Goal: Answer question/provide support: Share knowledge or assist other users

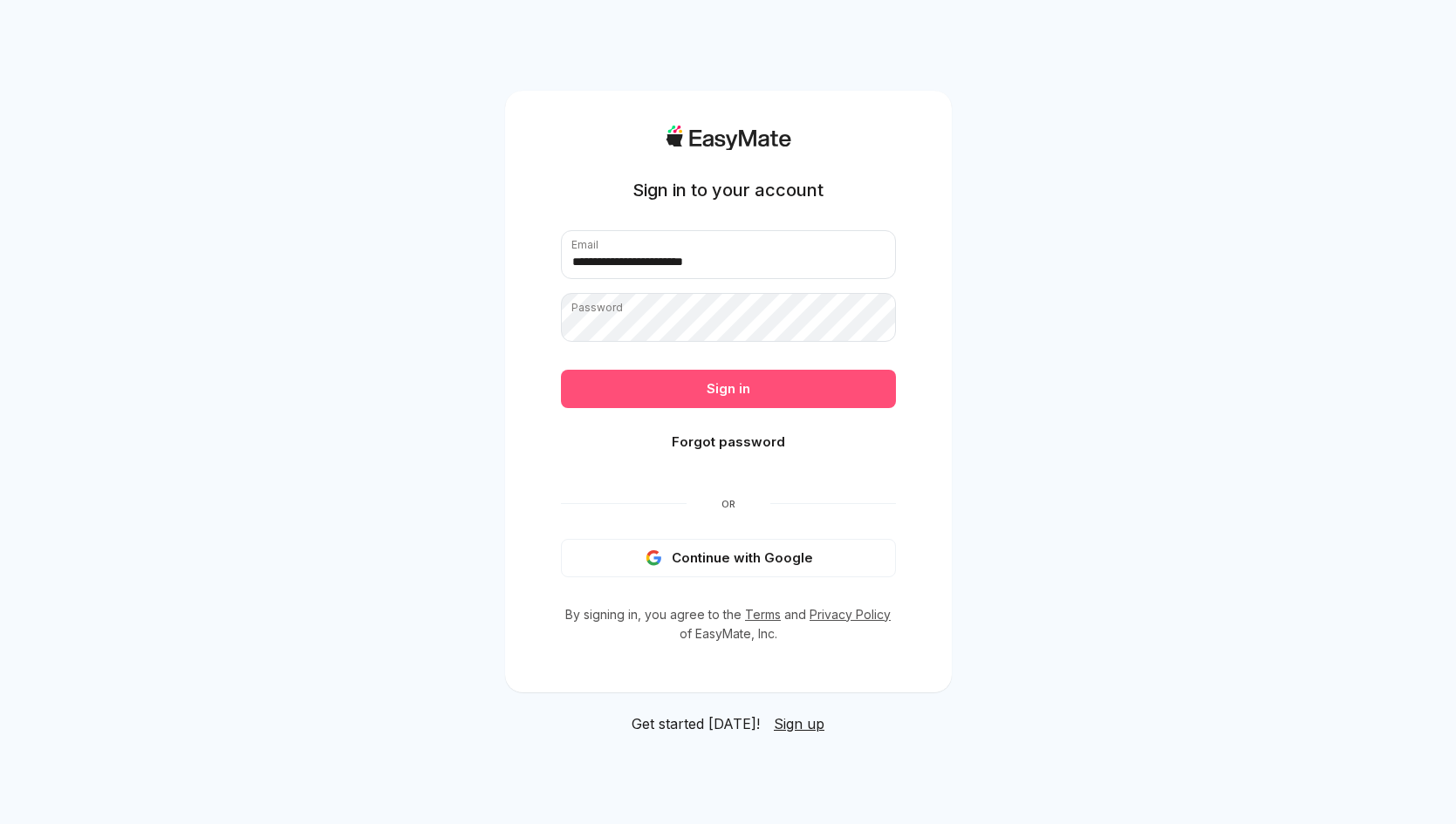
click at [758, 397] on button "Sign in" at bounding box center [728, 389] width 335 height 38
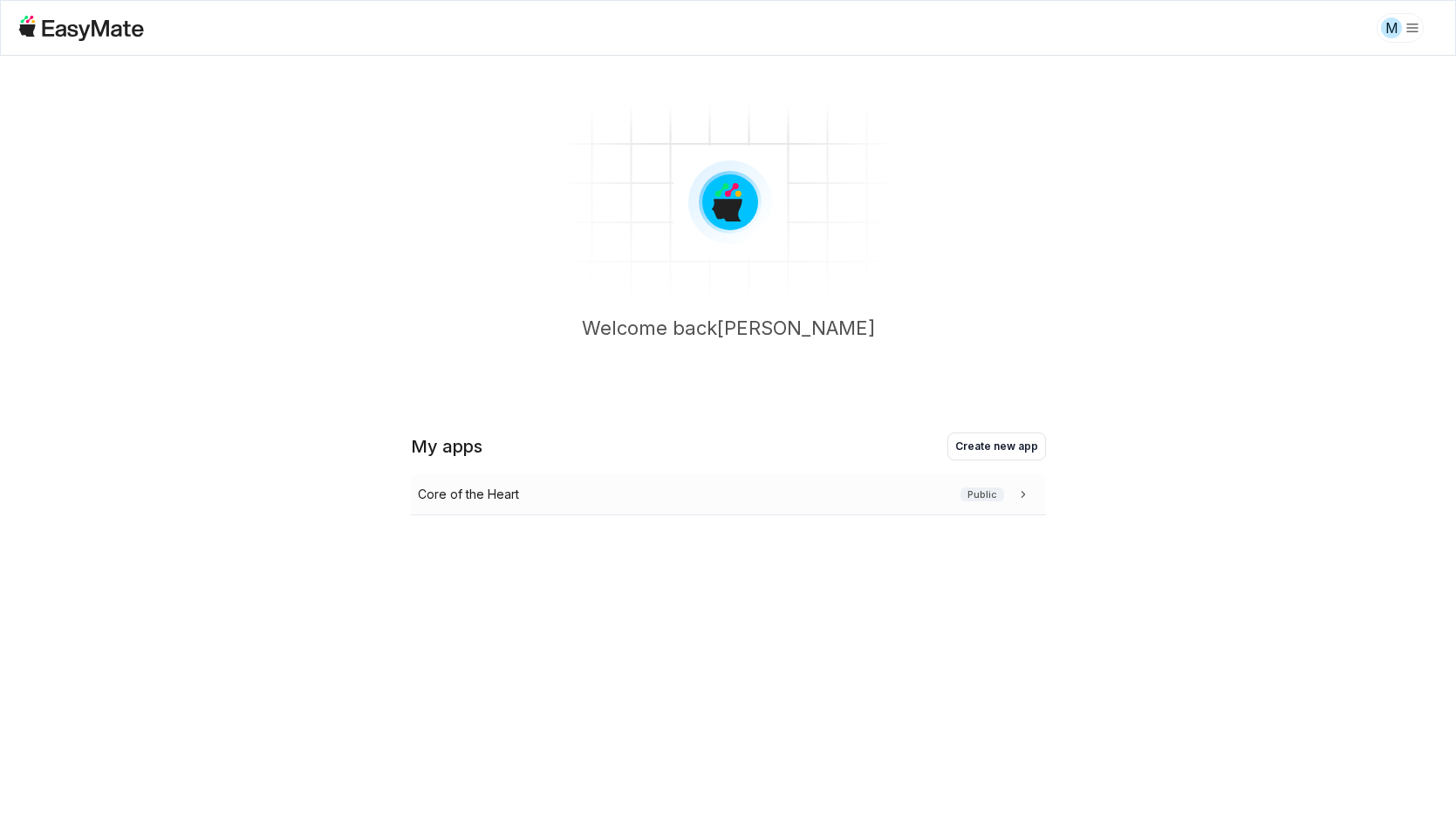
click at [644, 505] on div "Core of the Heart Public" at bounding box center [728, 495] width 635 height 41
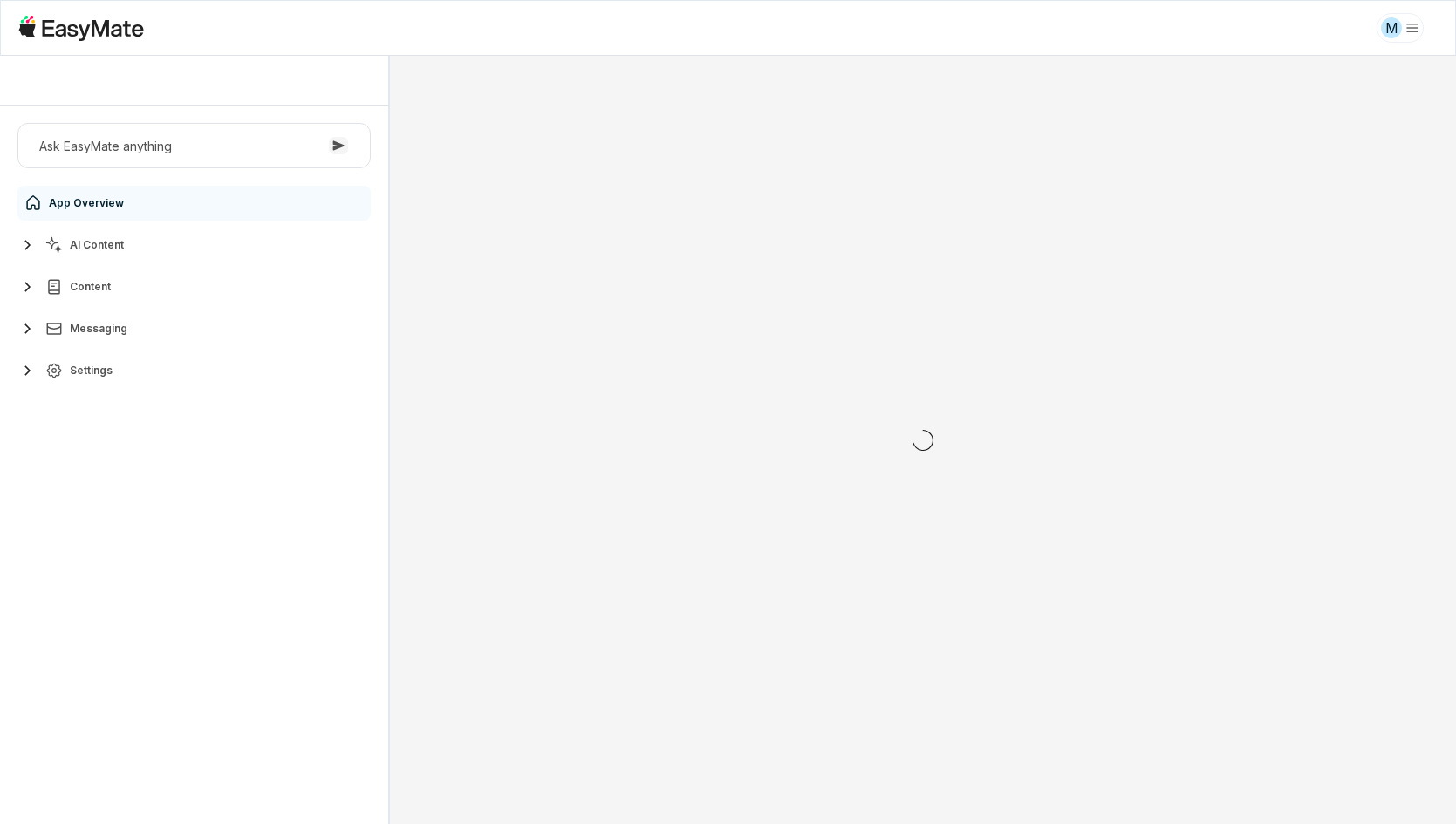
click at [406, 487] on div at bounding box center [923, 439] width 1066 height 768
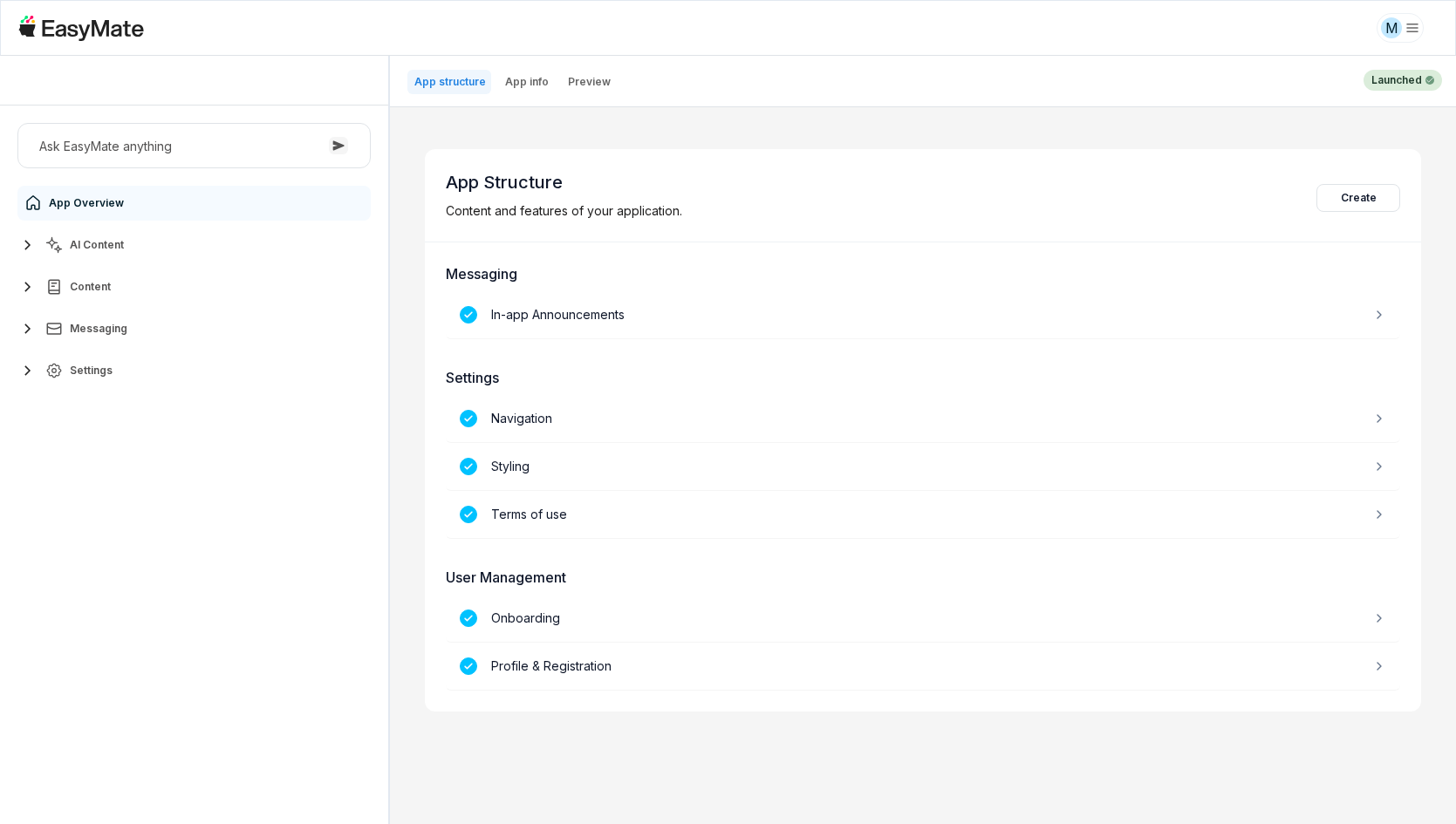
click at [181, 248] on button "AI Content" at bounding box center [194, 245] width 354 height 35
click at [180, 291] on link "Agents 3" at bounding box center [204, 287] width 326 height 35
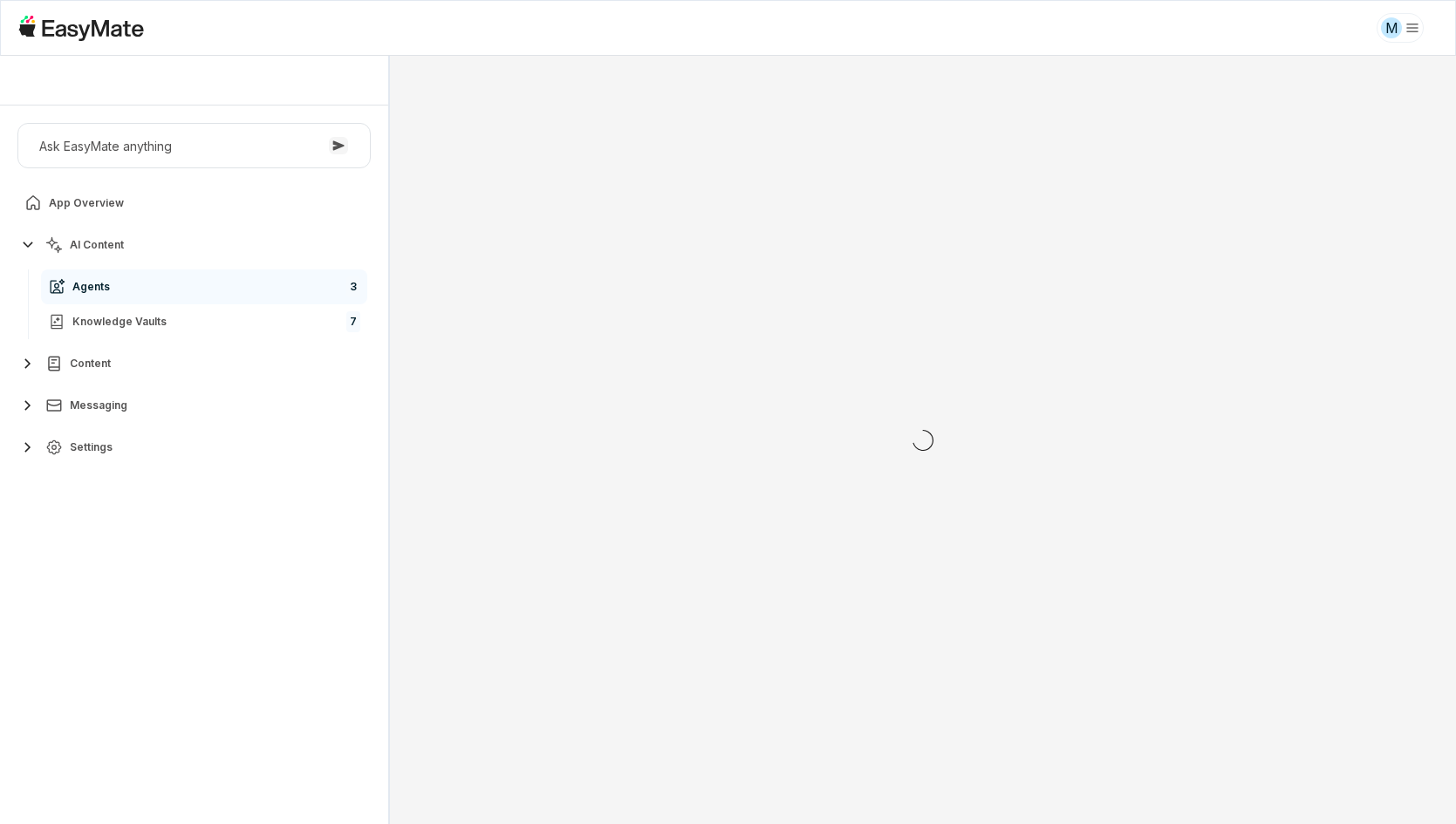
click at [186, 559] on div "Ask EasyMate anything App Overview AI Content Agents 3 Knowledge Vaults 7 Conte…" at bounding box center [193, 465] width 388 height 719
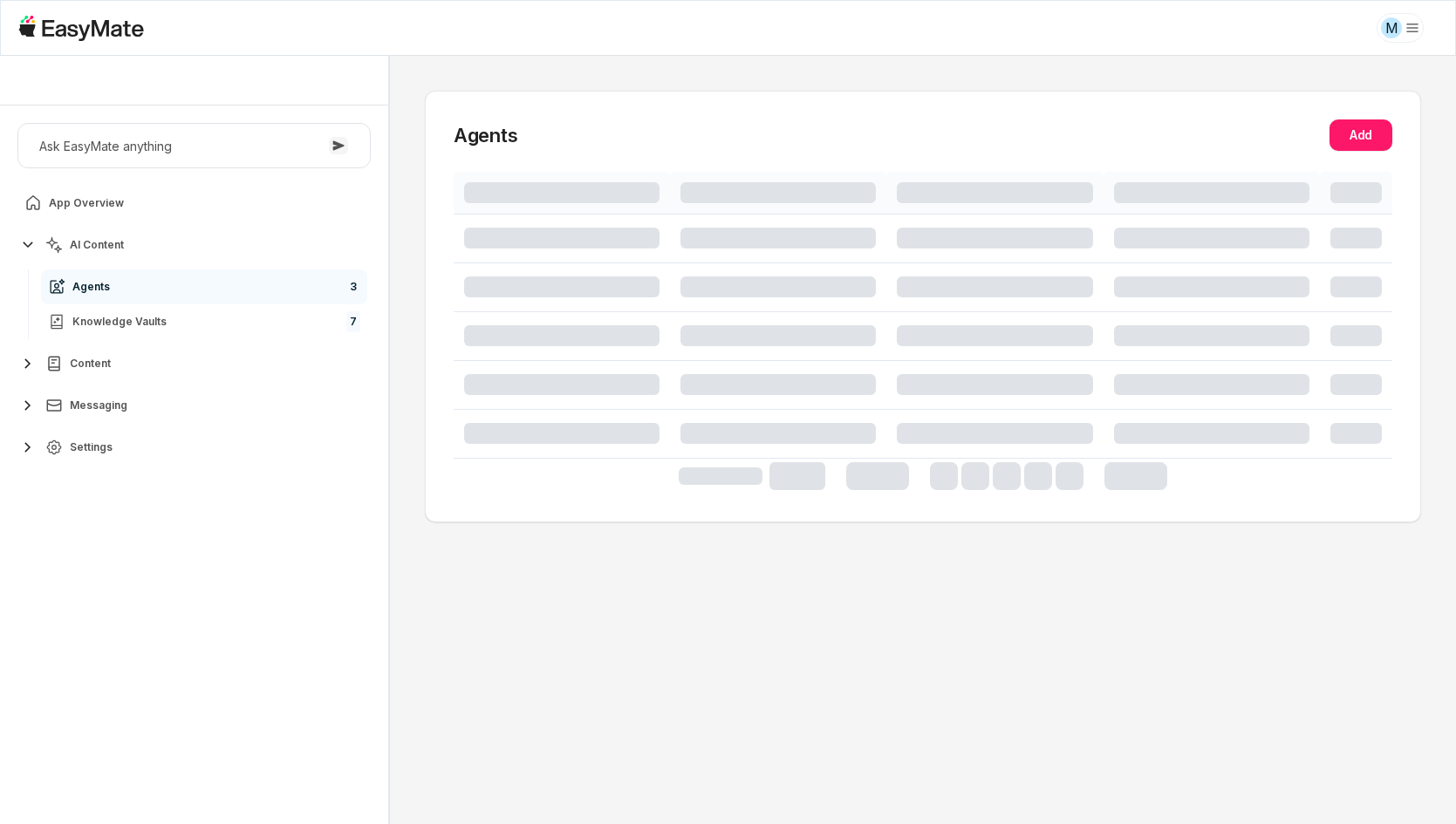
click at [433, 464] on div "Agents Add" at bounding box center [923, 307] width 996 height 432
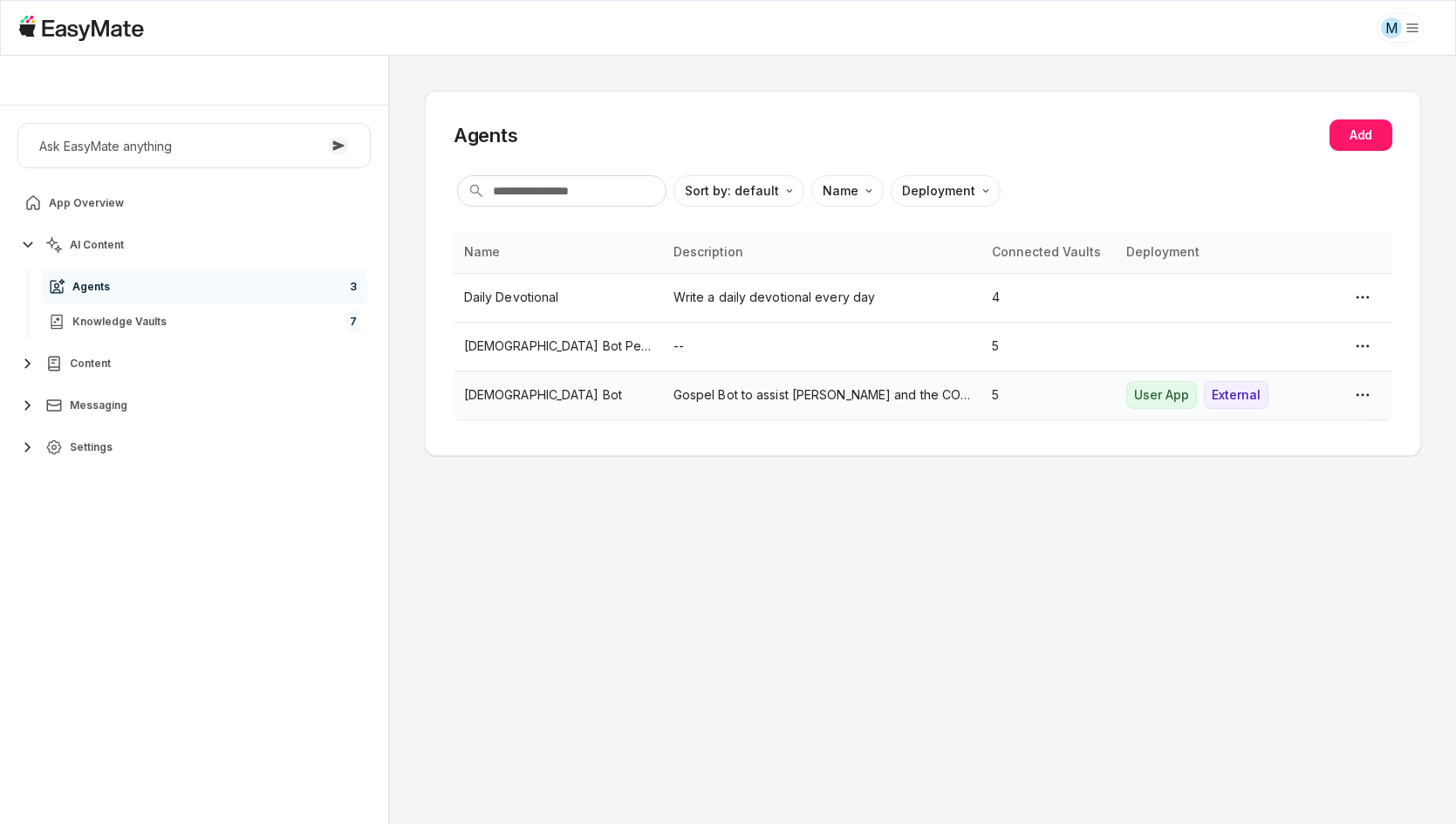
click at [690, 384] on td "Gospel Bot to assist [PERSON_NAME] and the COTH team." at bounding box center [822, 395] width 318 height 49
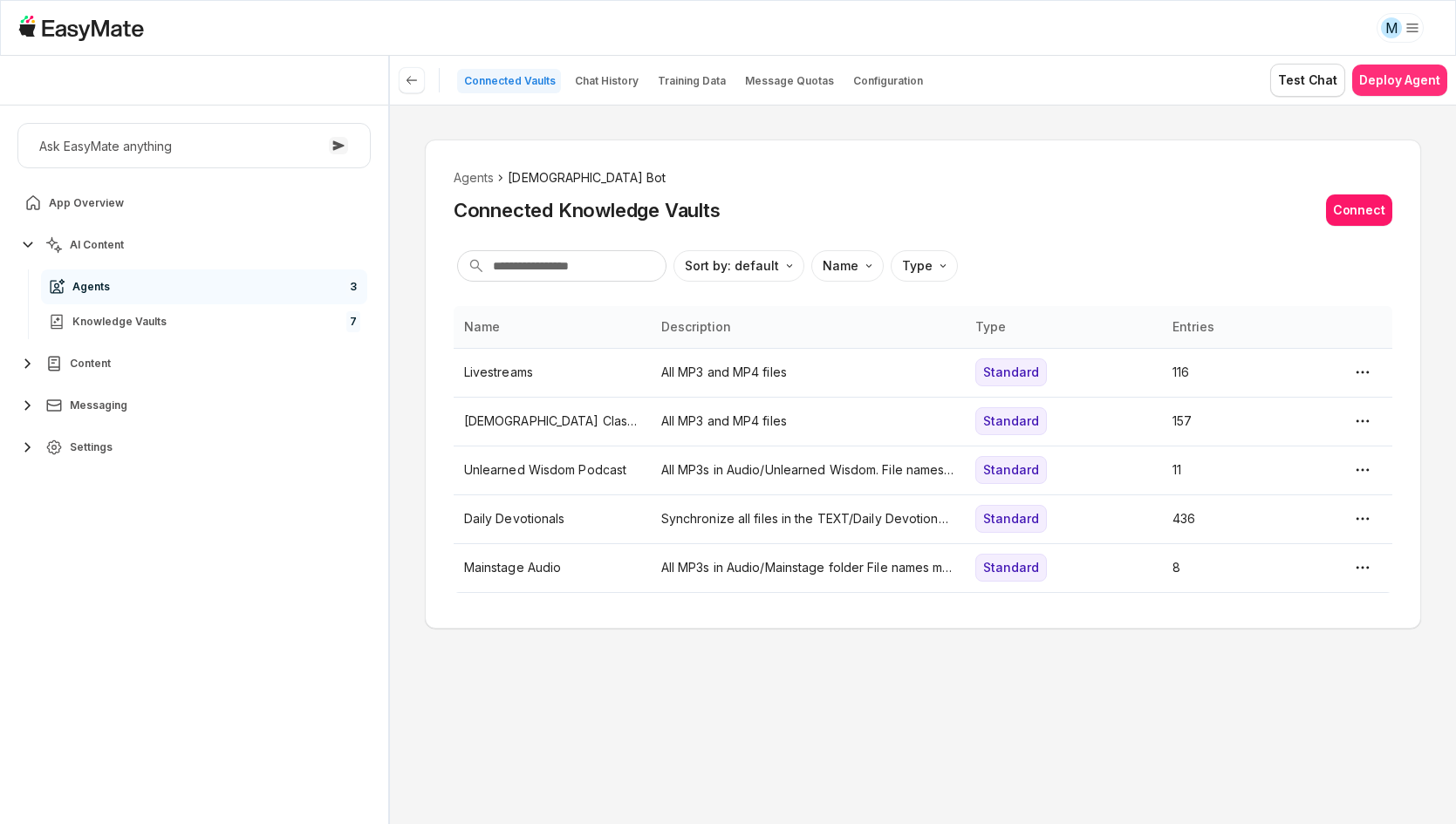
click at [1402, 75] on button "Deploy Agent" at bounding box center [1398, 80] width 95 height 31
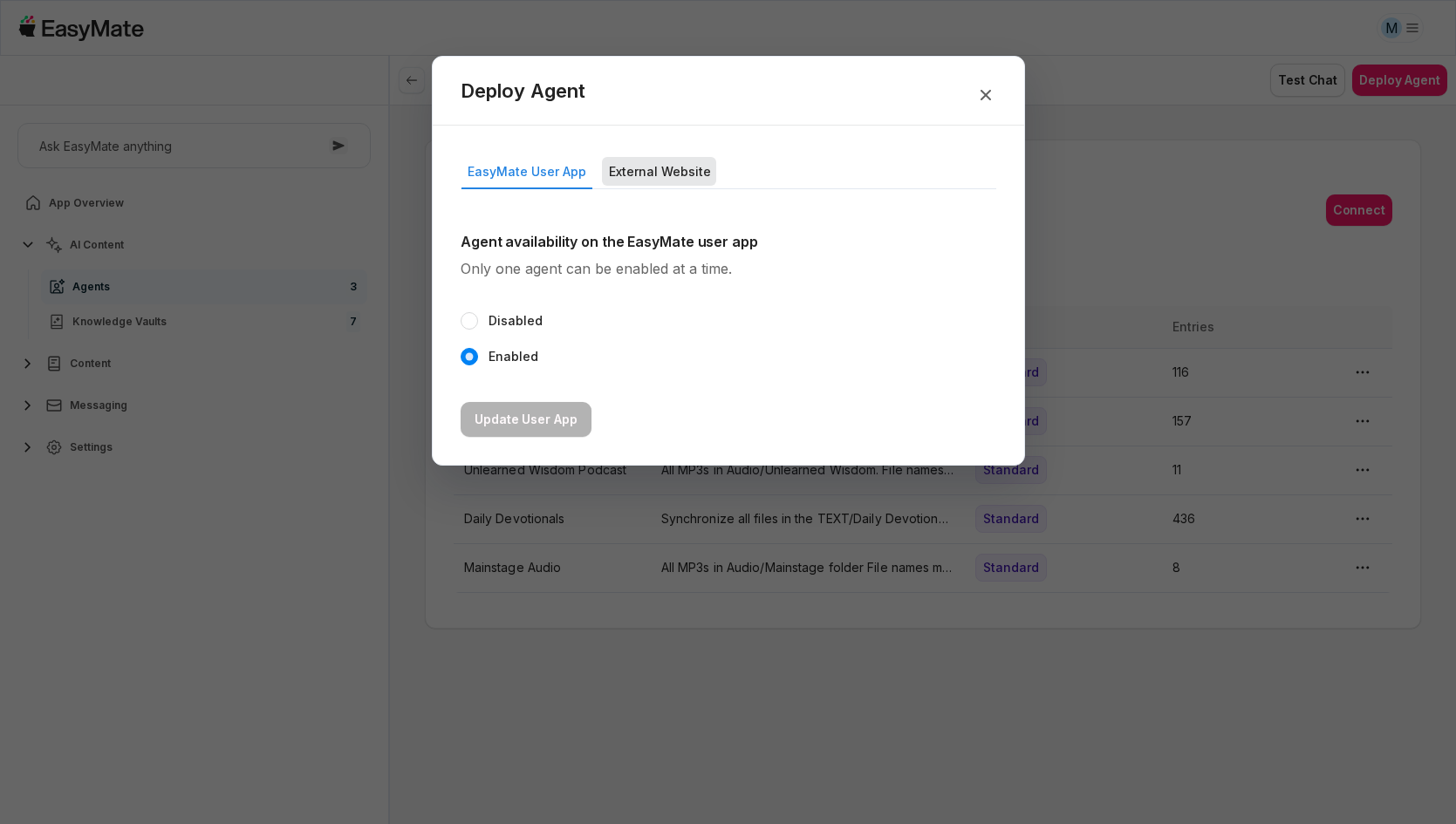
click at [631, 165] on button "External Website" at bounding box center [658, 171] width 114 height 28
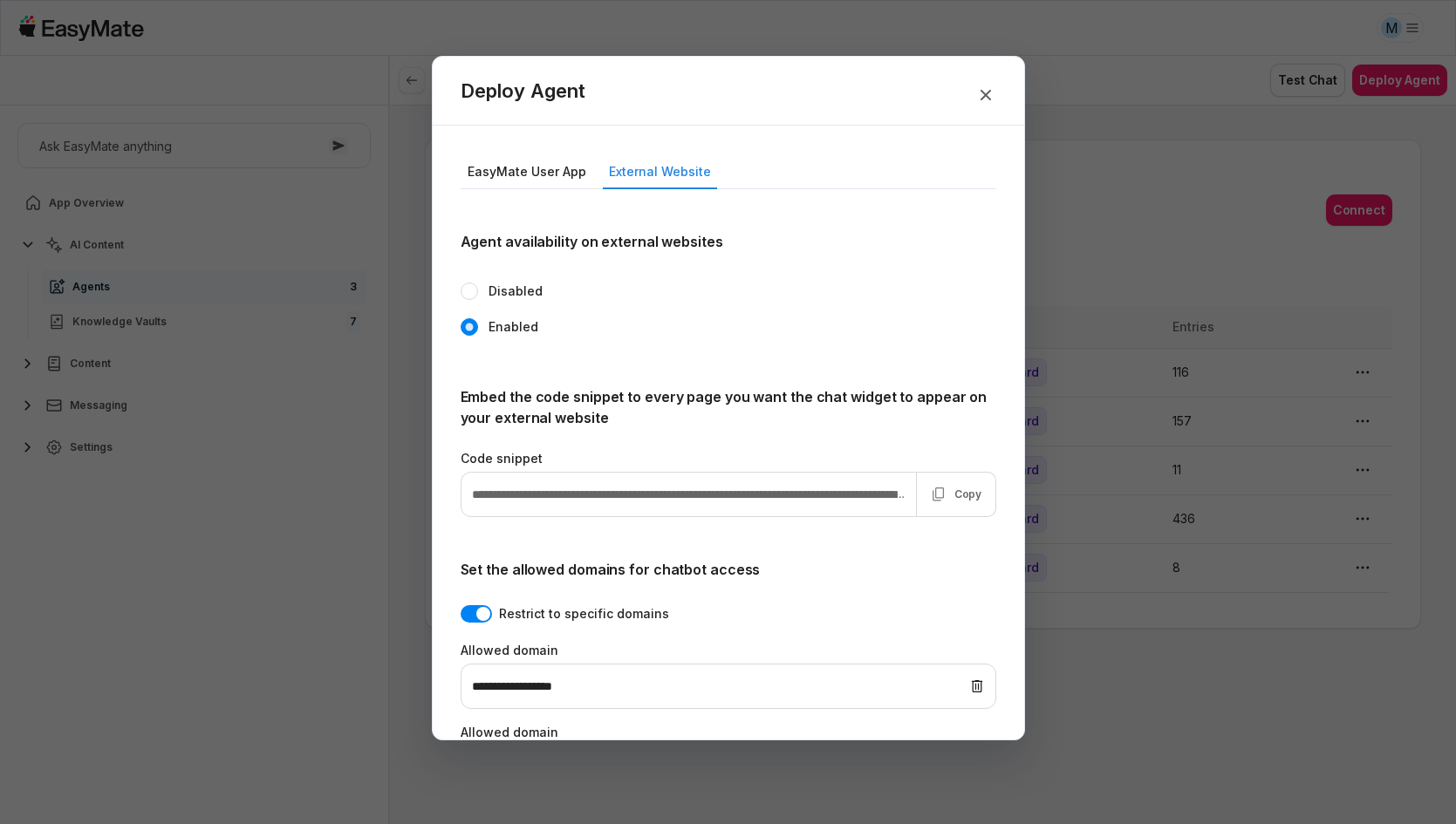
type textarea "*"
type input "**********"
click at [960, 487] on p "Copy" at bounding box center [968, 494] width 28 height 14
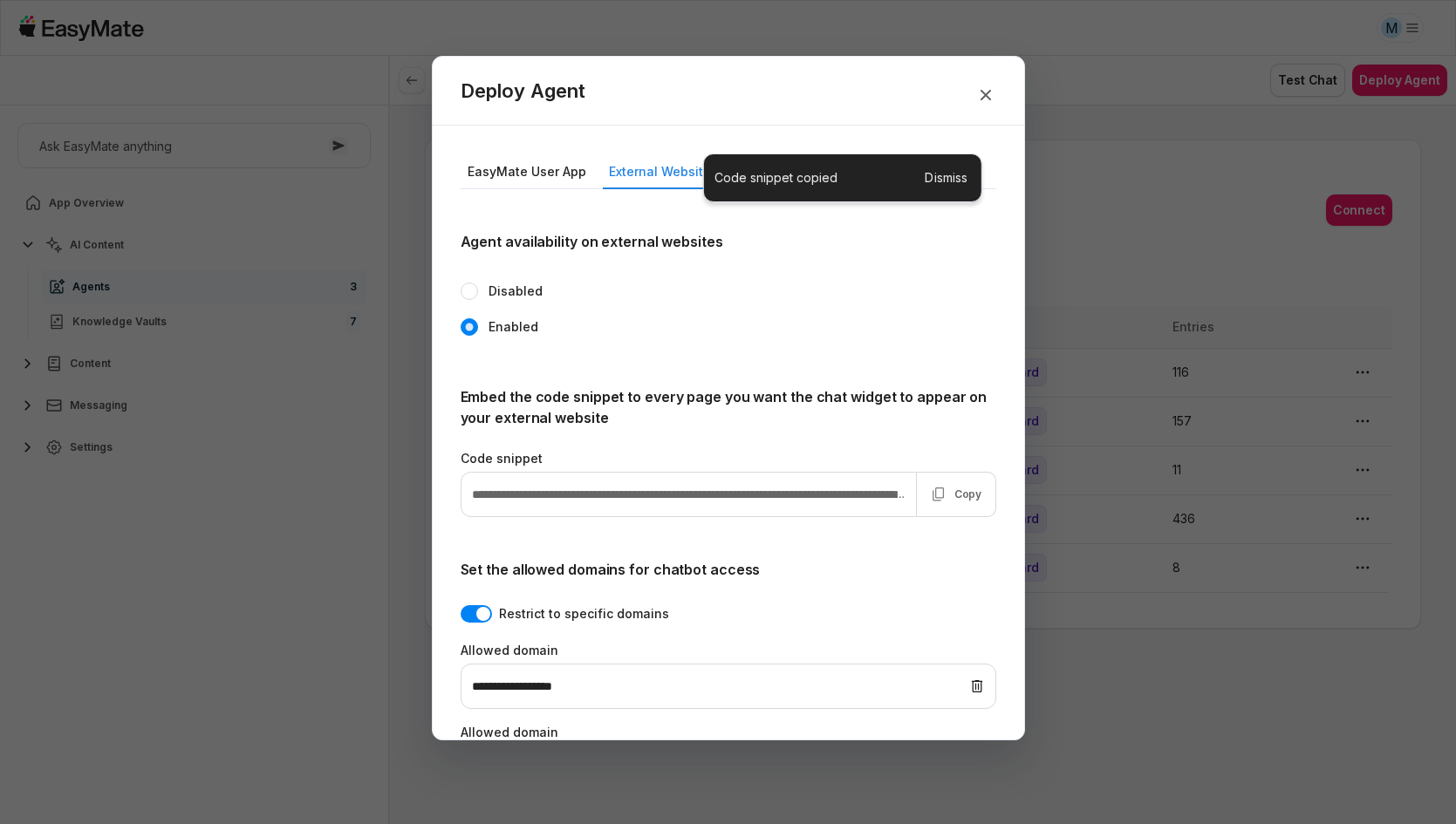
type textarea "*"
type input "**********"
click at [911, 416] on p "Embed the code snippet to every page you want the chat widget to appear on your…" at bounding box center [728, 407] width 535 height 42
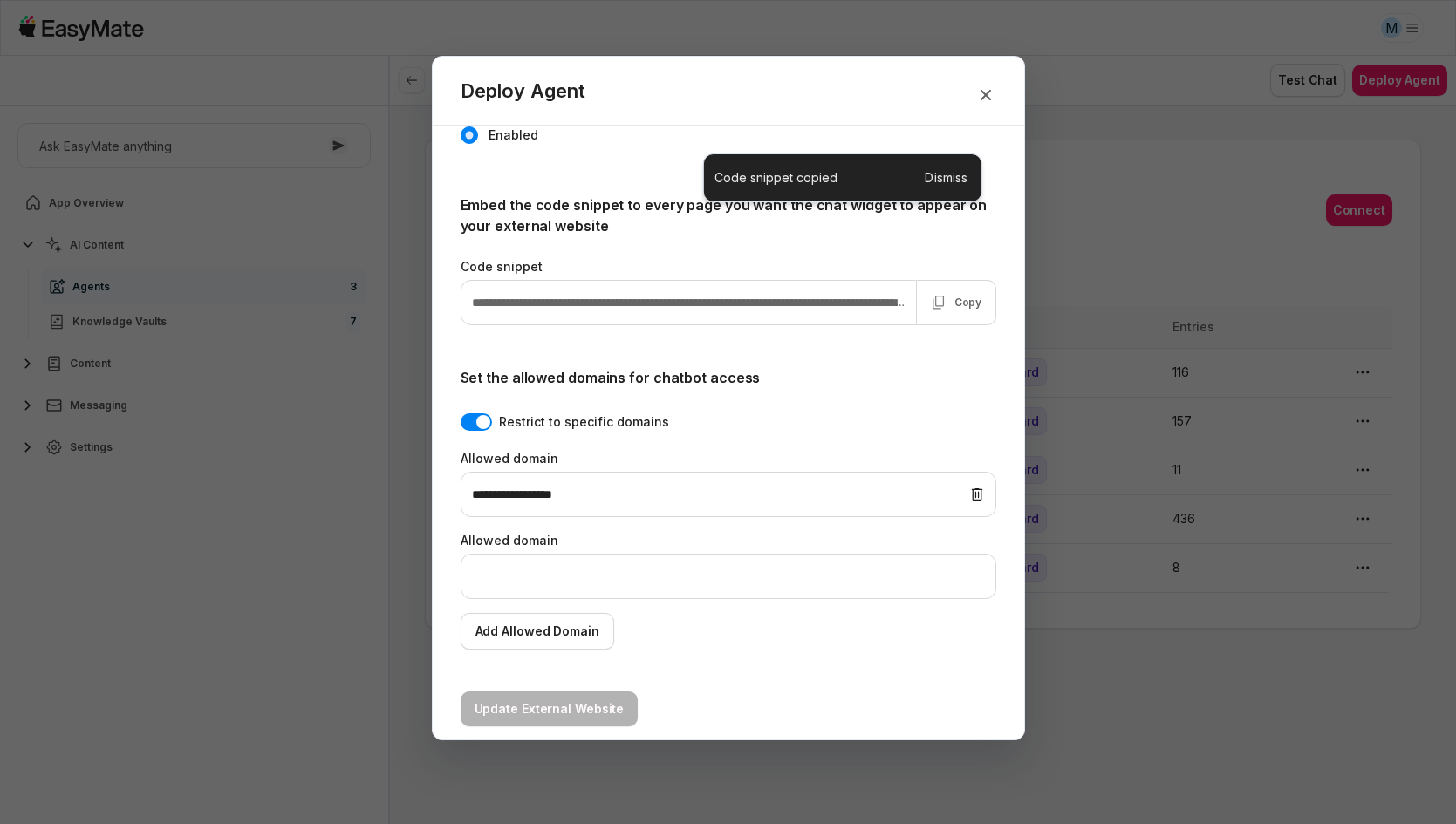
scroll to position [207, 0]
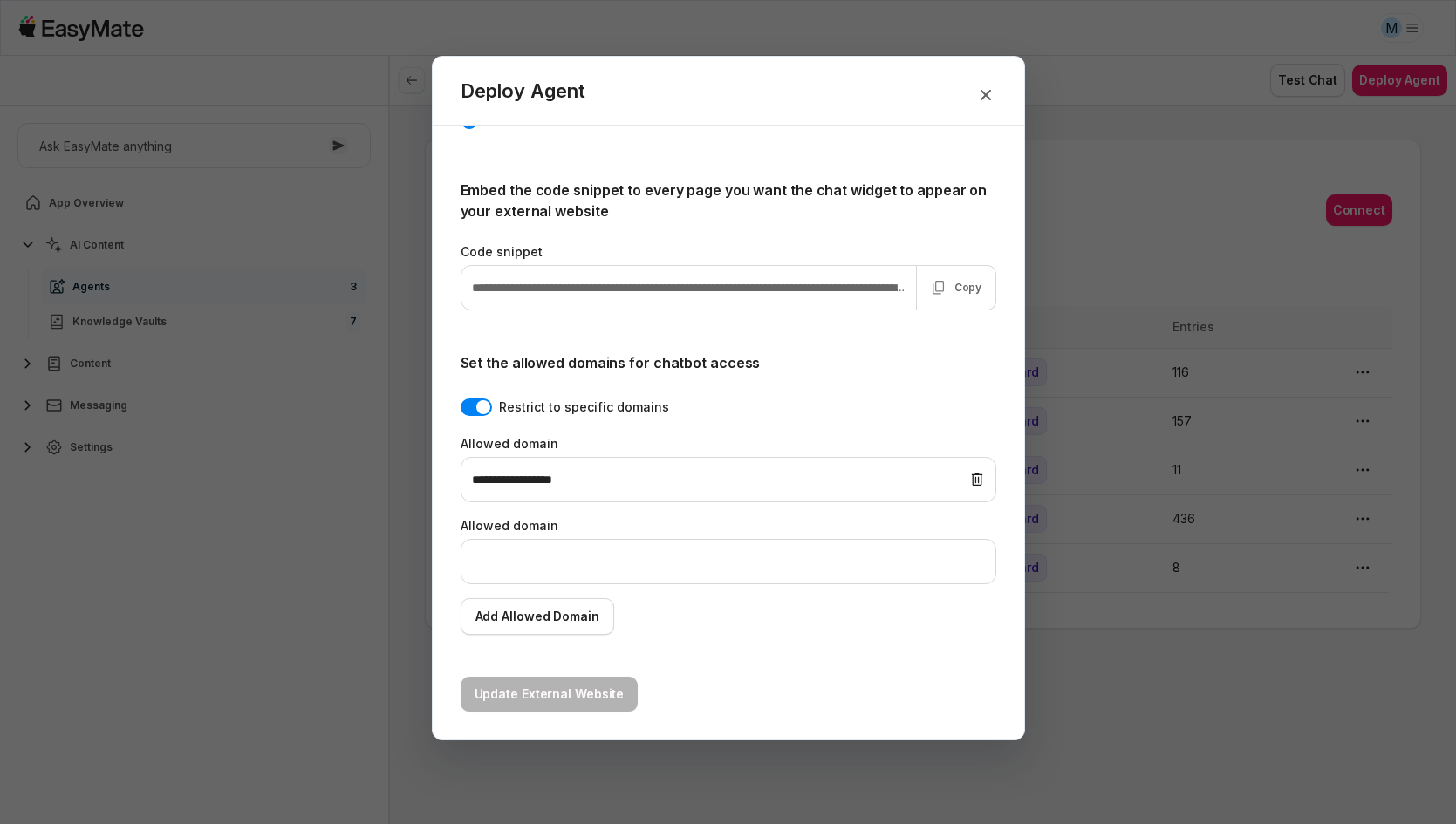
click at [819, 675] on form "**********" at bounding box center [728, 368] width 535 height 687
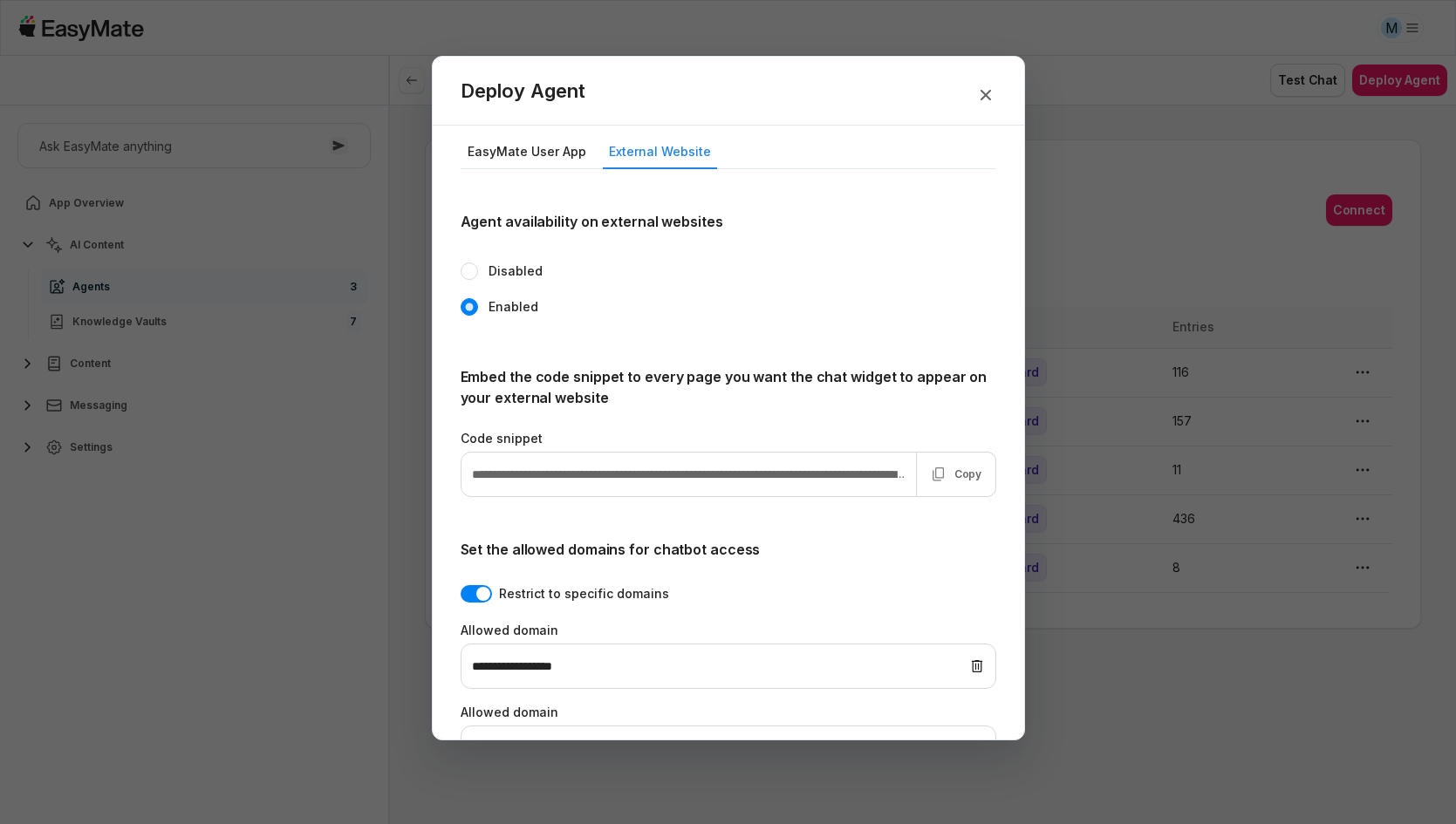
scroll to position [0, 0]
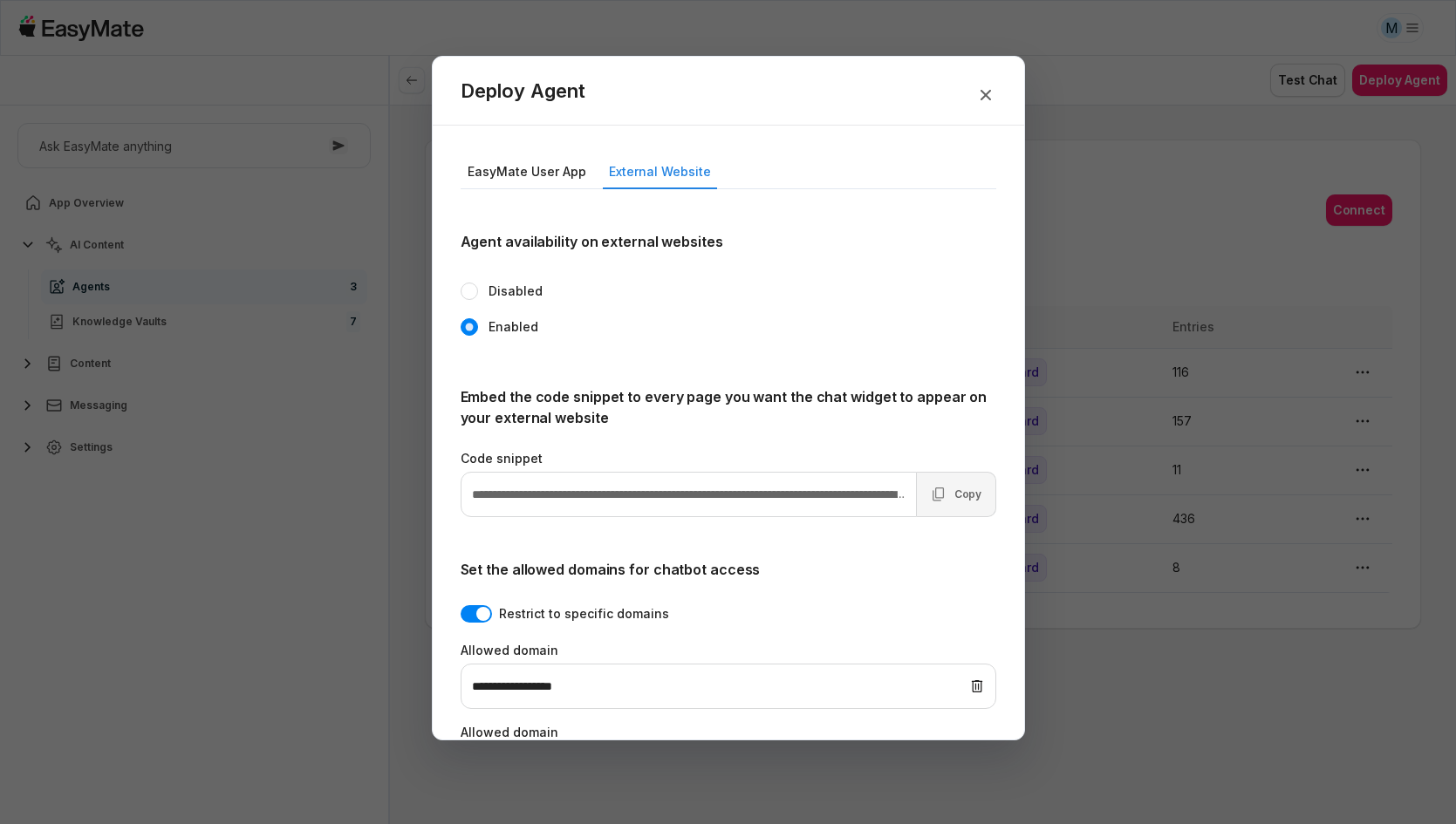
click at [961, 490] on p "Copy" at bounding box center [968, 494] width 28 height 14
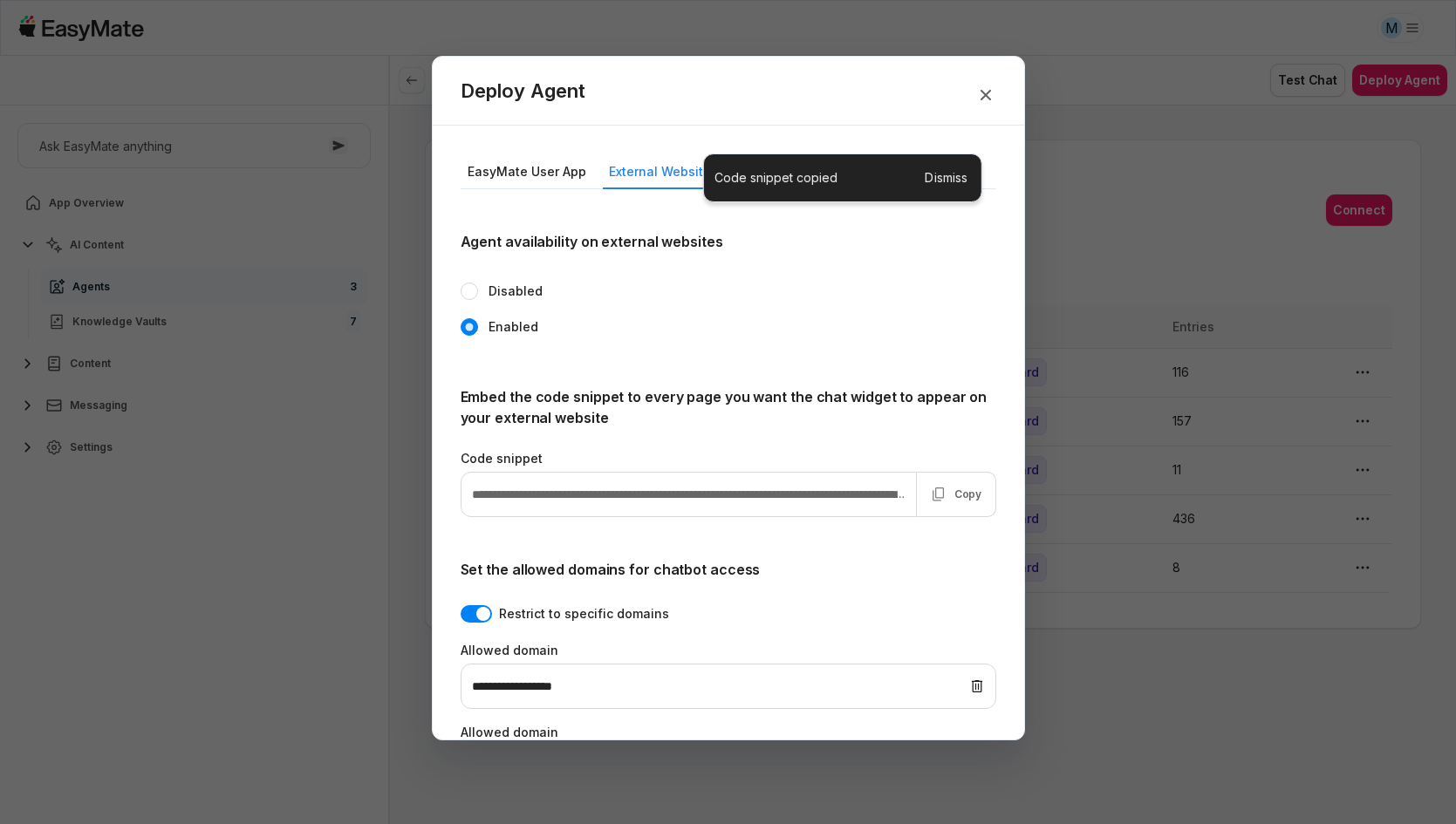
type textarea "*"
type input "**********"
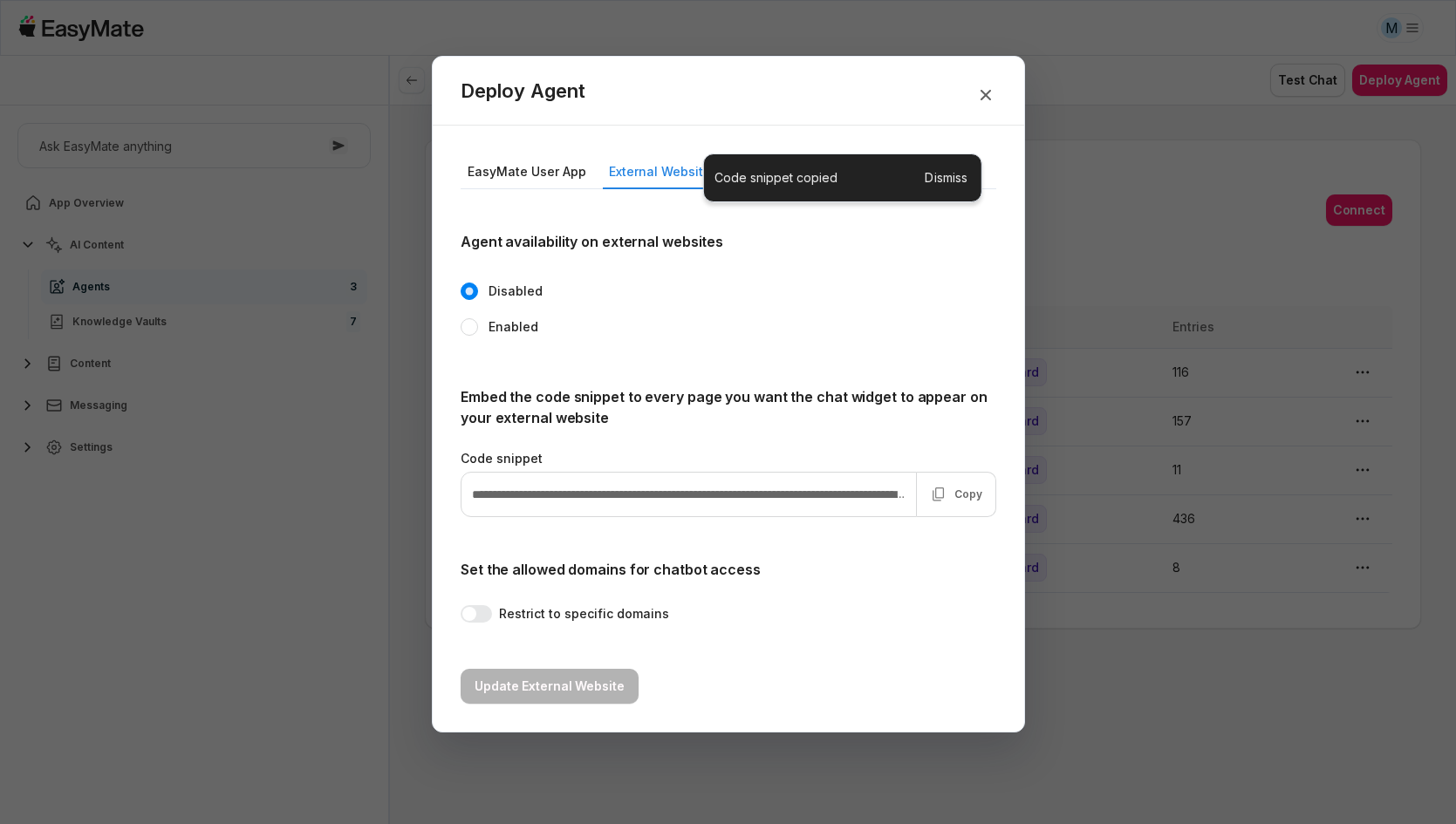
click at [1095, 206] on div at bounding box center [728, 412] width 1456 height 824
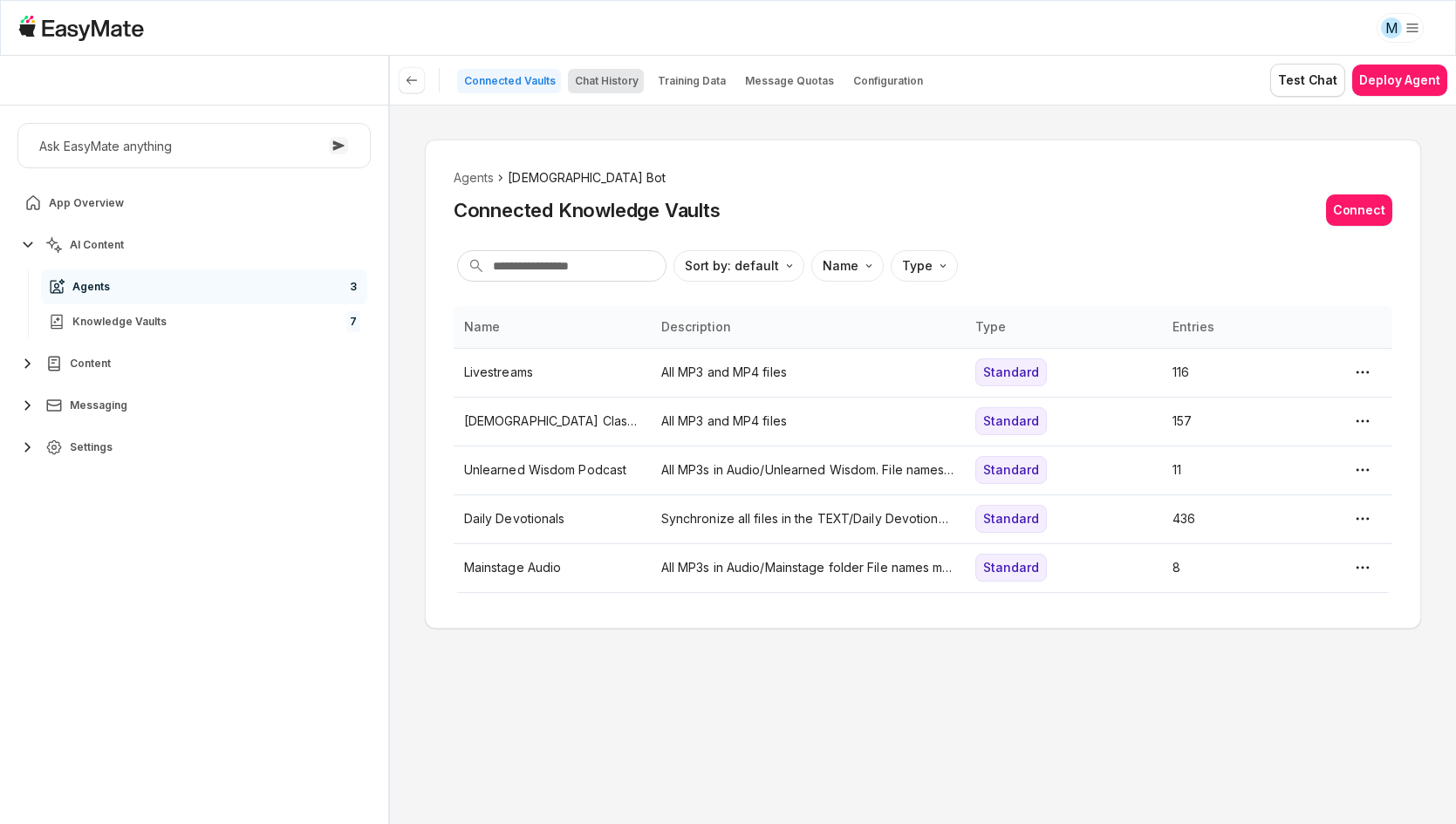
click at [606, 83] on p "Chat History" at bounding box center [606, 81] width 63 height 14
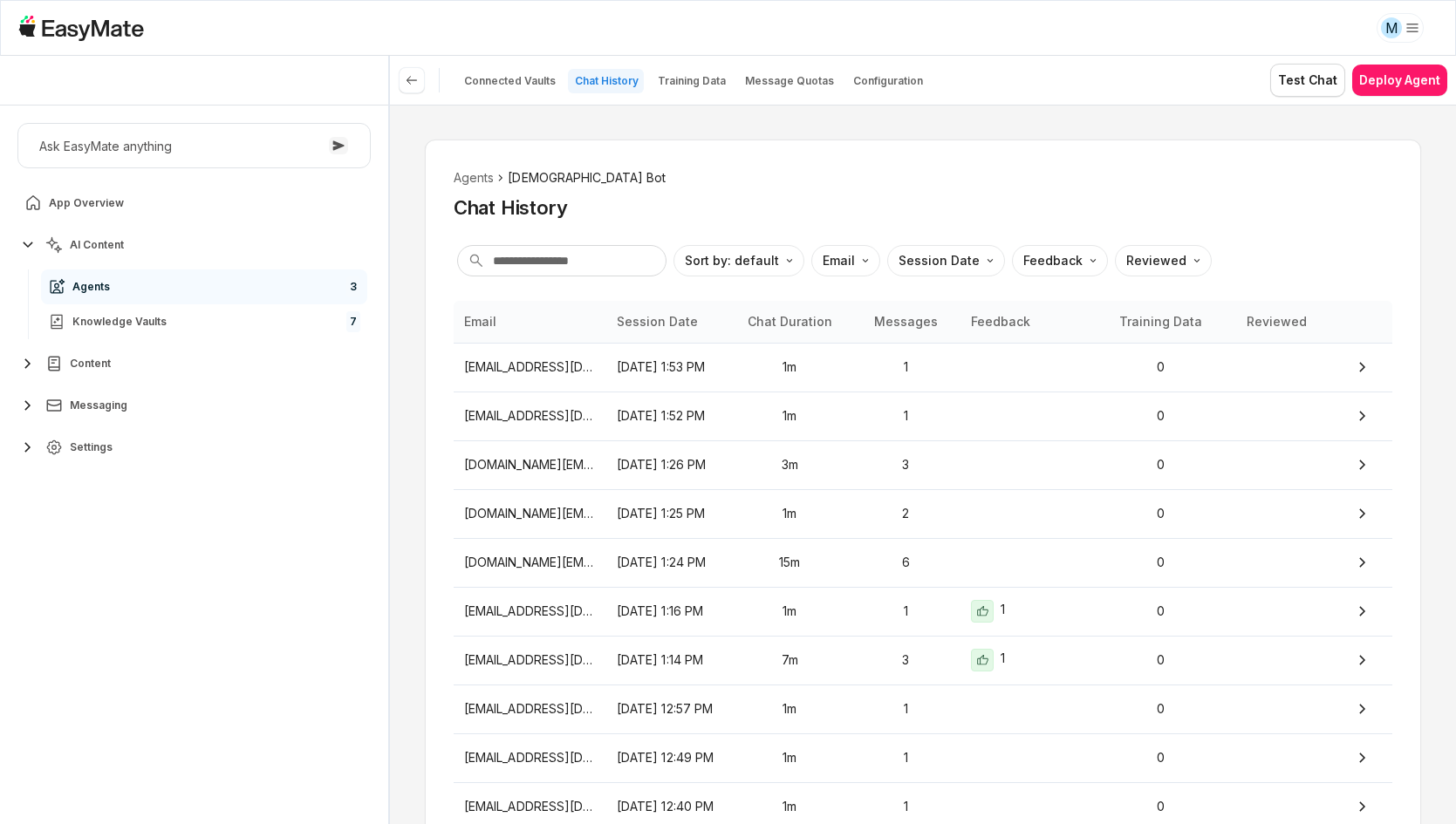
click at [983, 204] on div "Chat History" at bounding box center [922, 207] width 938 height 26
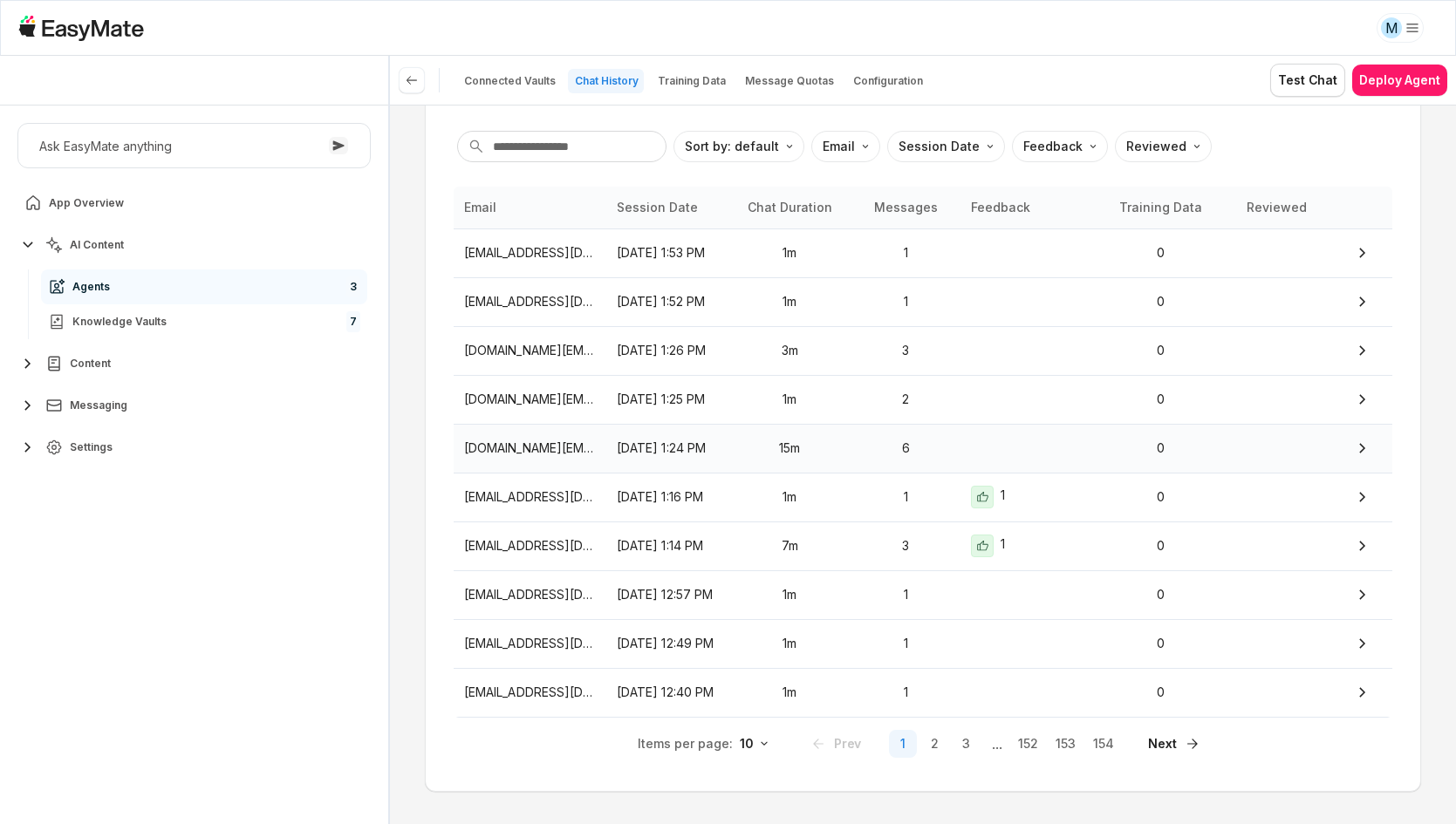
scroll to position [116, 0]
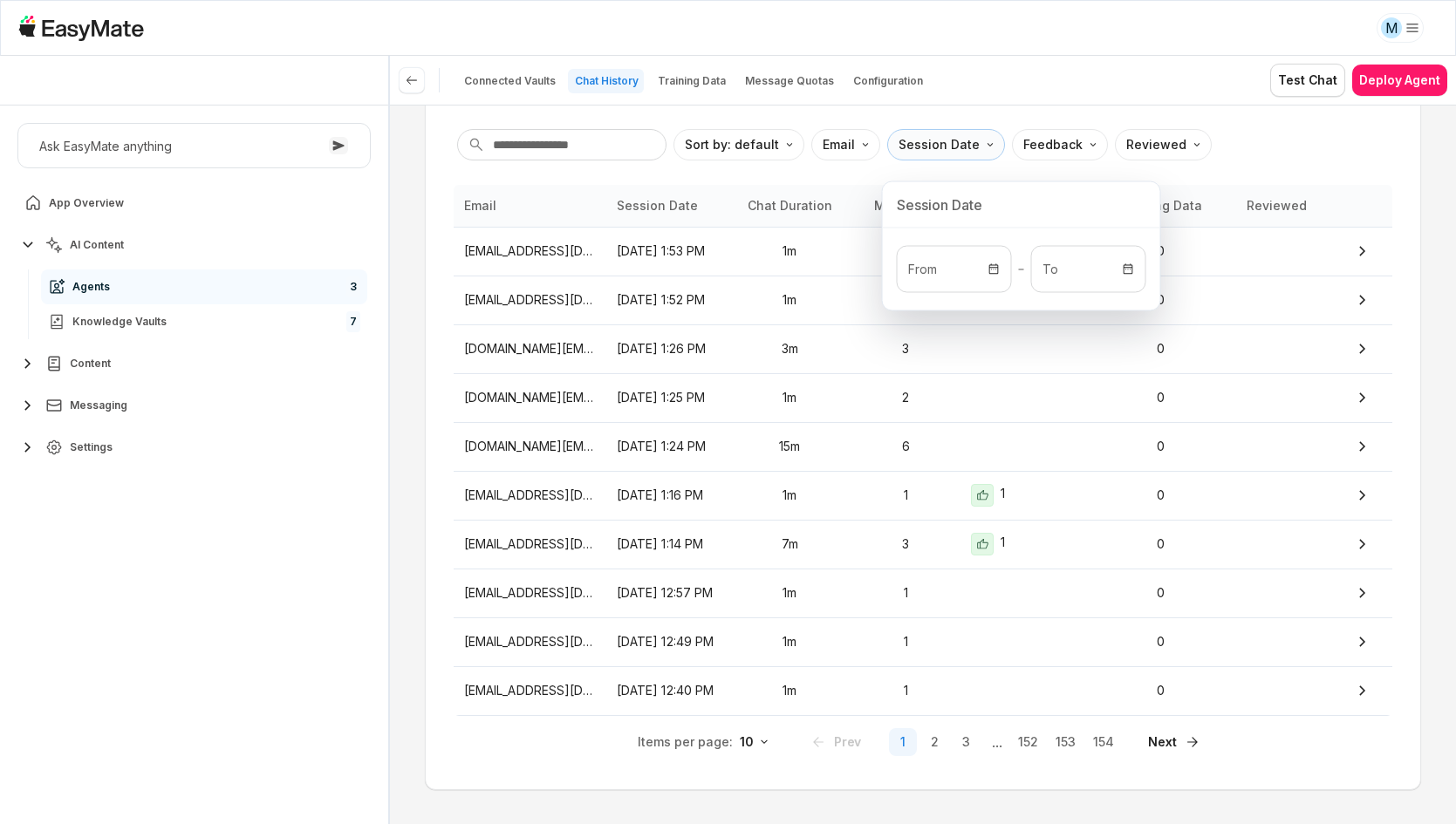
click at [938, 149] on html "M Core of the Heart Ask EasyMate anything App Overview AI Content Agents 3 Know…" at bounding box center [728, 412] width 1456 height 824
click at [909, 253] on p "From" at bounding box center [954, 269] width 113 height 45
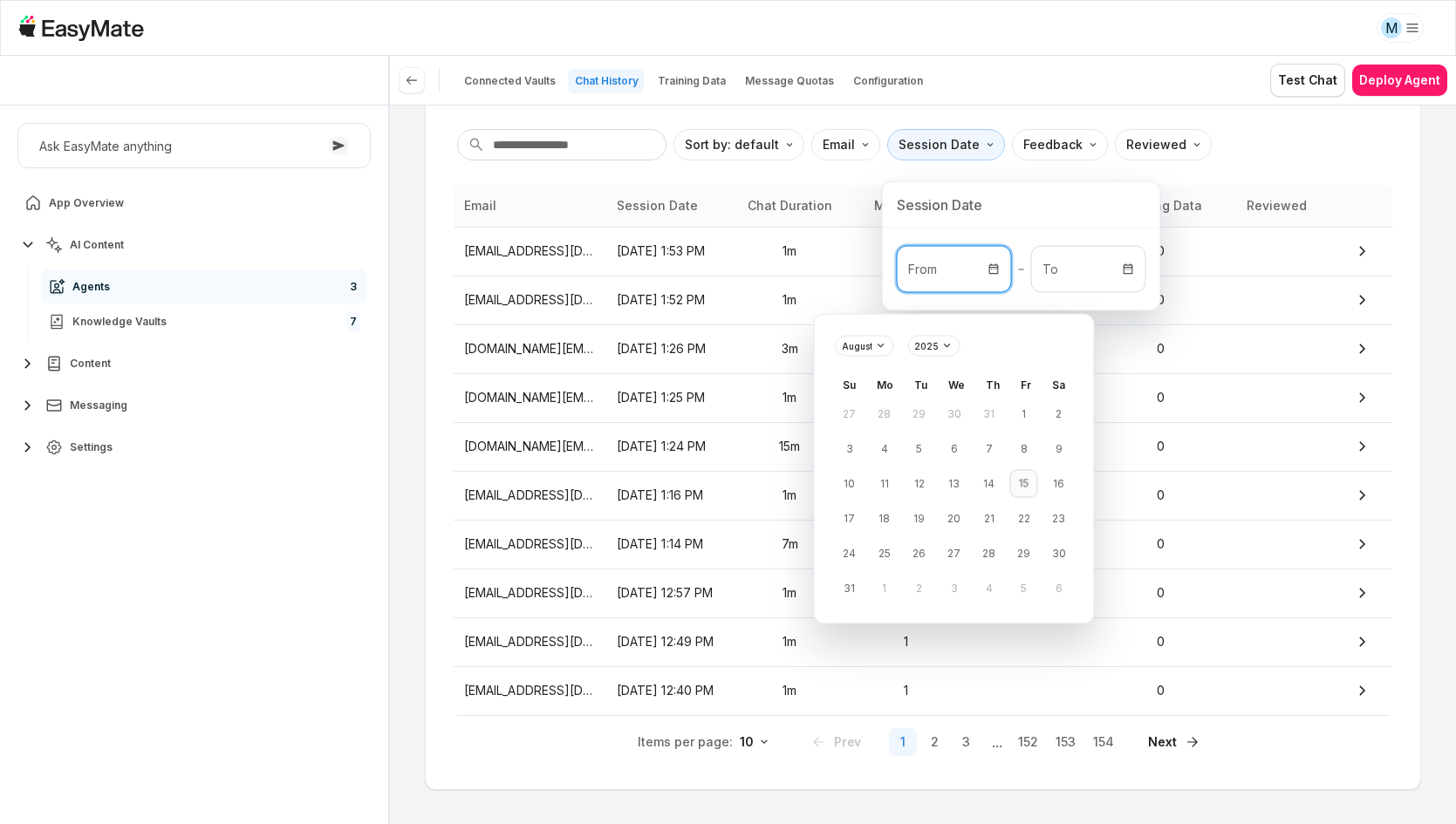
click at [1027, 483] on button "15" at bounding box center [1023, 483] width 28 height 28
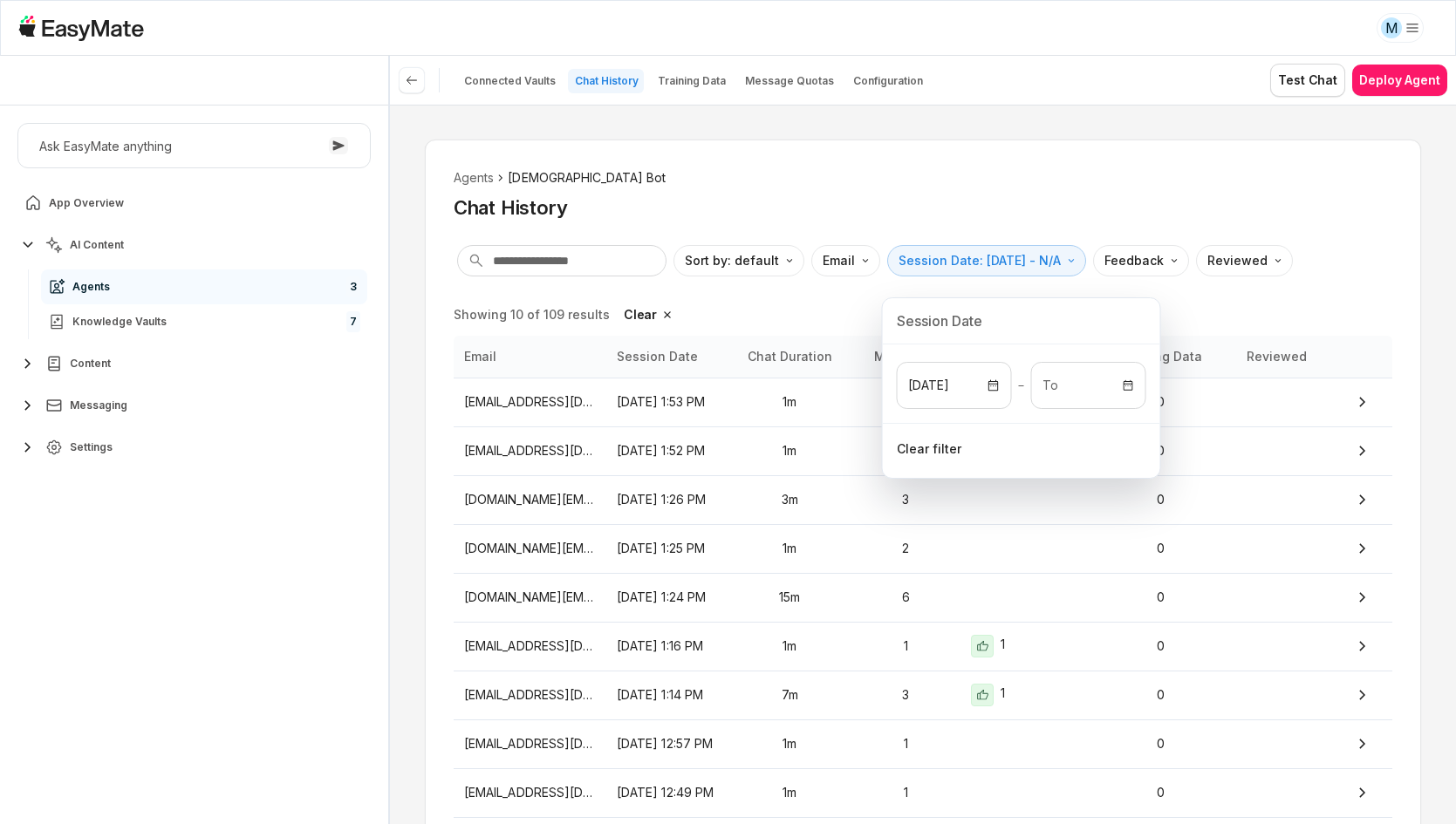
click at [919, 183] on html "M Core of the Heart Ask EasyMate anything App Overview AI Content Agents 3 Know…" at bounding box center [728, 412] width 1456 height 824
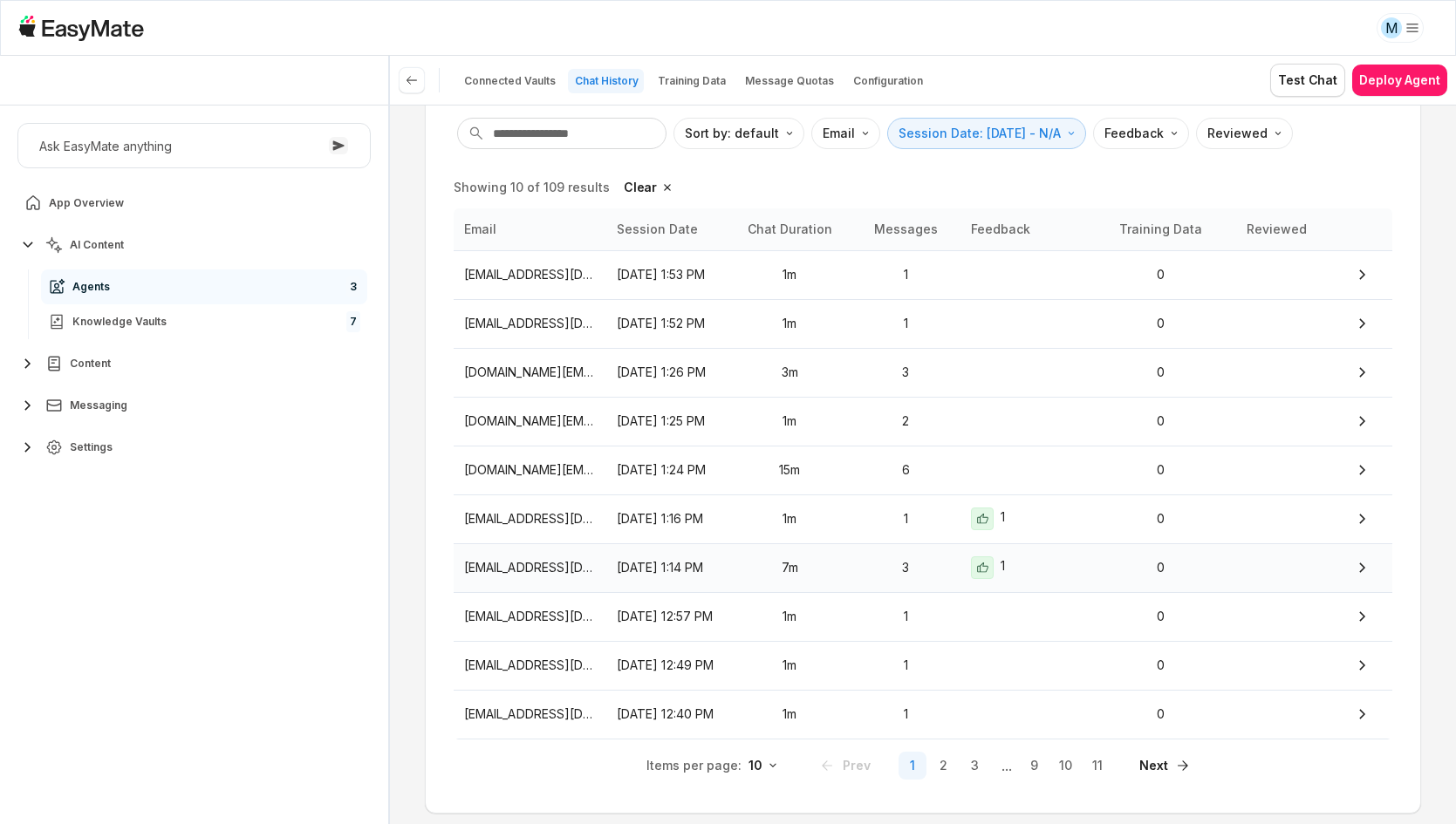
scroll to position [151, 0]
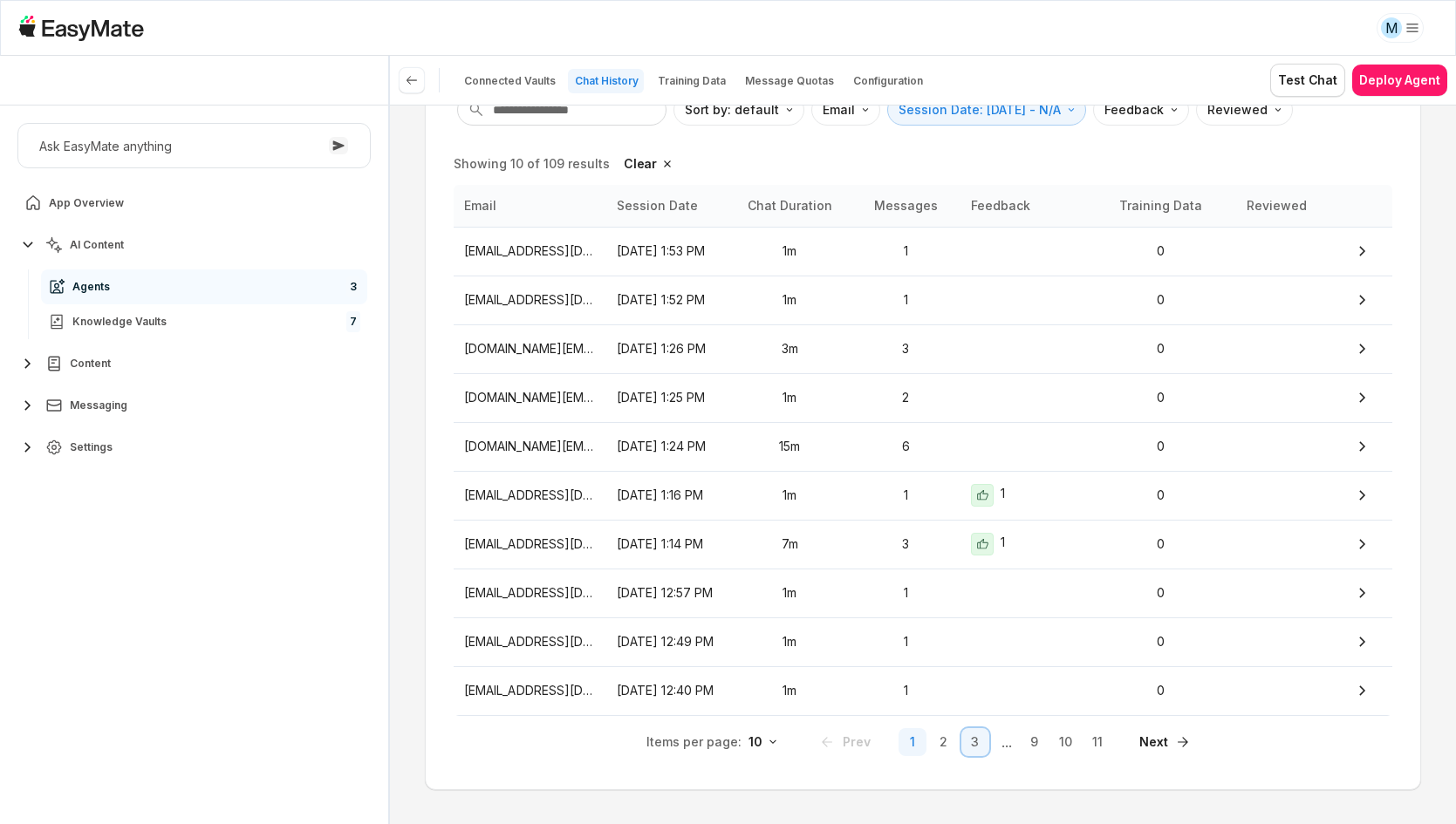
click at [961, 749] on button "3" at bounding box center [975, 742] width 28 height 28
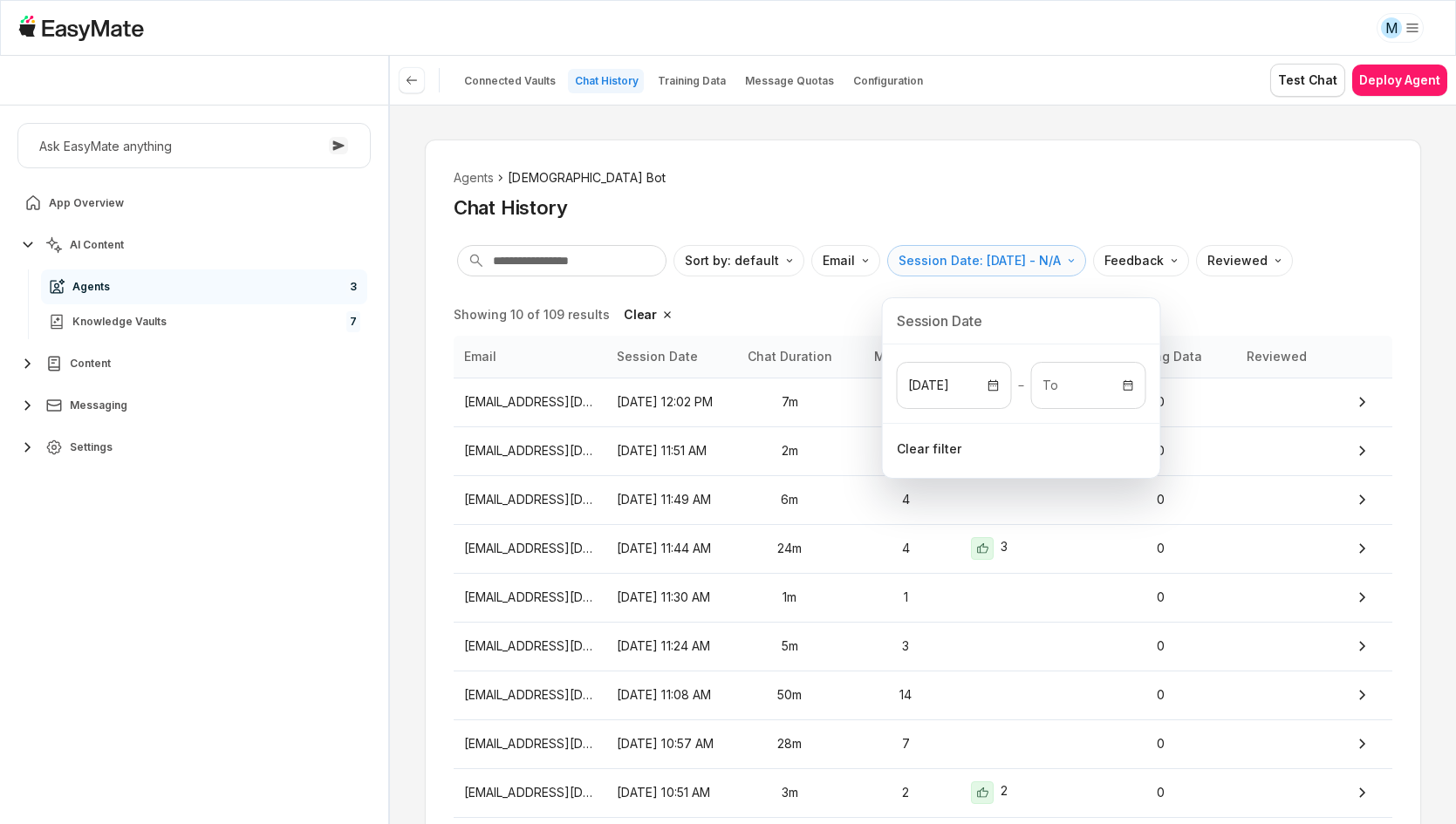
click at [926, 268] on html "M Core of the Heart Ask EasyMate anything App Overview AI Content Agents 3 Know…" at bounding box center [728, 412] width 1456 height 824
click at [943, 391] on p "[DATE]" at bounding box center [954, 386] width 113 height 45
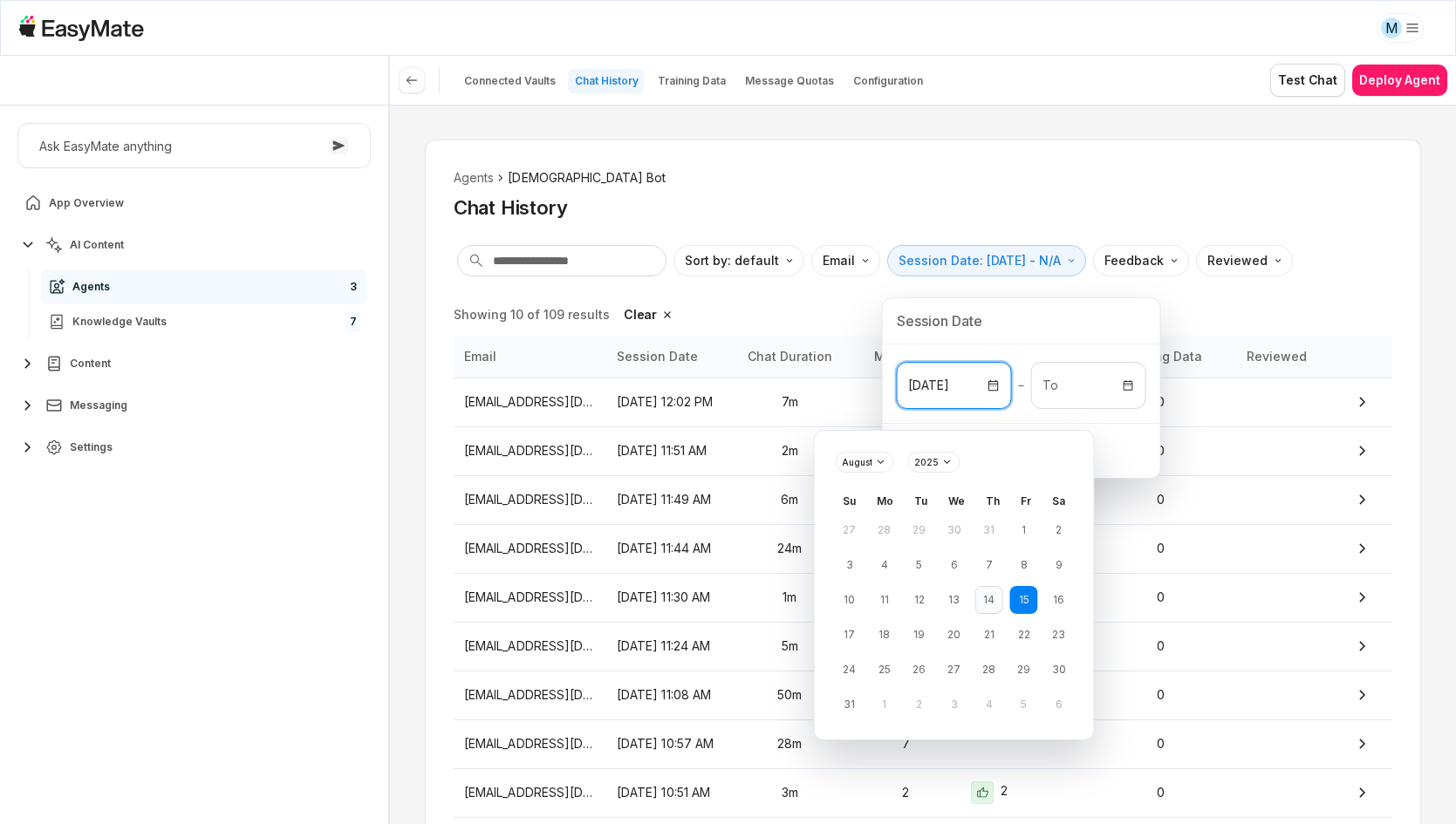
click at [977, 602] on button "14" at bounding box center [989, 599] width 28 height 28
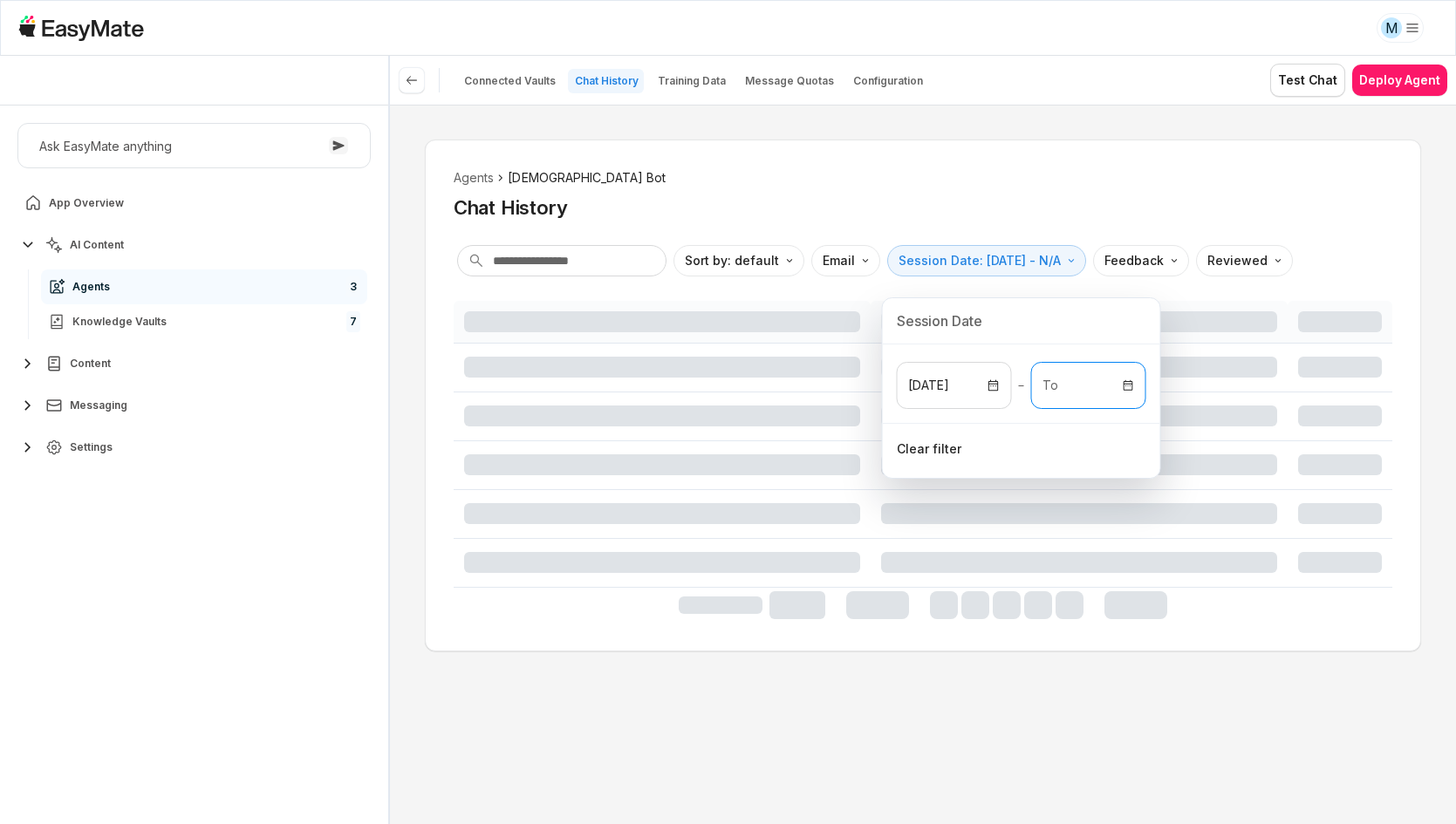
click at [1080, 388] on p "To" at bounding box center [1078, 386] width 72 height 20
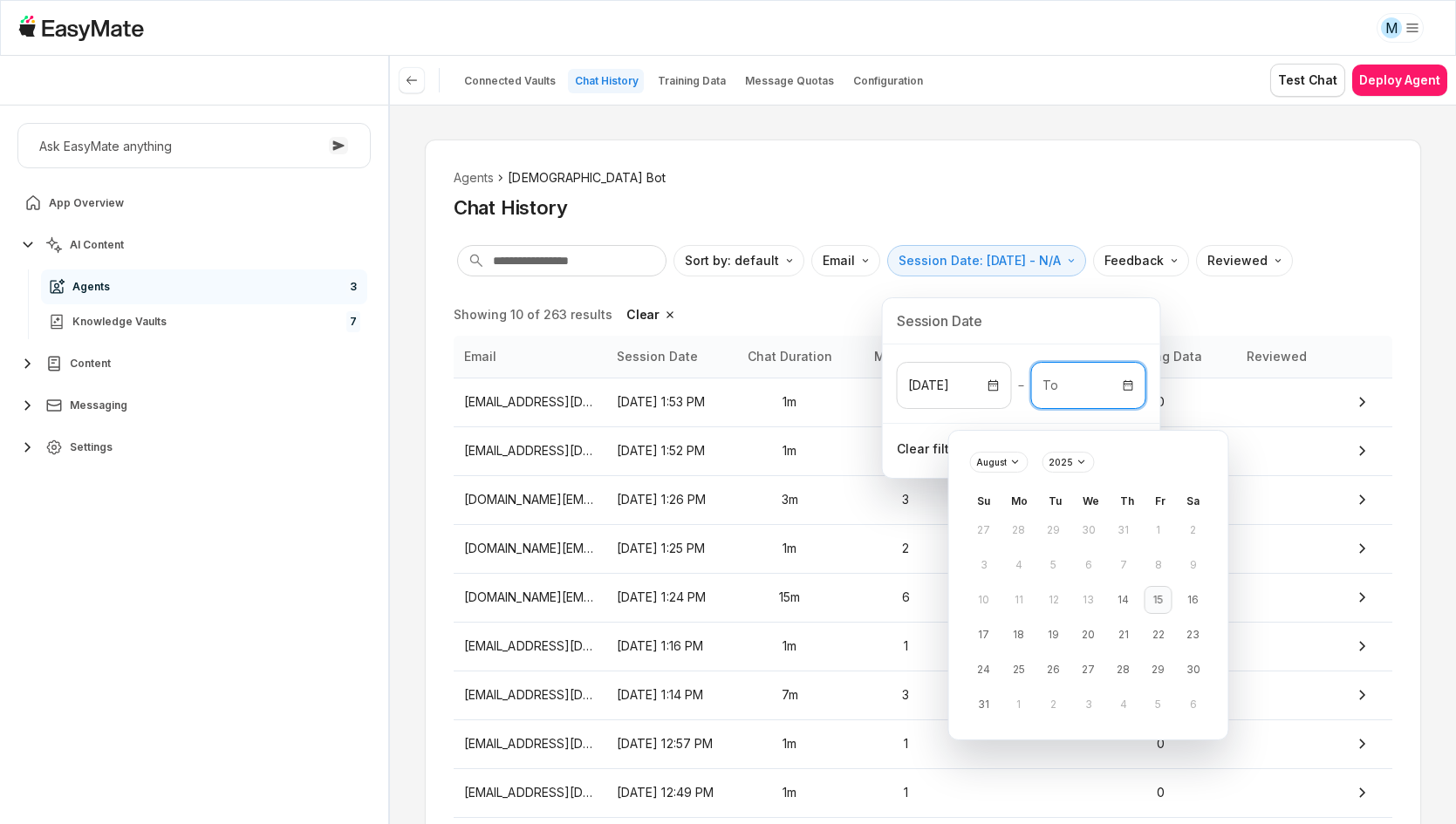
click at [1155, 600] on button "15" at bounding box center [1158, 599] width 28 height 28
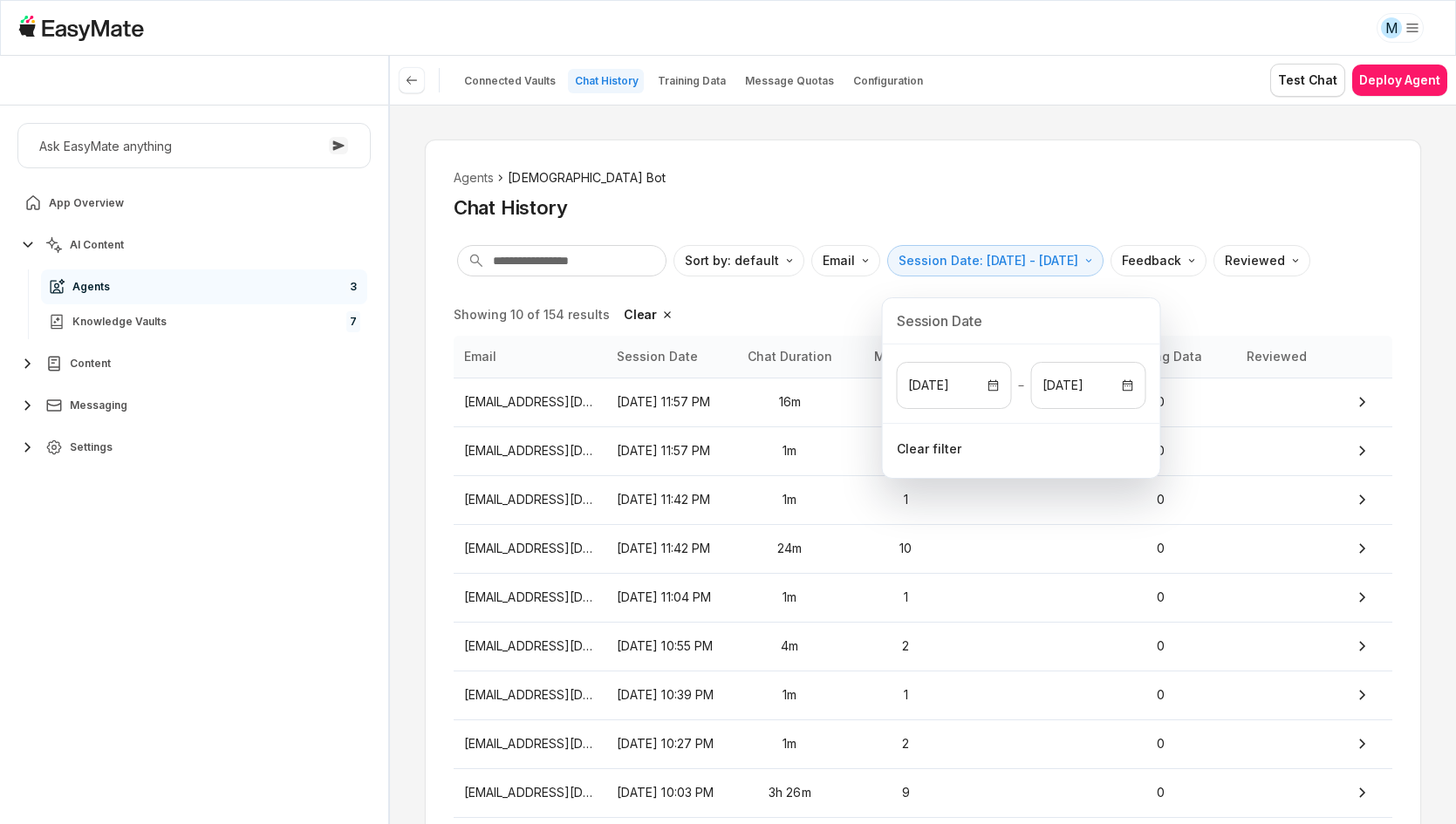
click at [1048, 163] on html "M Core of the Heart Ask EasyMate anything App Overview AI Content Agents 3 Know…" at bounding box center [728, 412] width 1456 height 824
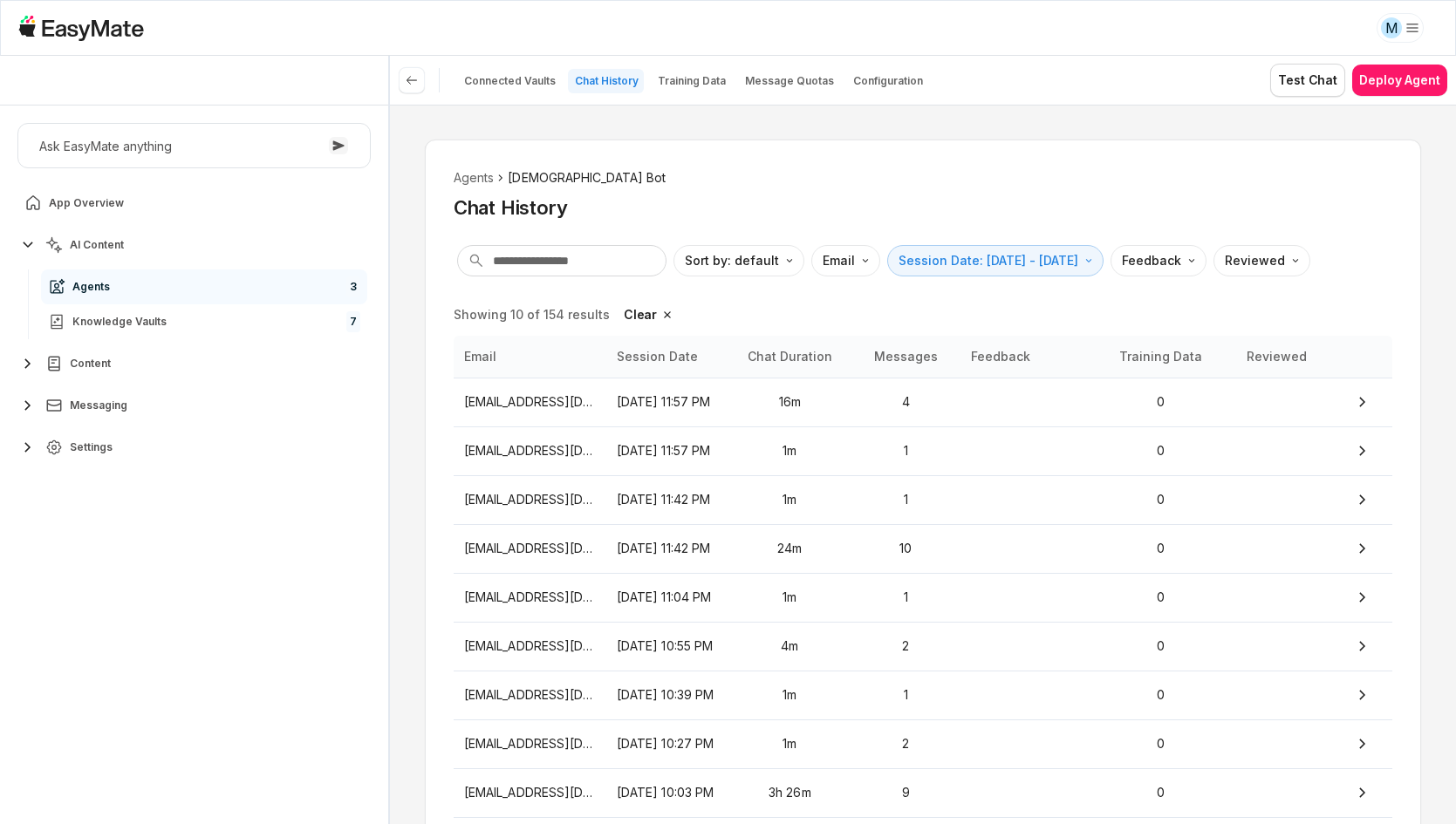
click at [1162, 309] on div "Showing 10 of 154 results Clear Email Session Date Chat Duration Messages Feedb…" at bounding box center [922, 606] width 938 height 611
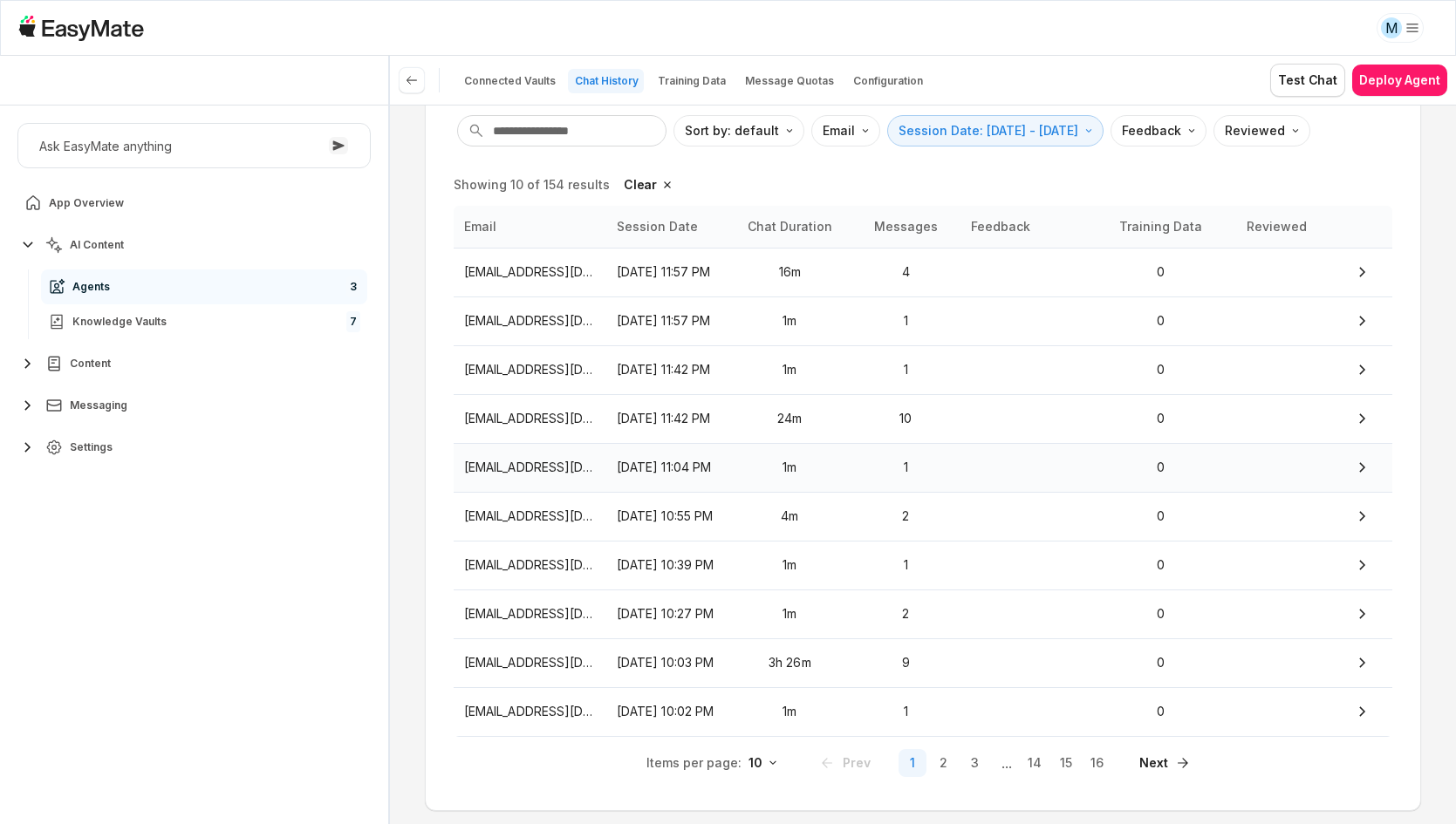
scroll to position [151, 0]
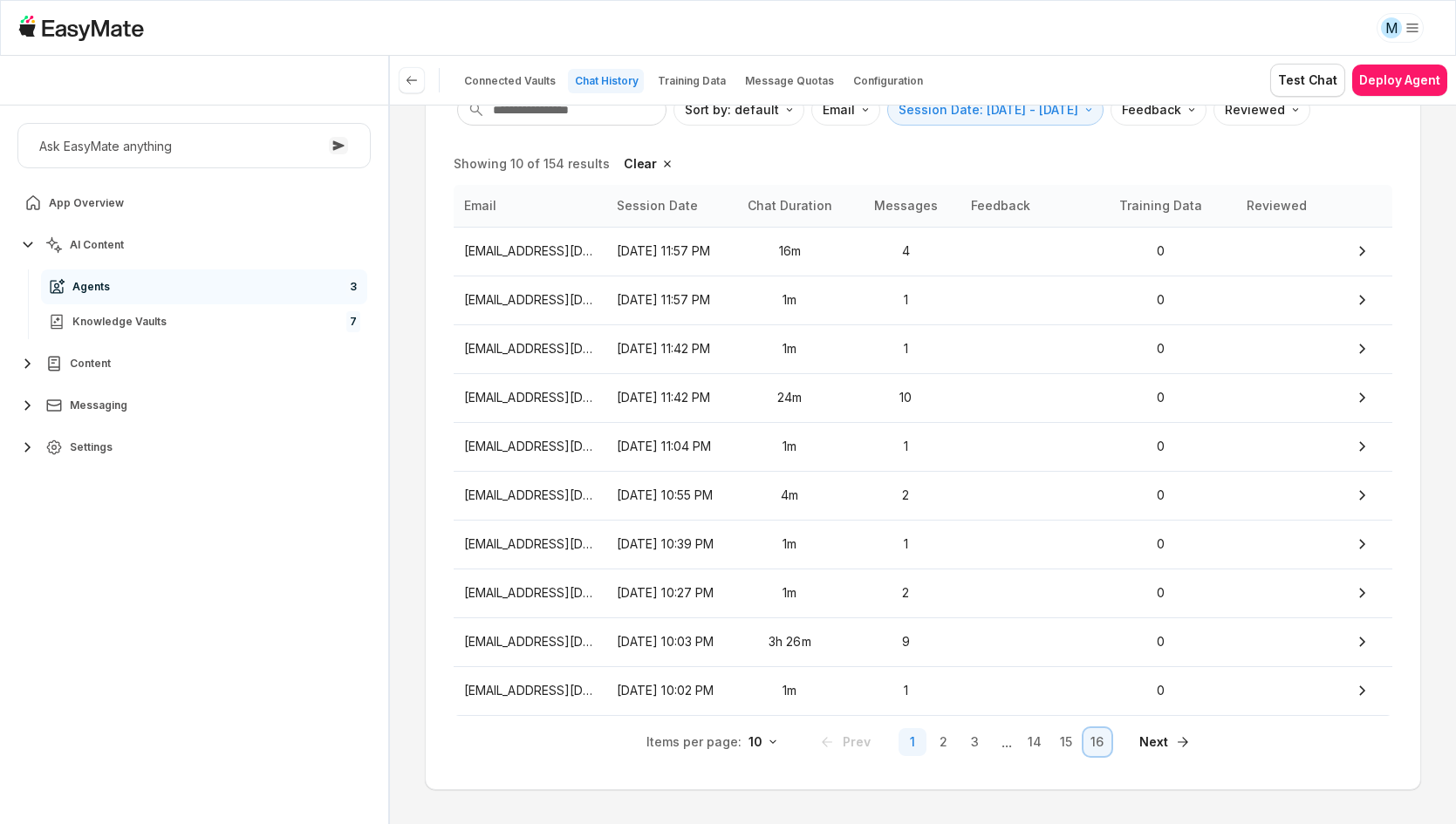
click at [1083, 746] on button "16" at bounding box center [1097, 742] width 28 height 28
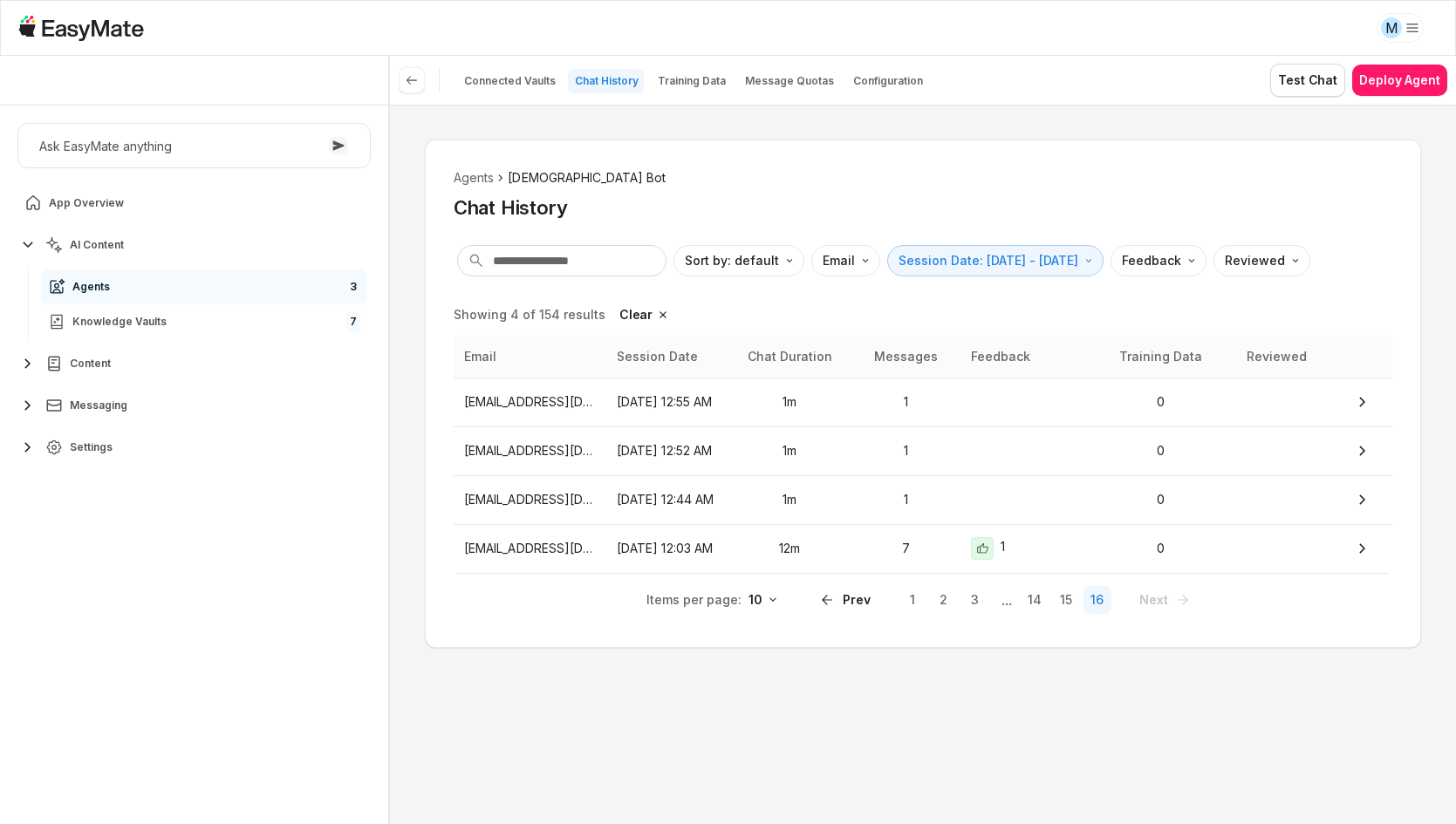
click at [1083, 746] on div "Agents Gospel Bot Chat History Sort by: default Direction Email Session Date: […" at bounding box center [923, 464] width 1066 height 720
click at [1044, 546] on div at bounding box center [1056, 548] width 47 height 22
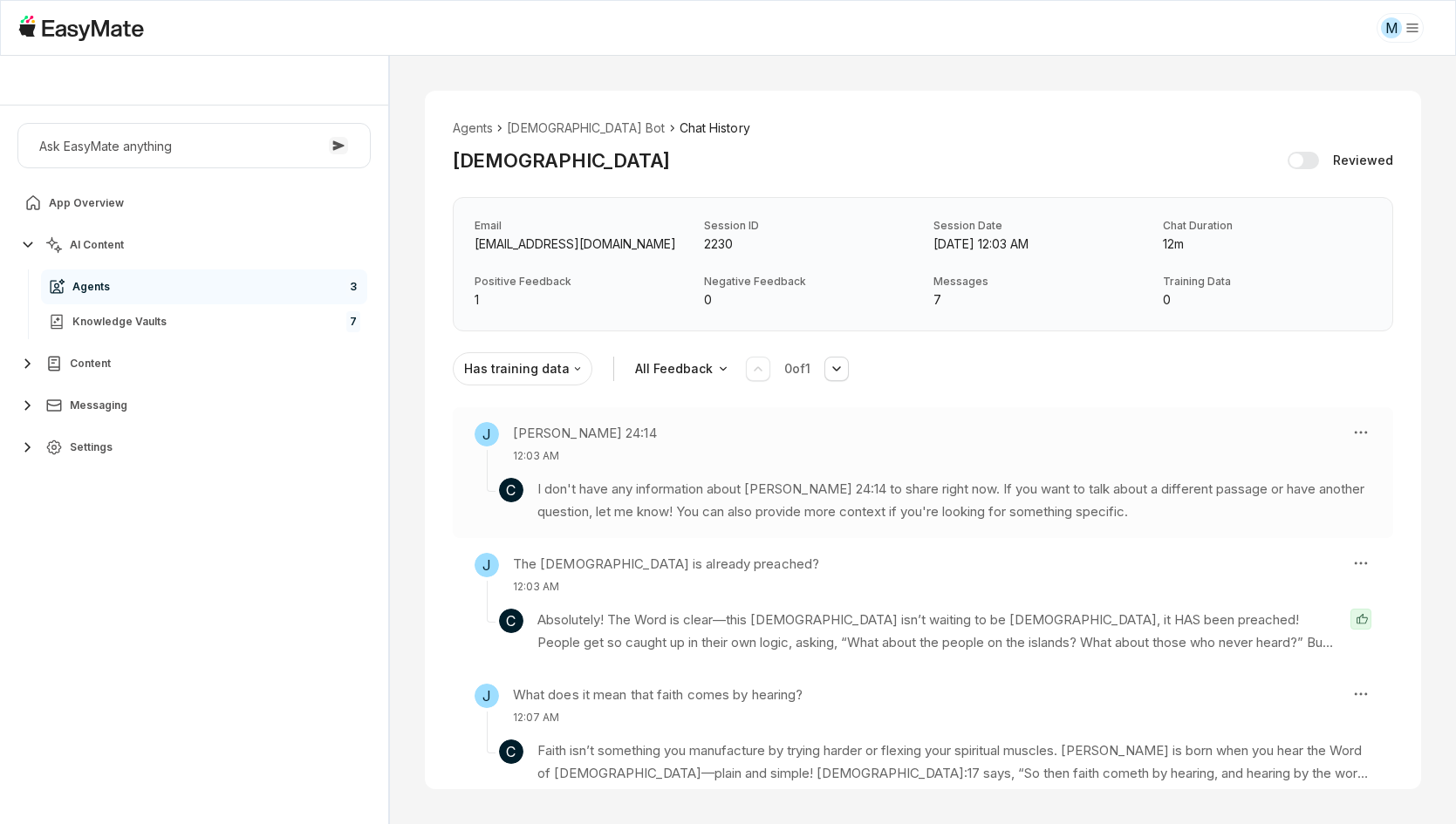
click at [1041, 486] on p "I don't have any information about [PERSON_NAME] 24:14 to share right now. If y…" at bounding box center [954, 500] width 834 height 46
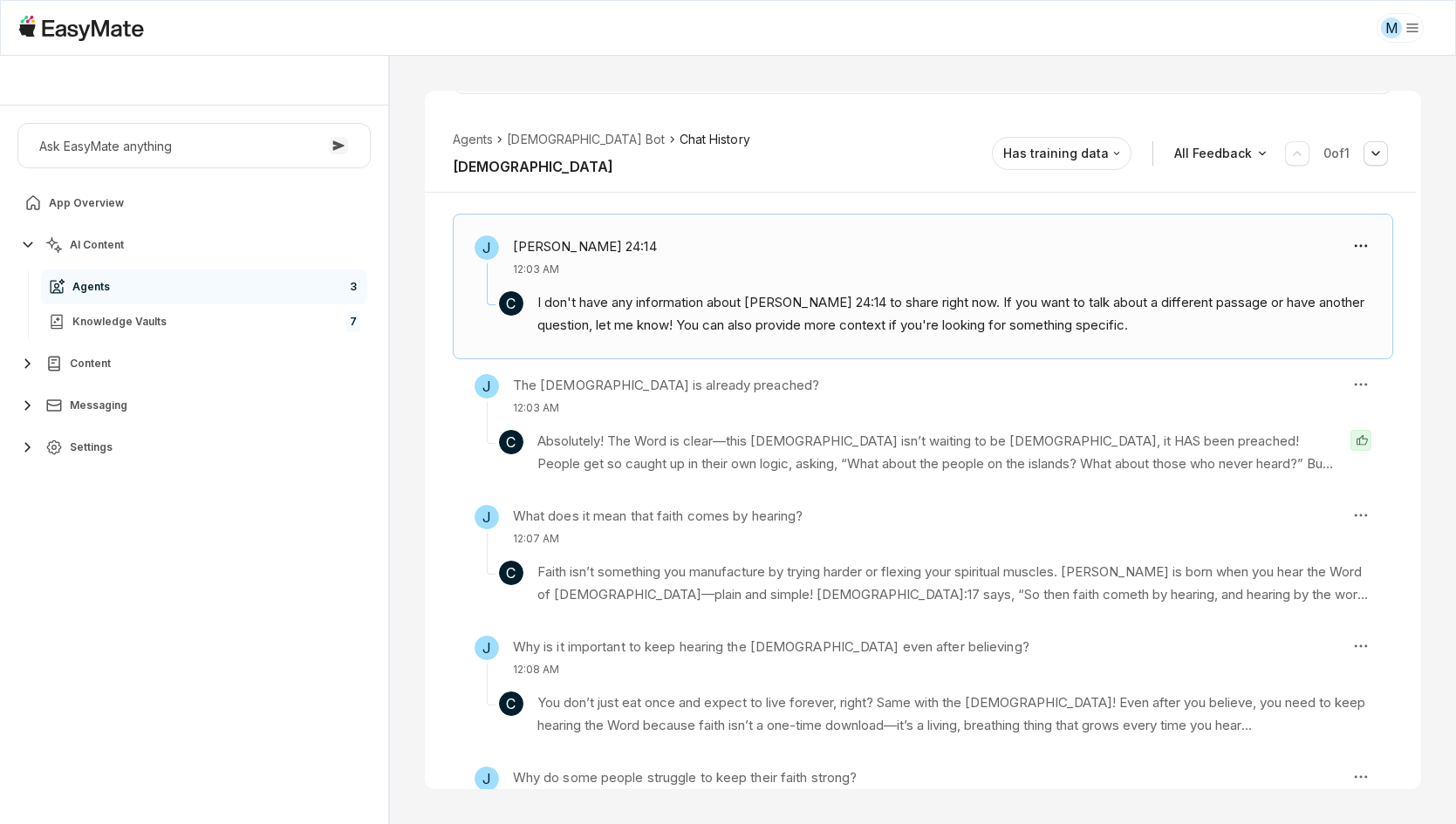
scroll to position [241, 0]
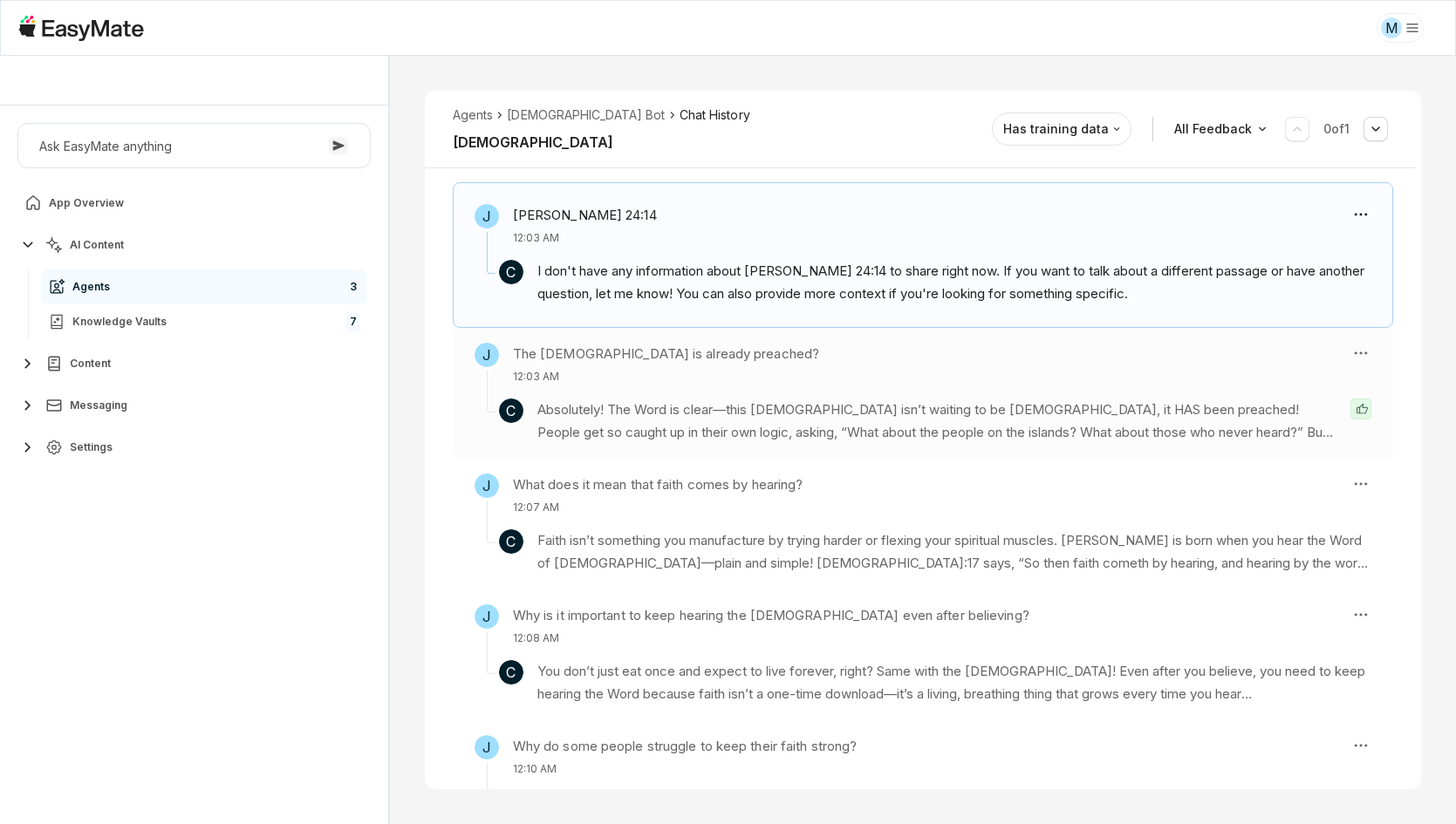
click at [1087, 433] on p "Absolutely! The Word is clear—this [DEMOGRAPHIC_DATA] isn’t waiting to be [DEMO…" at bounding box center [936, 421] width 799 height 46
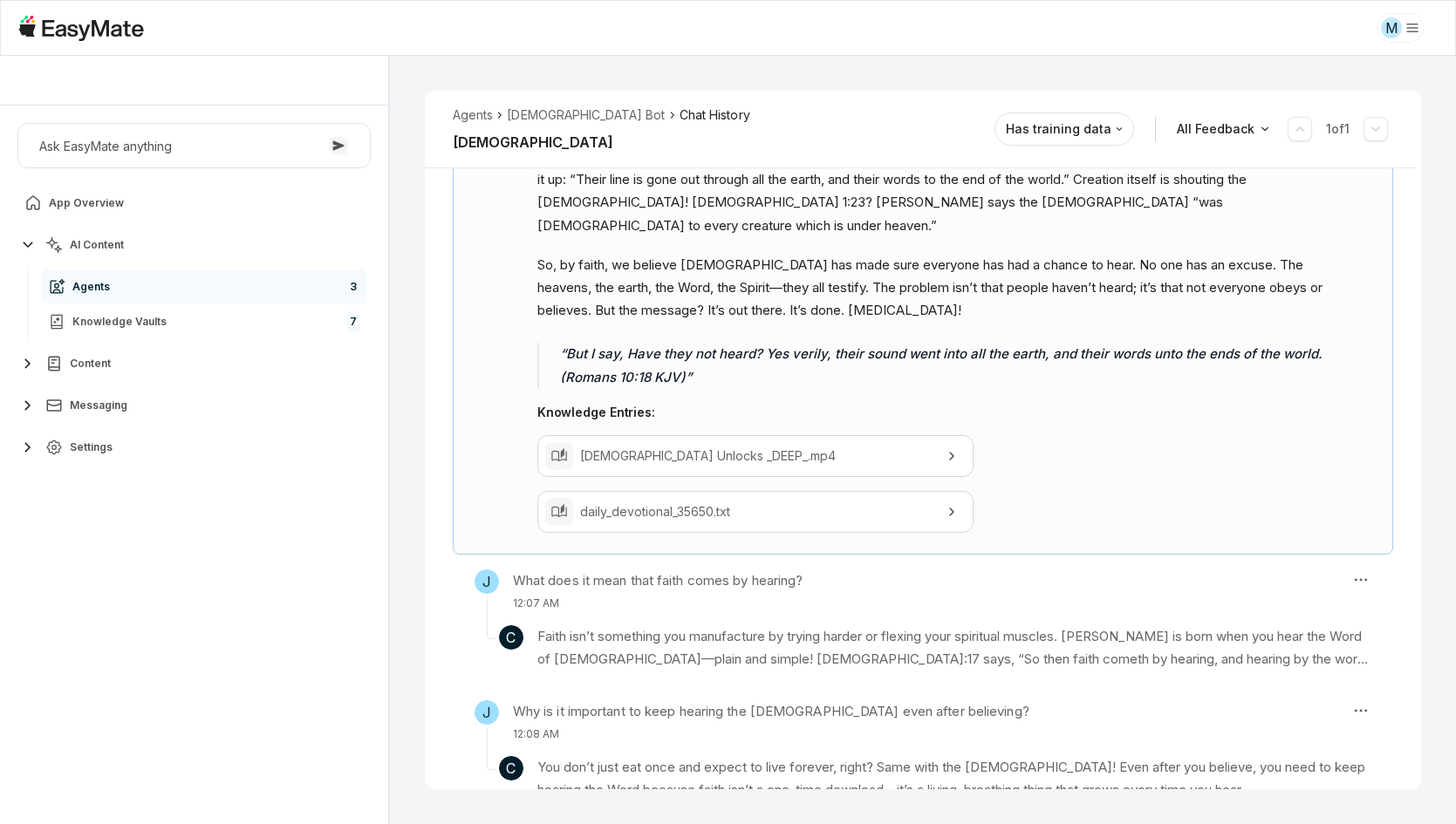
scroll to position [586, 0]
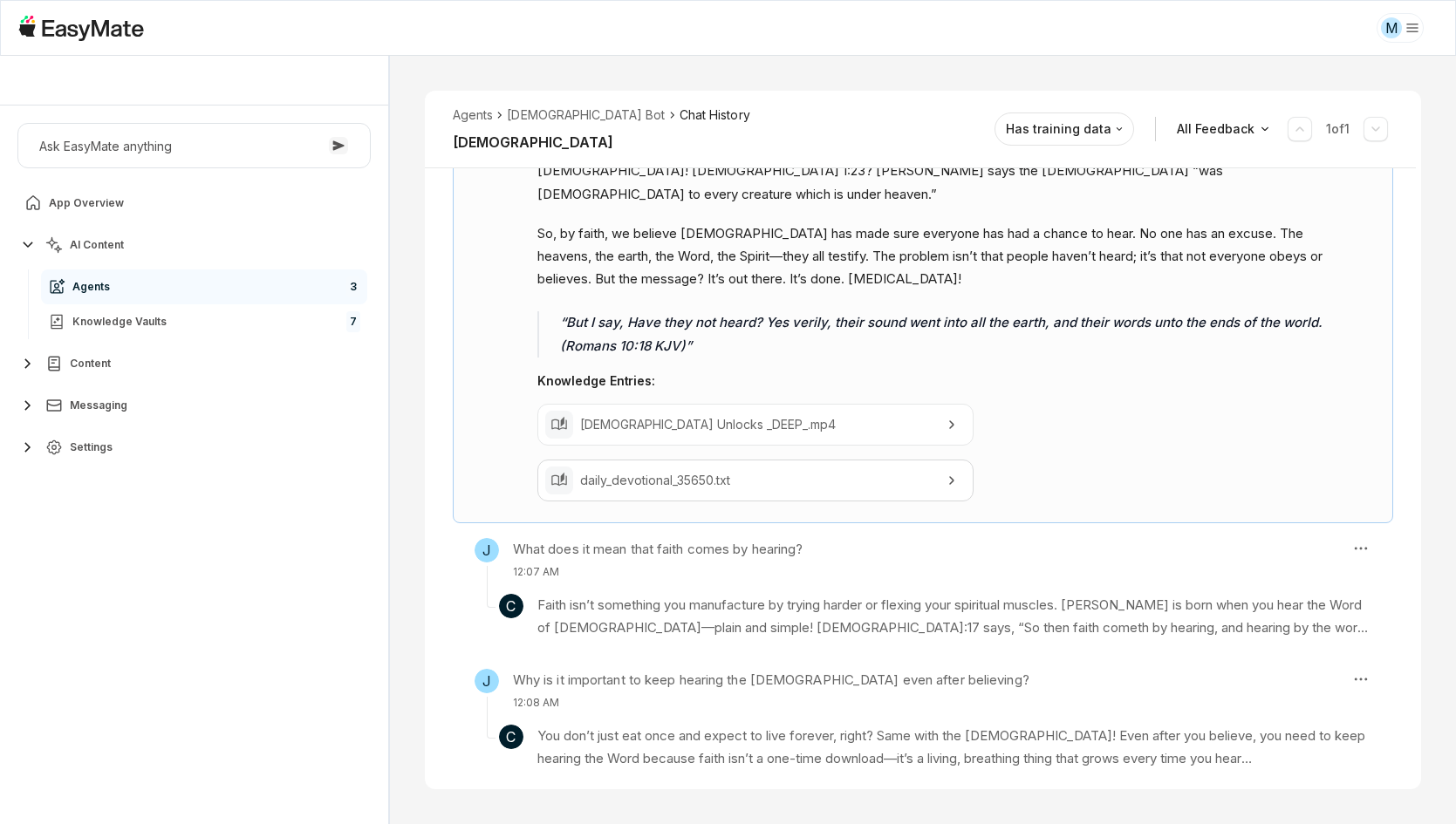
click at [872, 415] on p "[DEMOGRAPHIC_DATA] Unlocks _DEEP_.mp4" at bounding box center [755, 425] width 351 height 20
click at [874, 471] on p "daily_devotional_35650.txt" at bounding box center [755, 480] width 351 height 20
click at [862, 547] on div "J What does it mean that faith comes by hearing? 12:07 AM" at bounding box center [905, 558] width 861 height 42
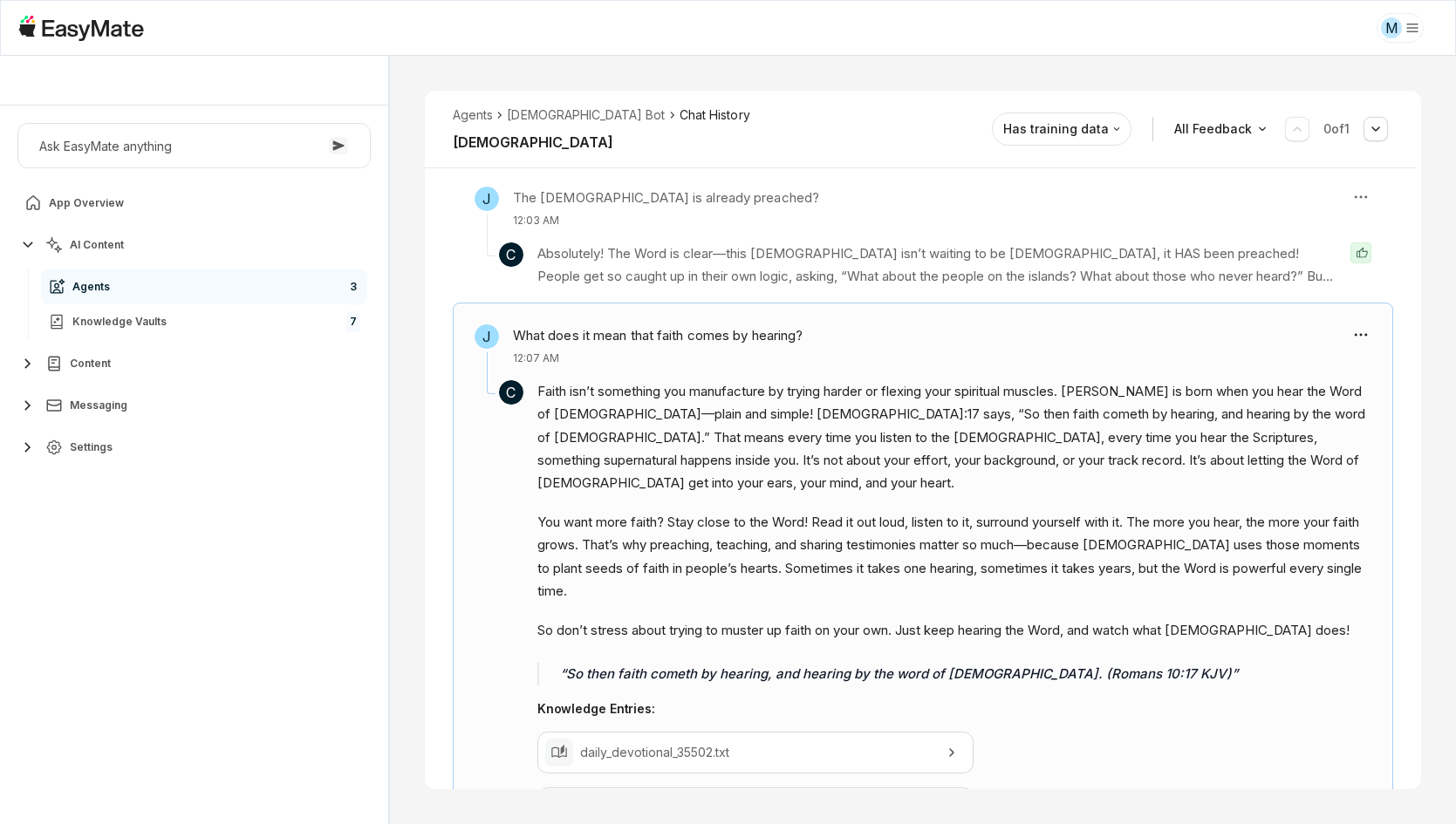
scroll to position [368, 0]
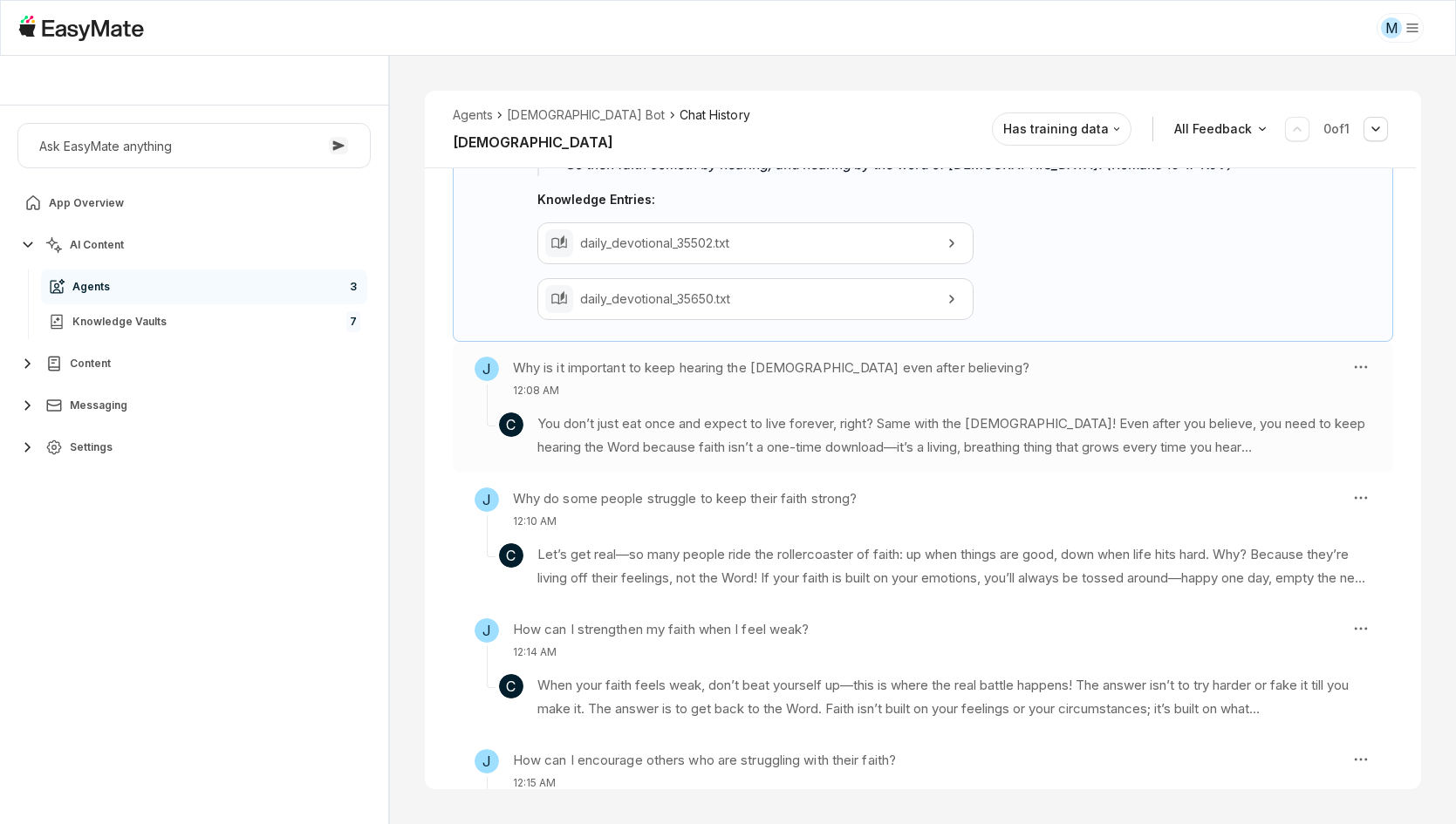
click at [865, 412] on p "You don’t just eat once and expect to live forever, right? Same with the [DEMOG…" at bounding box center [954, 434] width 834 height 46
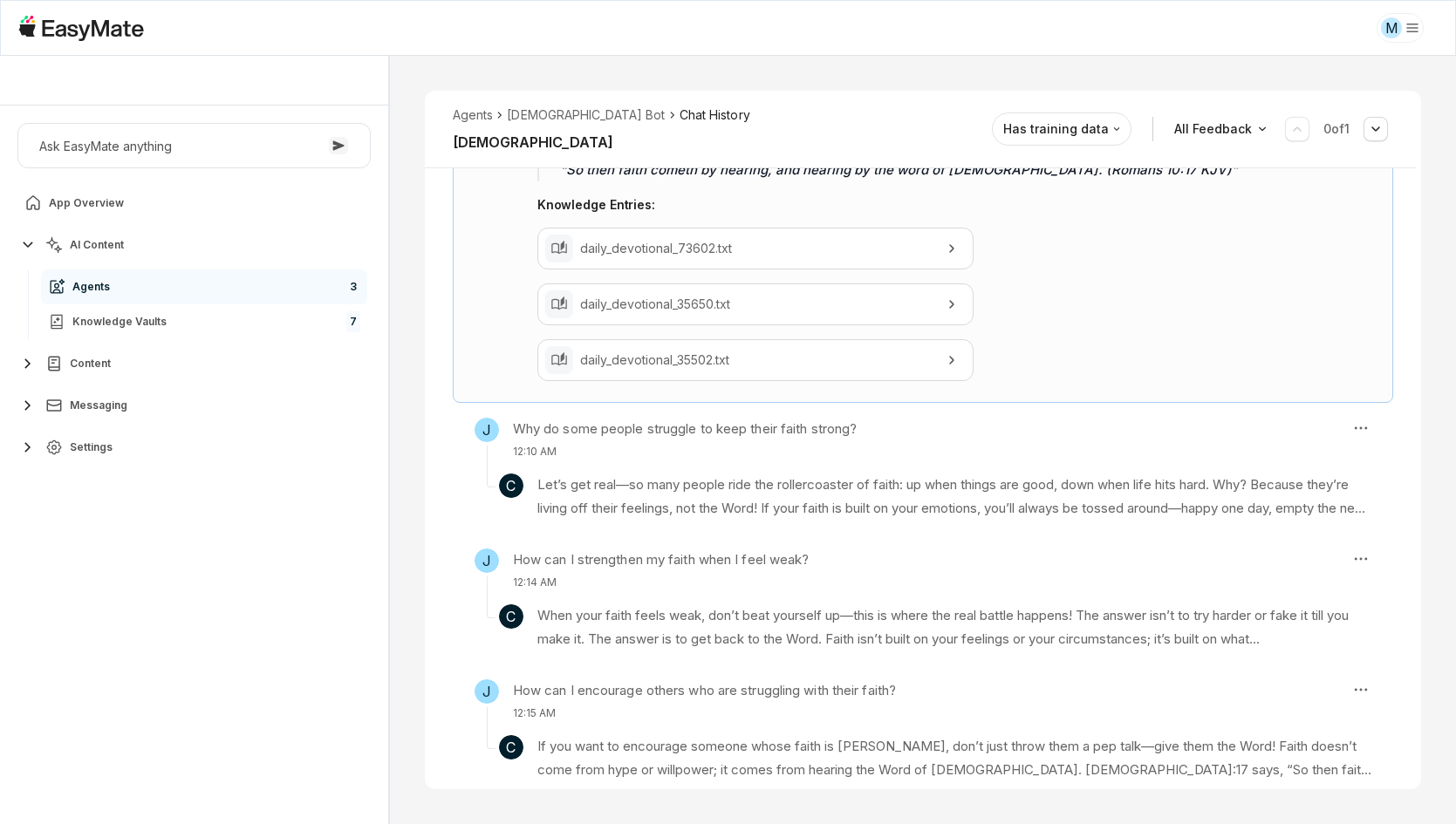
scroll to position [1022, 0]
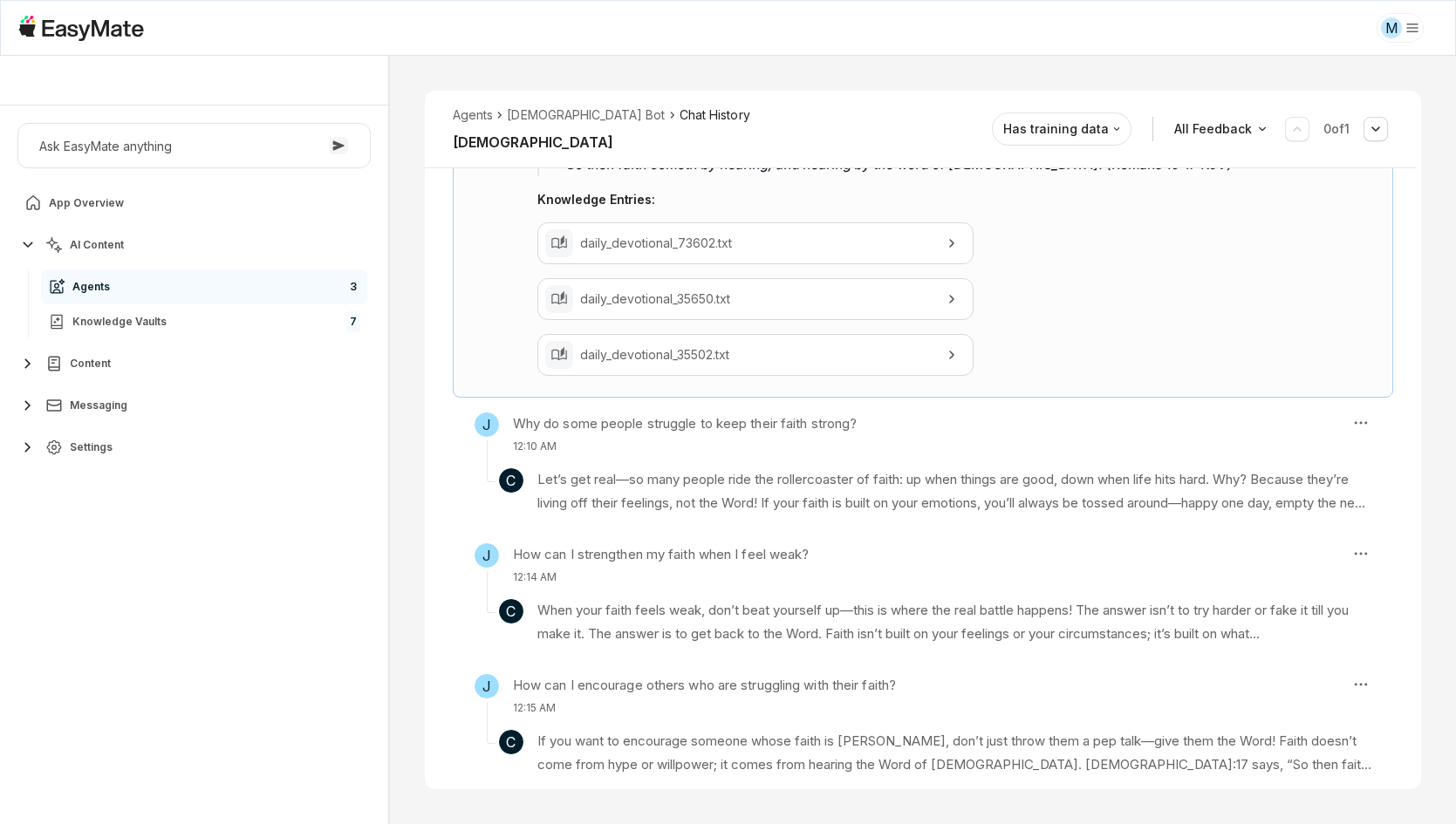
click at [905, 460] on section "C Let’s get real—so many people ride the rollercoaster of faith: up when things…" at bounding box center [923, 483] width 896 height 60
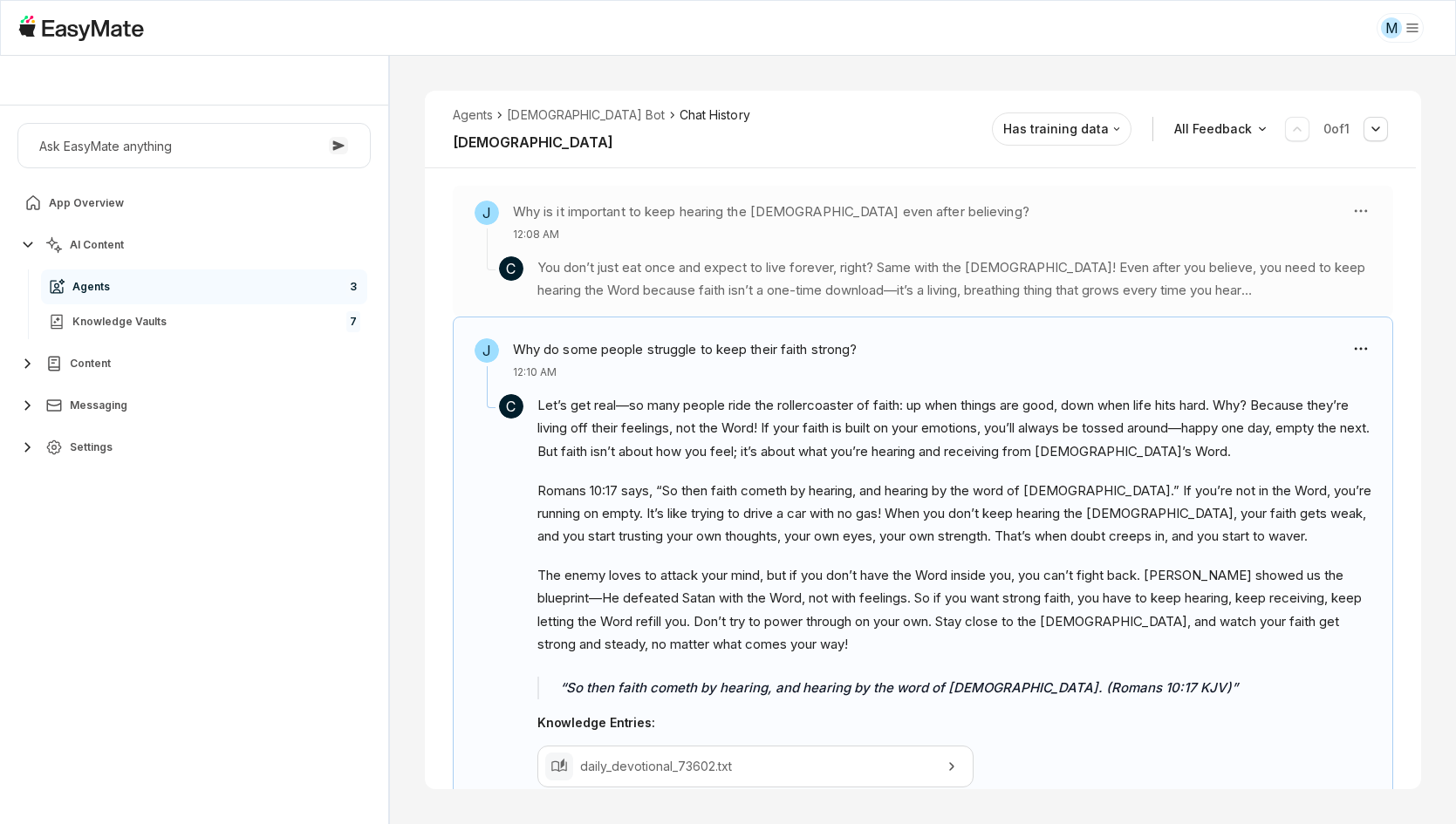
scroll to position [630, 0]
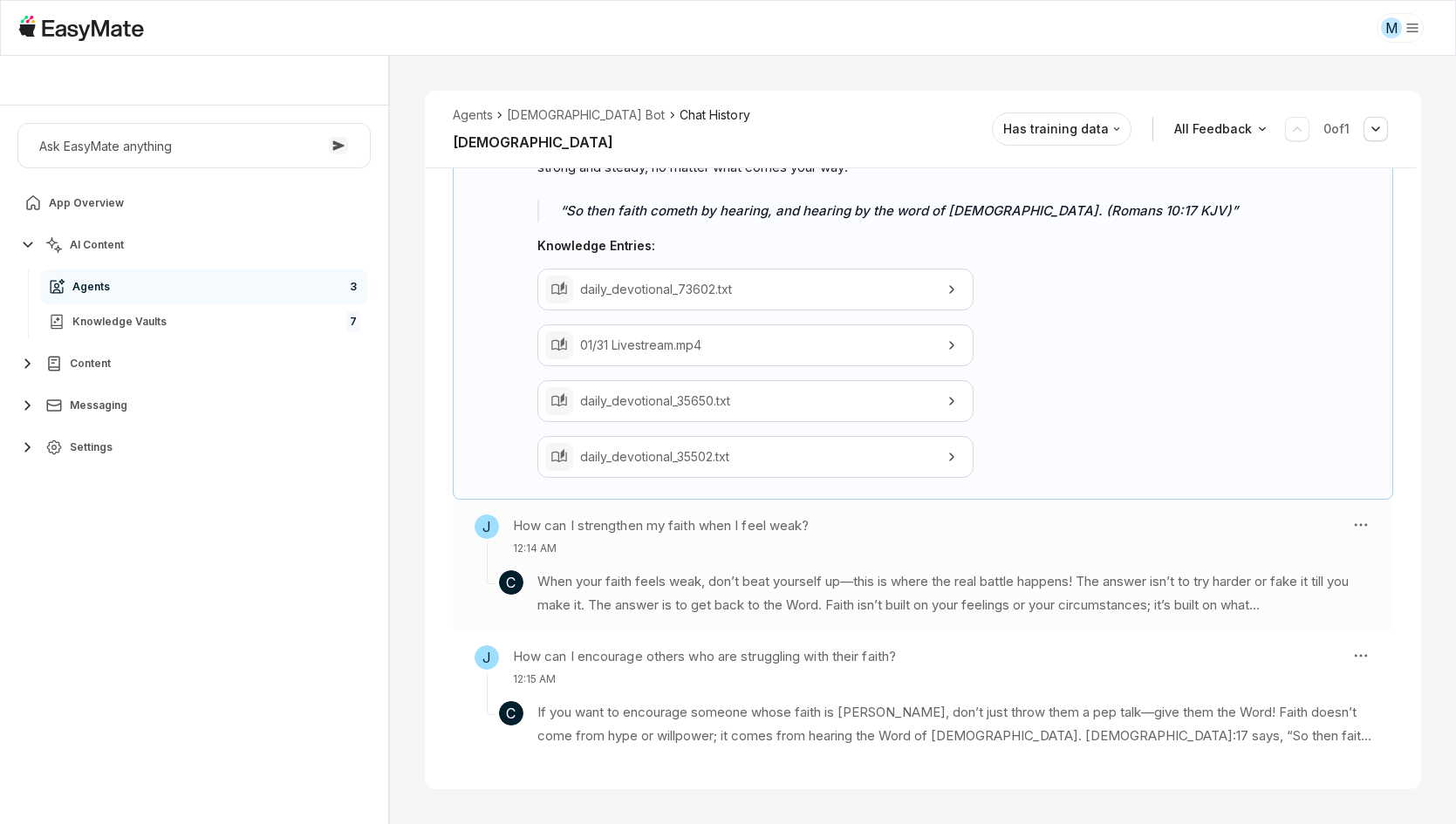
click at [764, 564] on section "C When your faith feels weak, don’t beat yourself up—this is where the real bat…" at bounding box center [923, 586] width 896 height 60
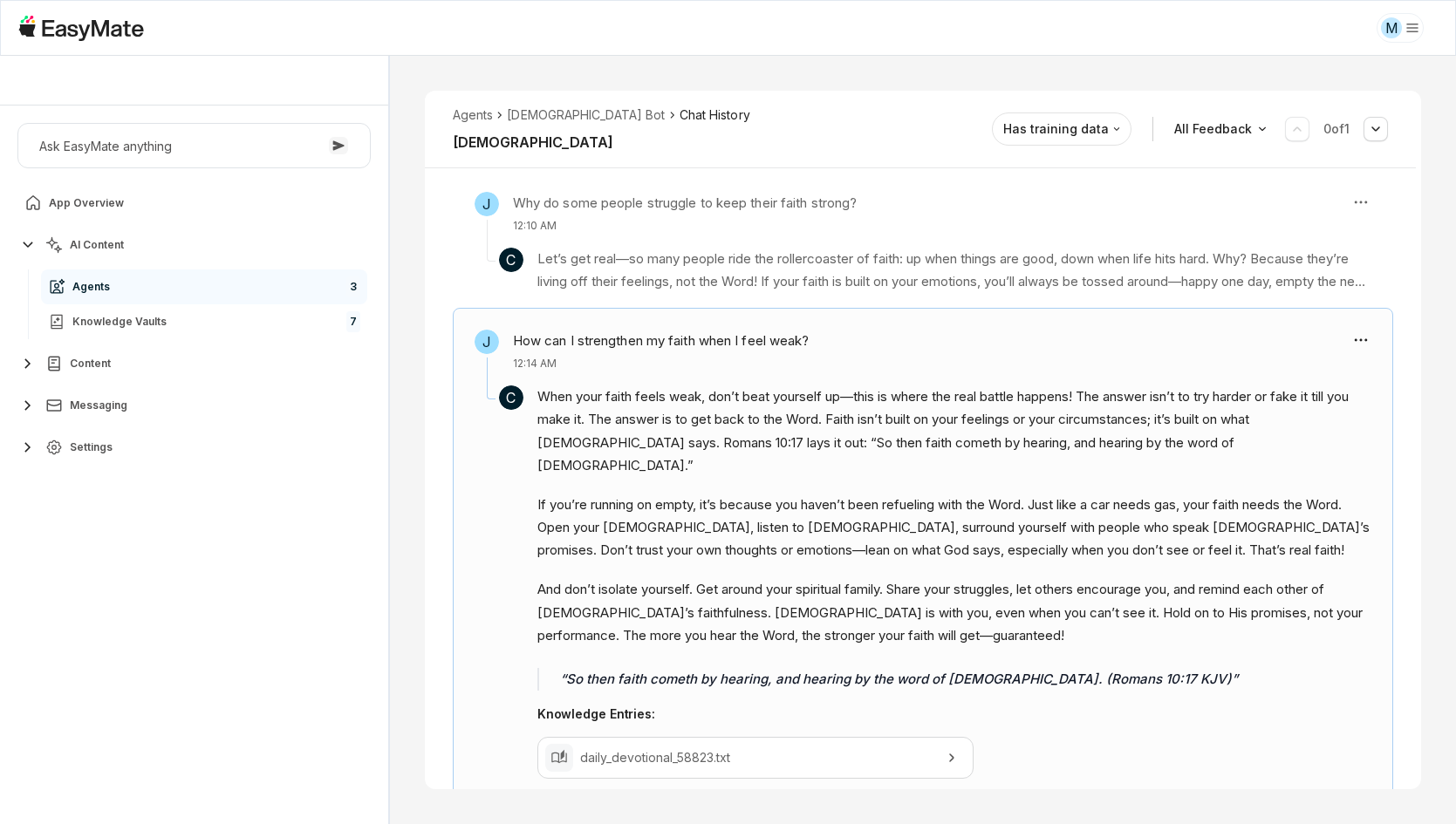
scroll to position [761, 0]
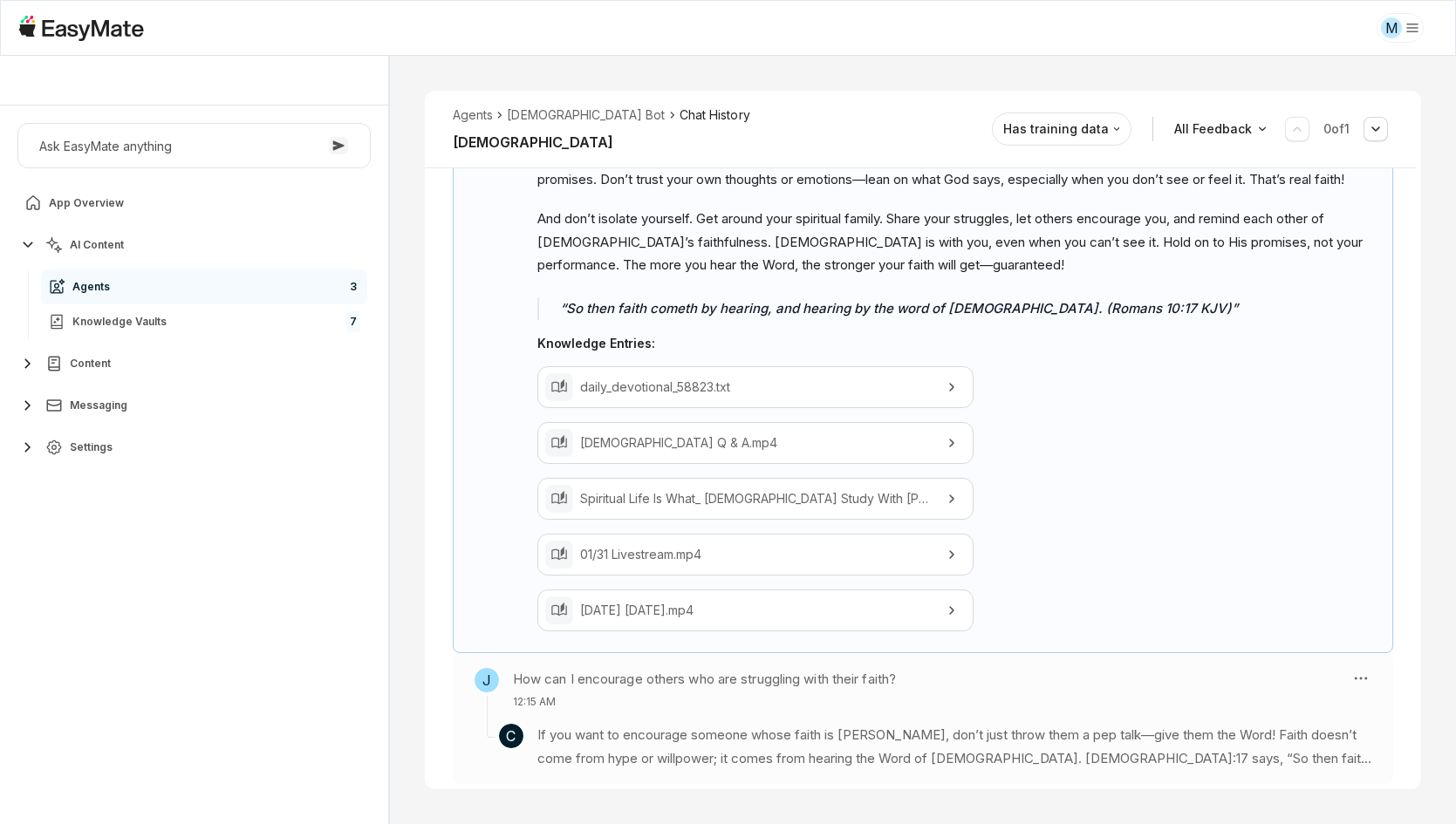
click at [737, 668] on h3 "How can I encourage others who are struggling with their faith?" at bounding box center [704, 679] width 383 height 22
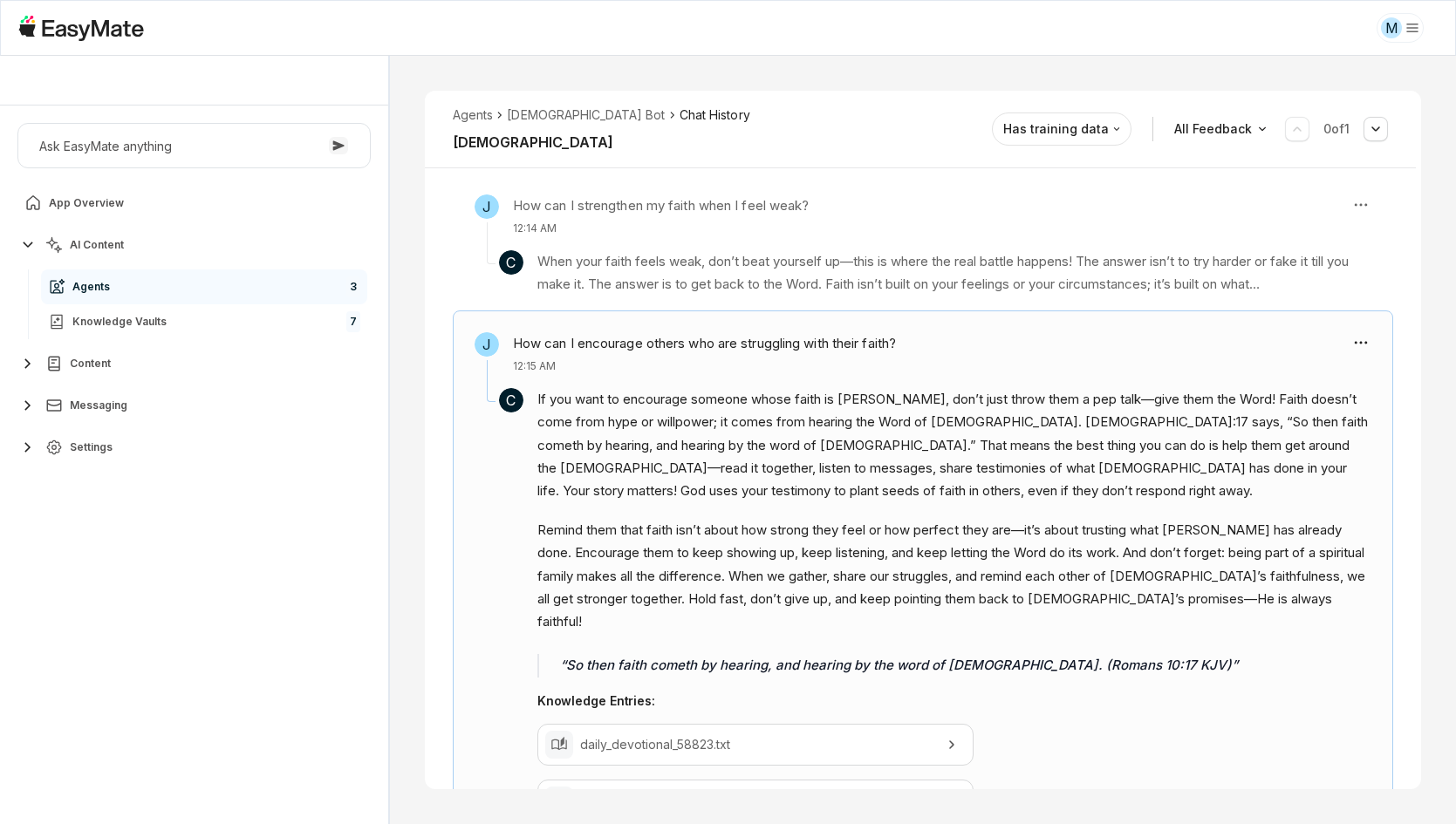
scroll to position [891, 0]
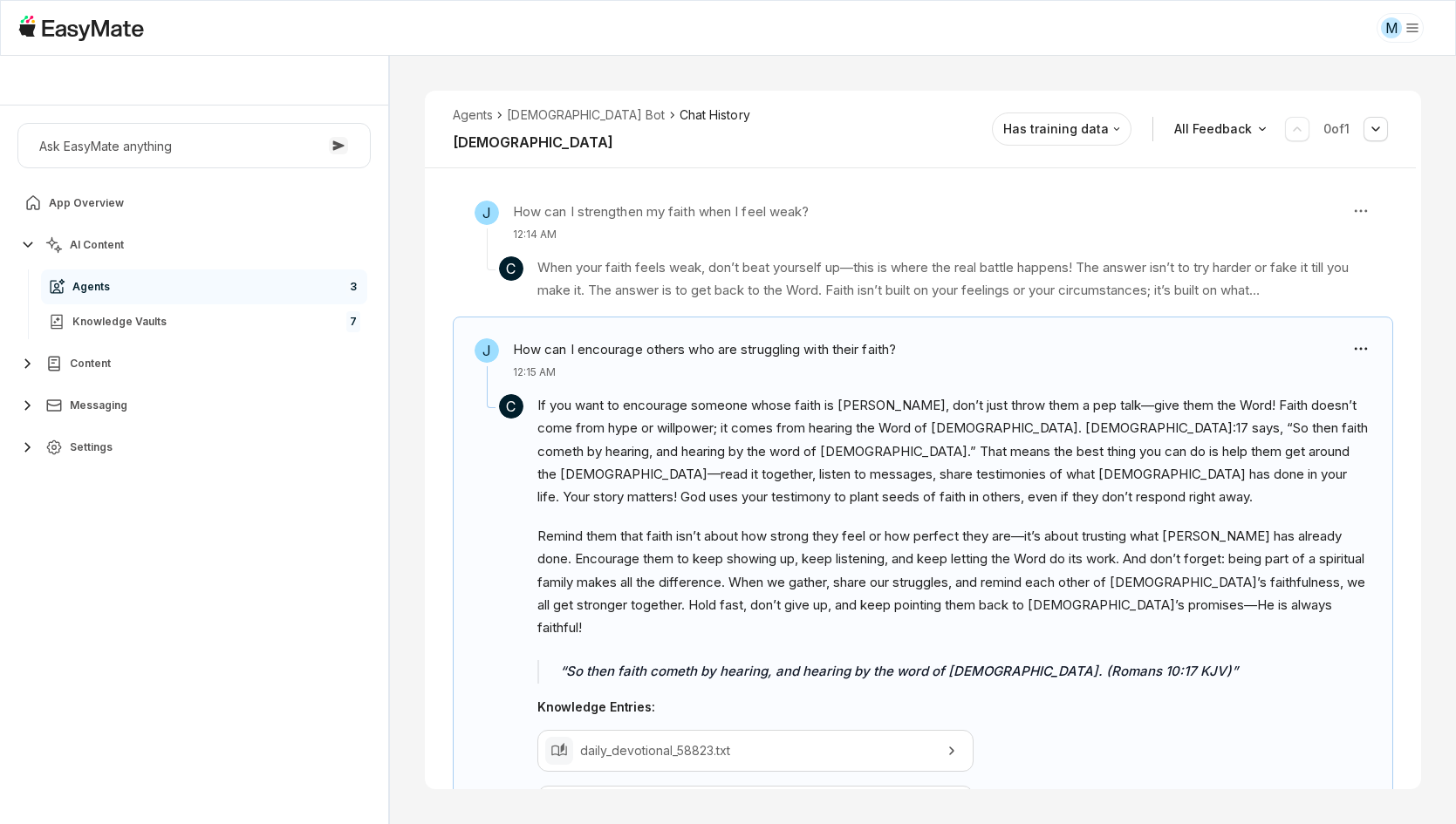
click at [412, 672] on div "Agents Gospel Bot Chat History [DEMOGRAPHIC_DATA] Reviewed Email [EMAIL_ADDRESS…" at bounding box center [923, 439] width 1066 height 768
click at [437, 683] on div "J [PERSON_NAME][DEMOGRAPHIC_DATA]:14 12:03 AM C I don't have any information ab…" at bounding box center [923, 190] width 996 height 1318
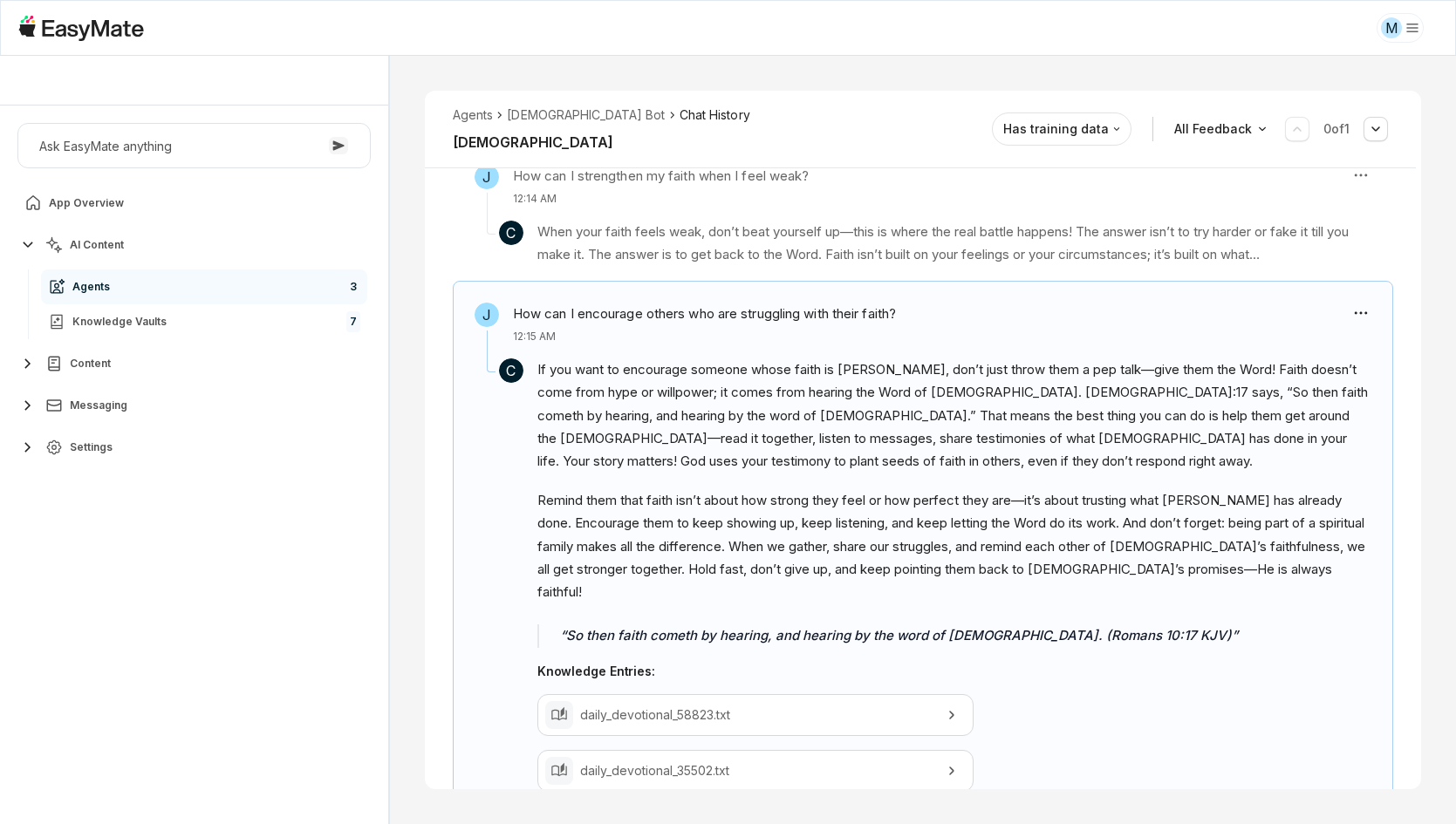
scroll to position [956, 0]
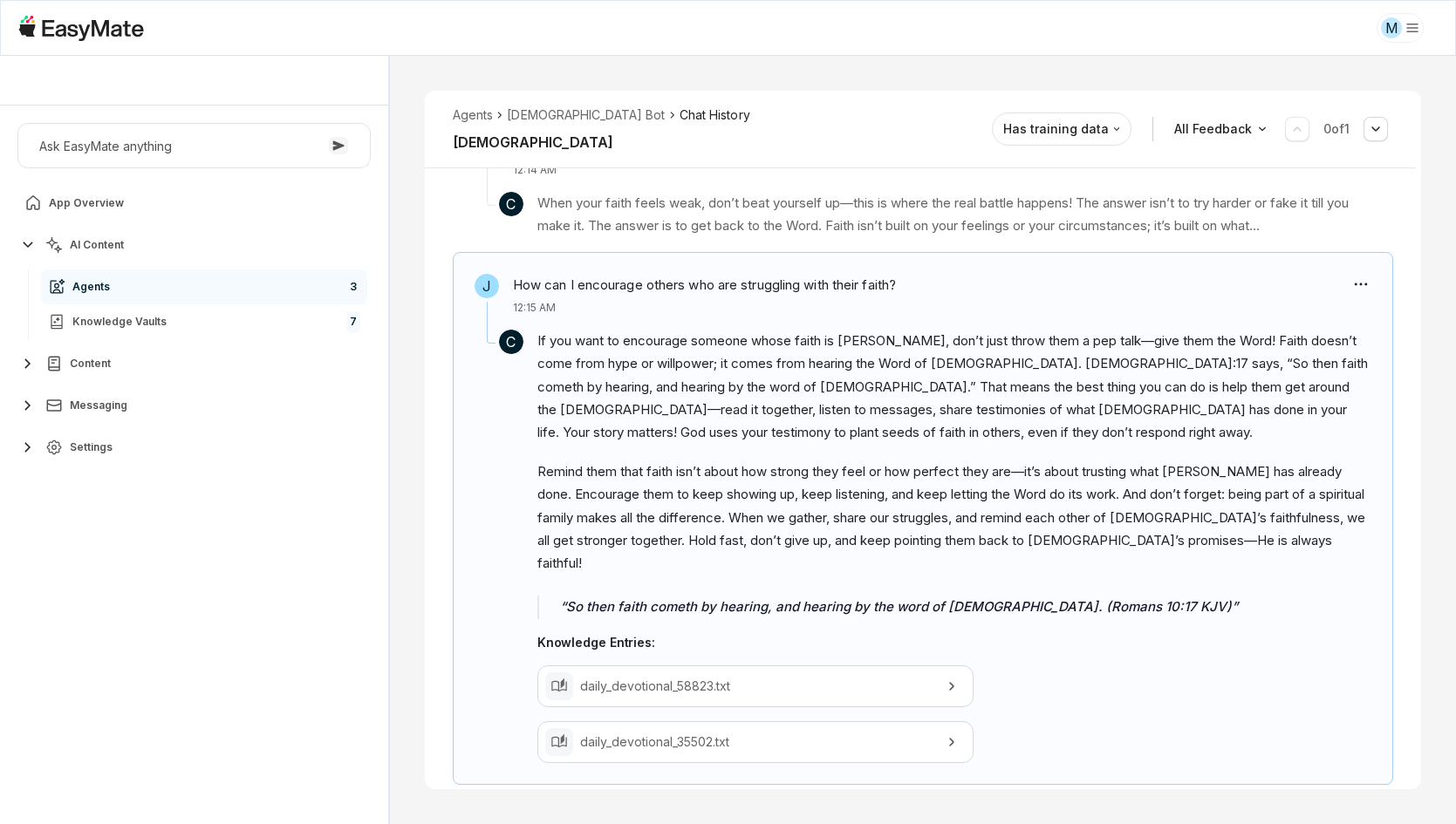
click at [437, 684] on div "J [PERSON_NAME][DEMOGRAPHIC_DATA]:14 12:03 AM C I don't have any information ab…" at bounding box center [923, 126] width 996 height 1318
click at [486, 703] on section "C If you want to encourage someone whose faith is shaky, don’t just throw them …" at bounding box center [923, 539] width 896 height 447
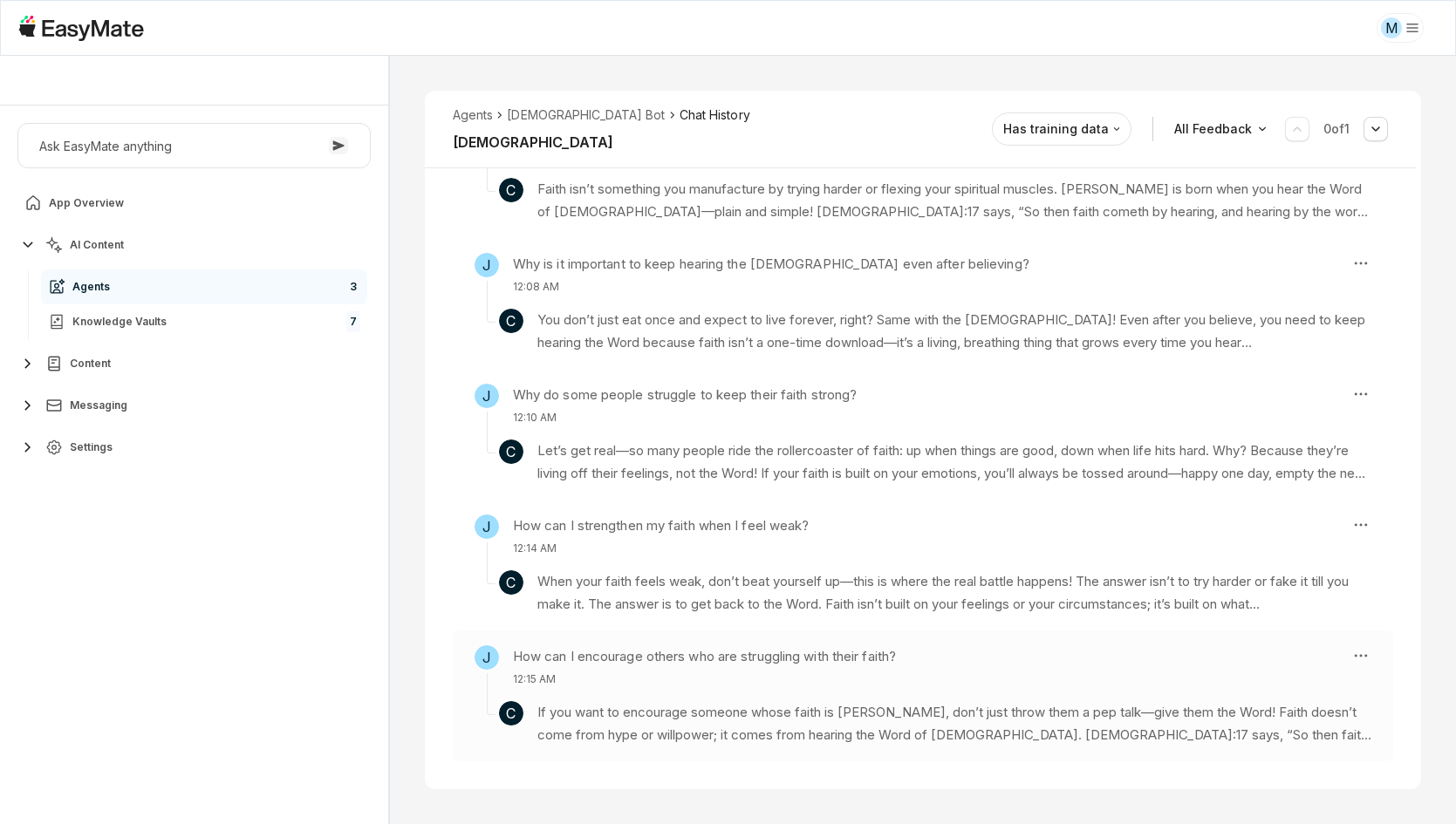
scroll to position [577, 0]
click at [445, 677] on div "J [PERSON_NAME][DEMOGRAPHIC_DATA]:14 12:03 AM C I don't have any information ab…" at bounding box center [923, 304] width 996 height 916
click at [552, 108] on li "[DEMOGRAPHIC_DATA] Bot" at bounding box center [586, 115] width 158 height 20
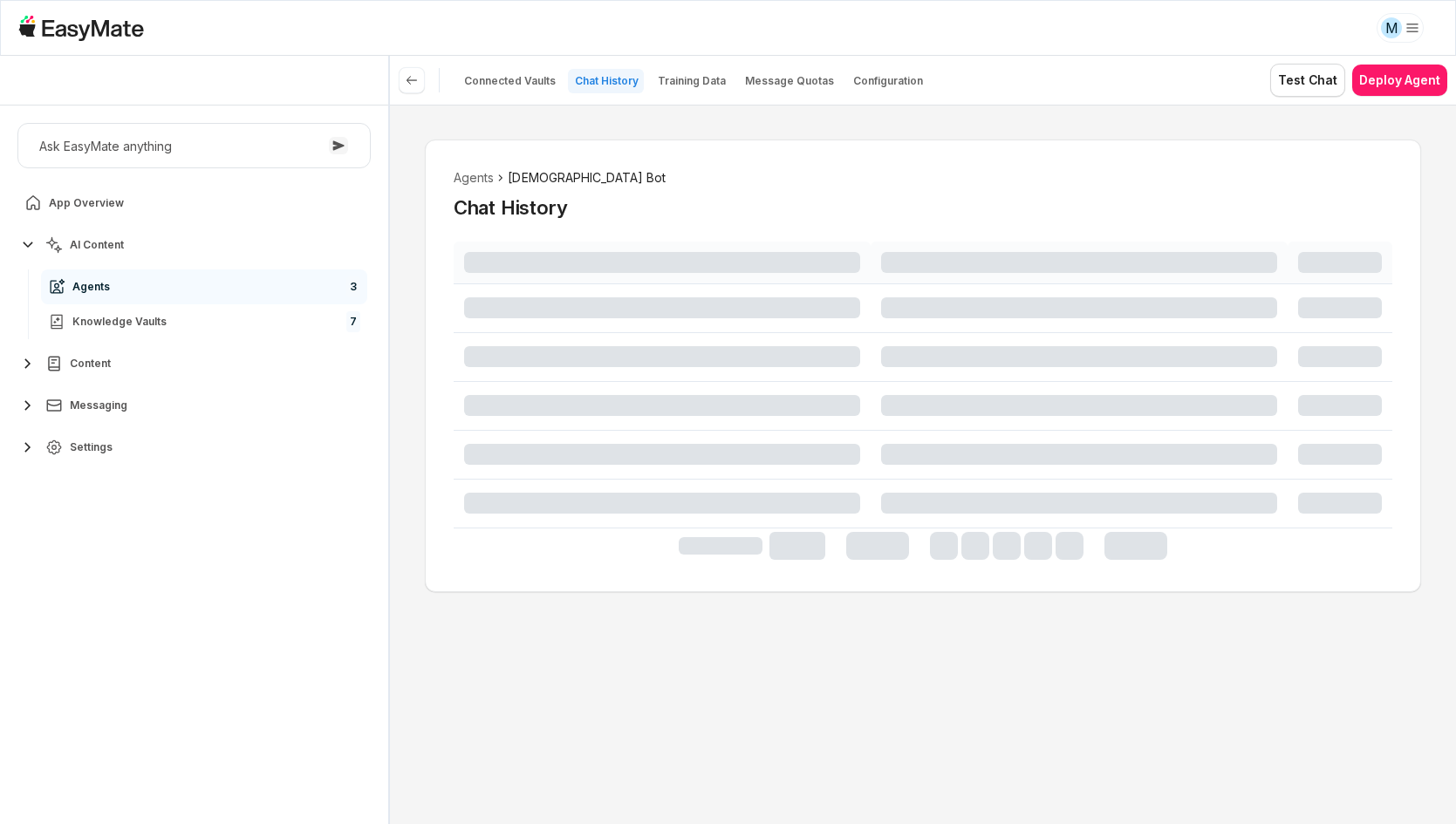
click at [404, 436] on div "Agents Gospel Bot Chat History" at bounding box center [923, 464] width 1066 height 720
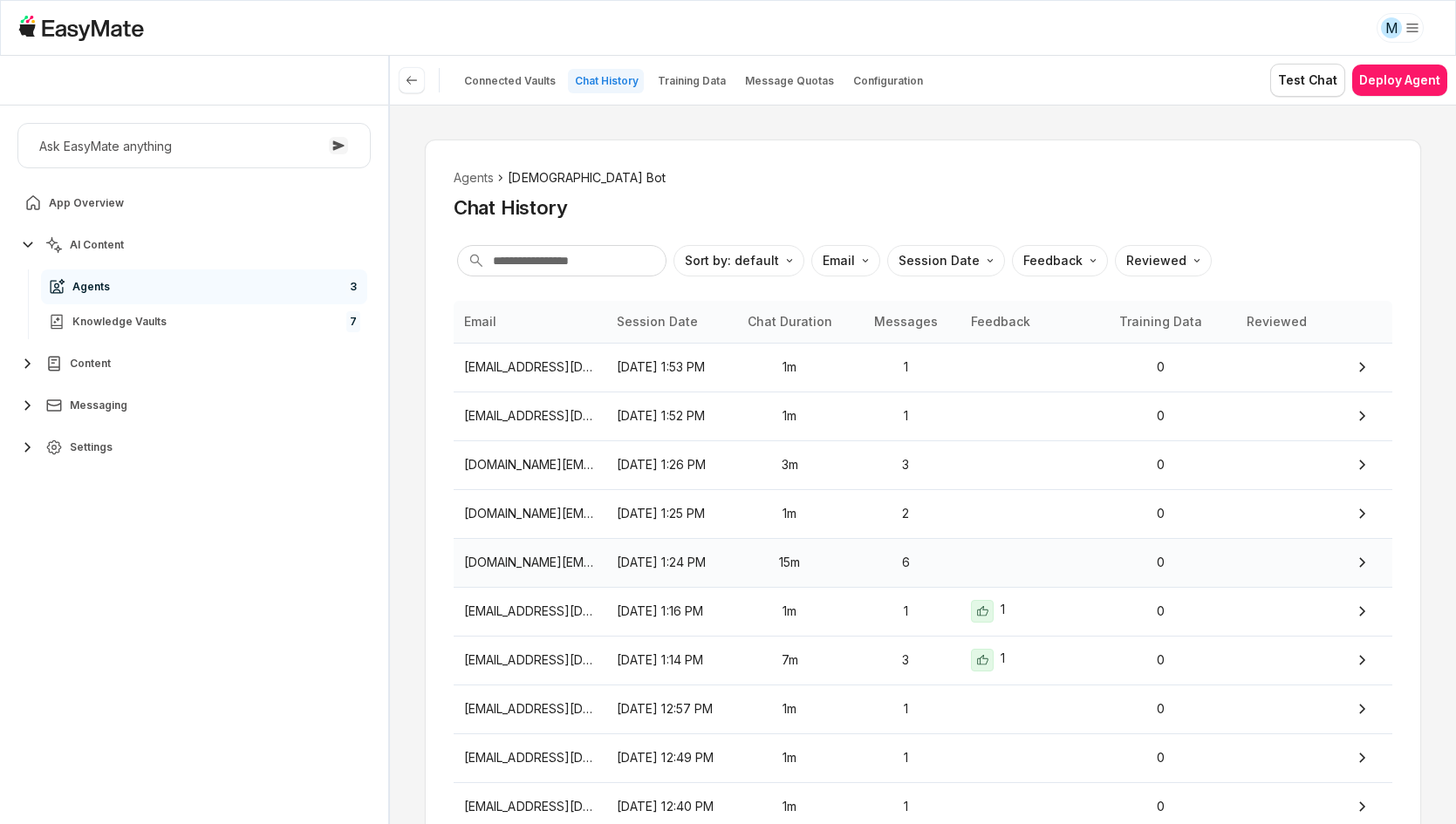
click at [756, 555] on p "15m" at bounding box center [790, 562] width 102 height 20
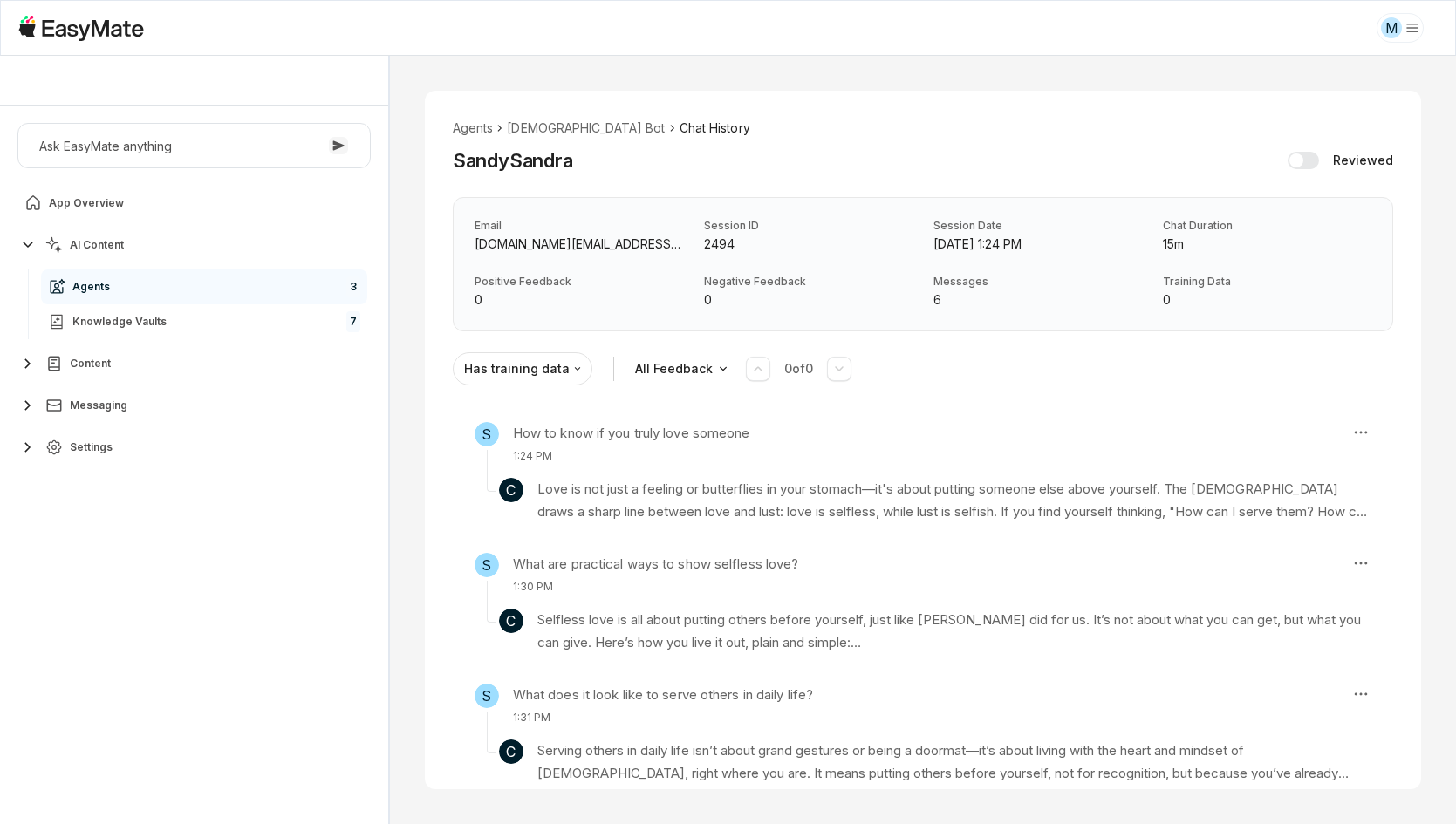
click at [1246, 329] on div "Email [DOMAIN_NAME][EMAIL_ADDRESS][DOMAIN_NAME] Session ID 2494 Session Date [D…" at bounding box center [923, 265] width 940 height 135
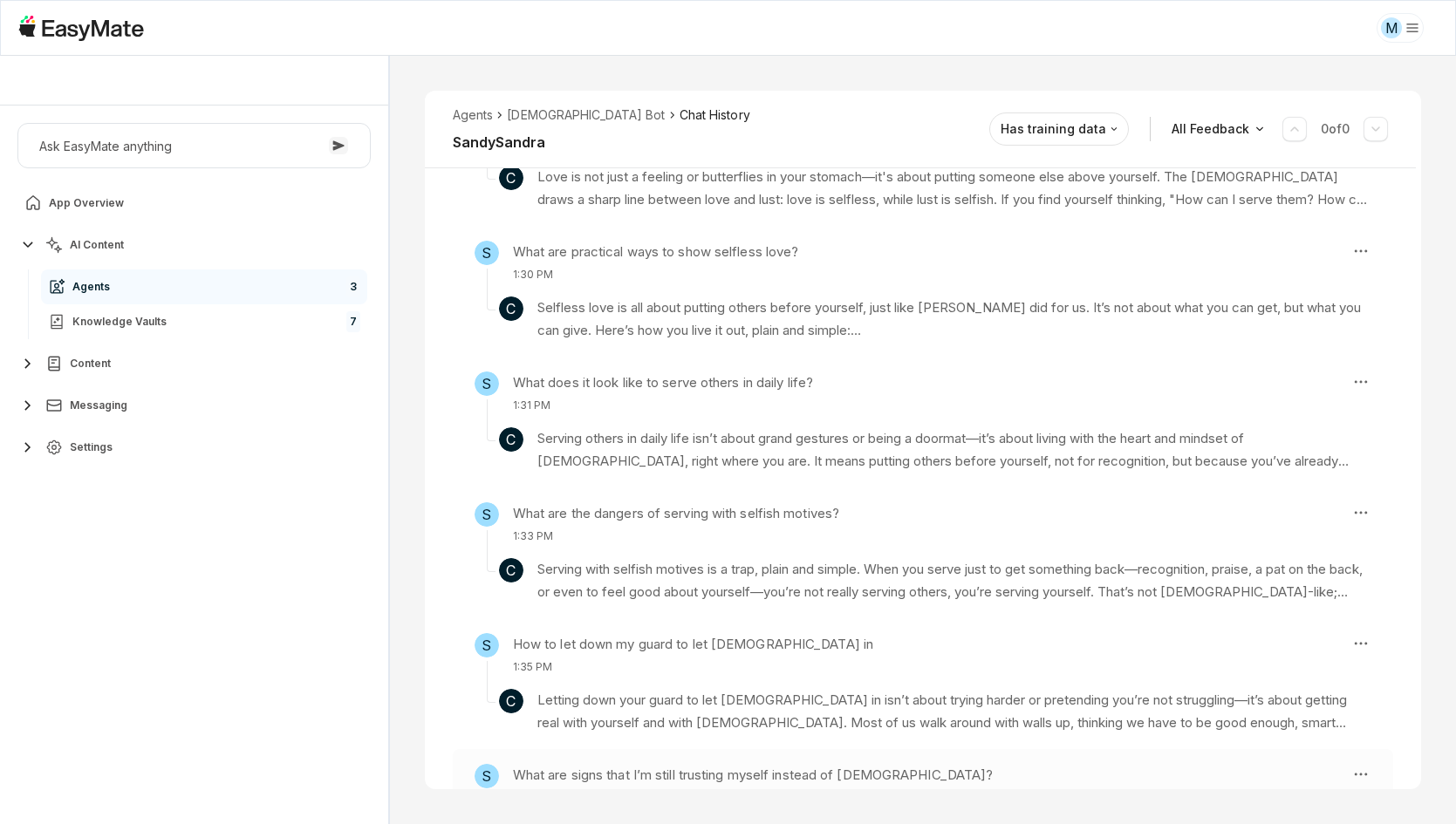
scroll to position [349, 0]
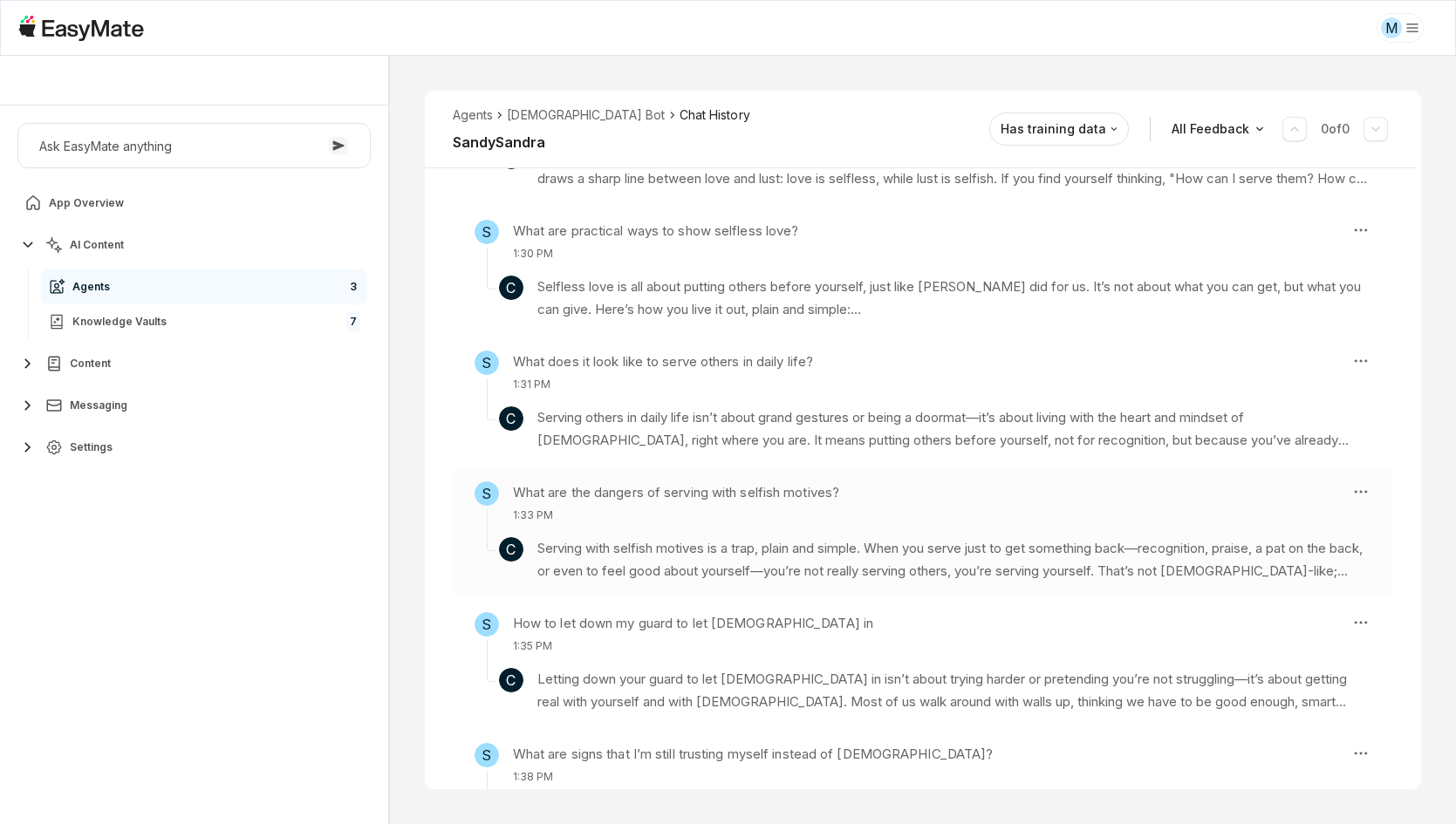
click at [1241, 502] on div "S What are the dangers of serving with selfish motives? 1:33 PM" at bounding box center [905, 502] width 861 height 42
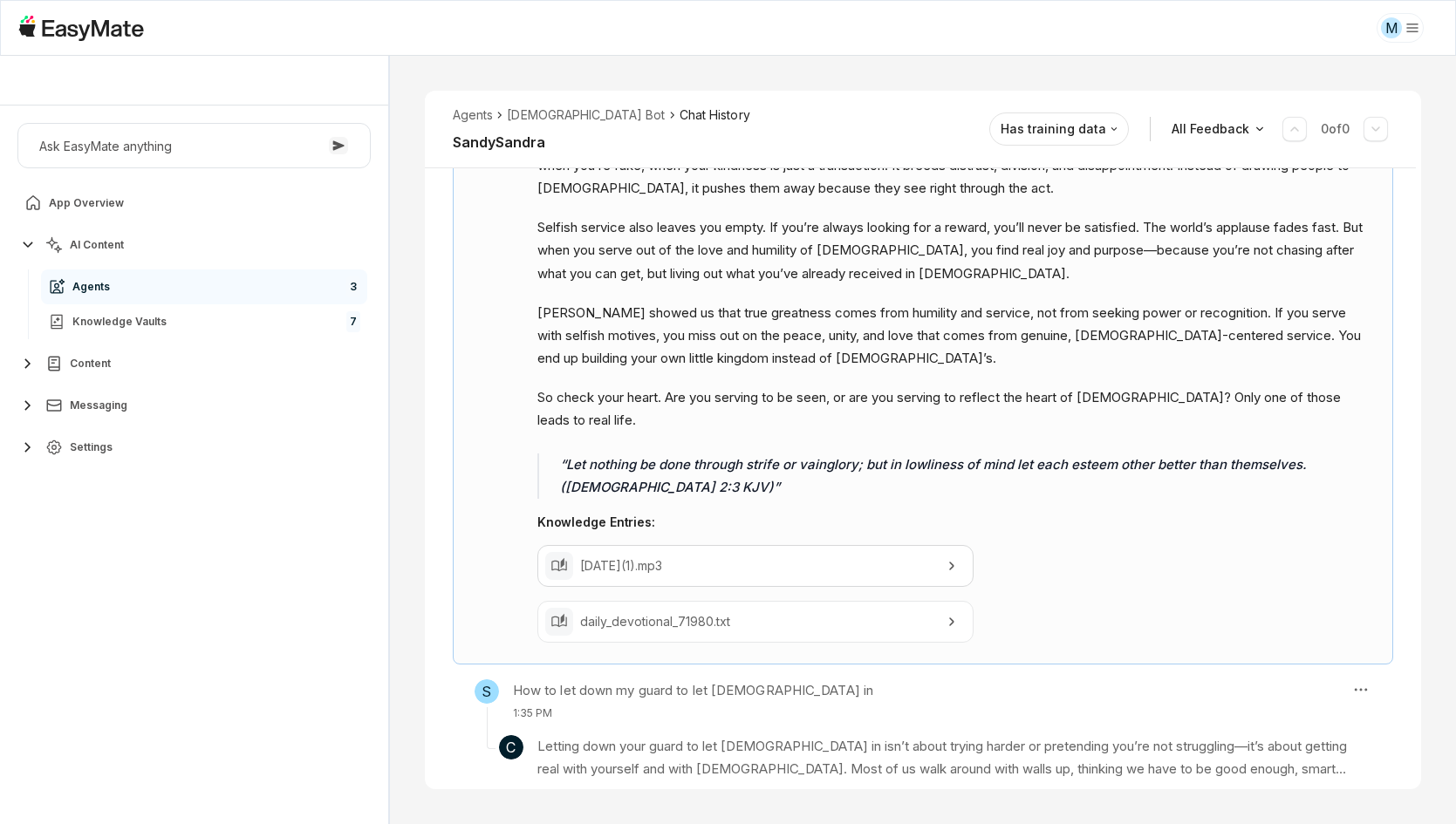
scroll to position [847, 0]
click at [1156, 679] on div "S How to let down my guard to let [DEMOGRAPHIC_DATA] in 1:35 PM" at bounding box center [905, 699] width 861 height 42
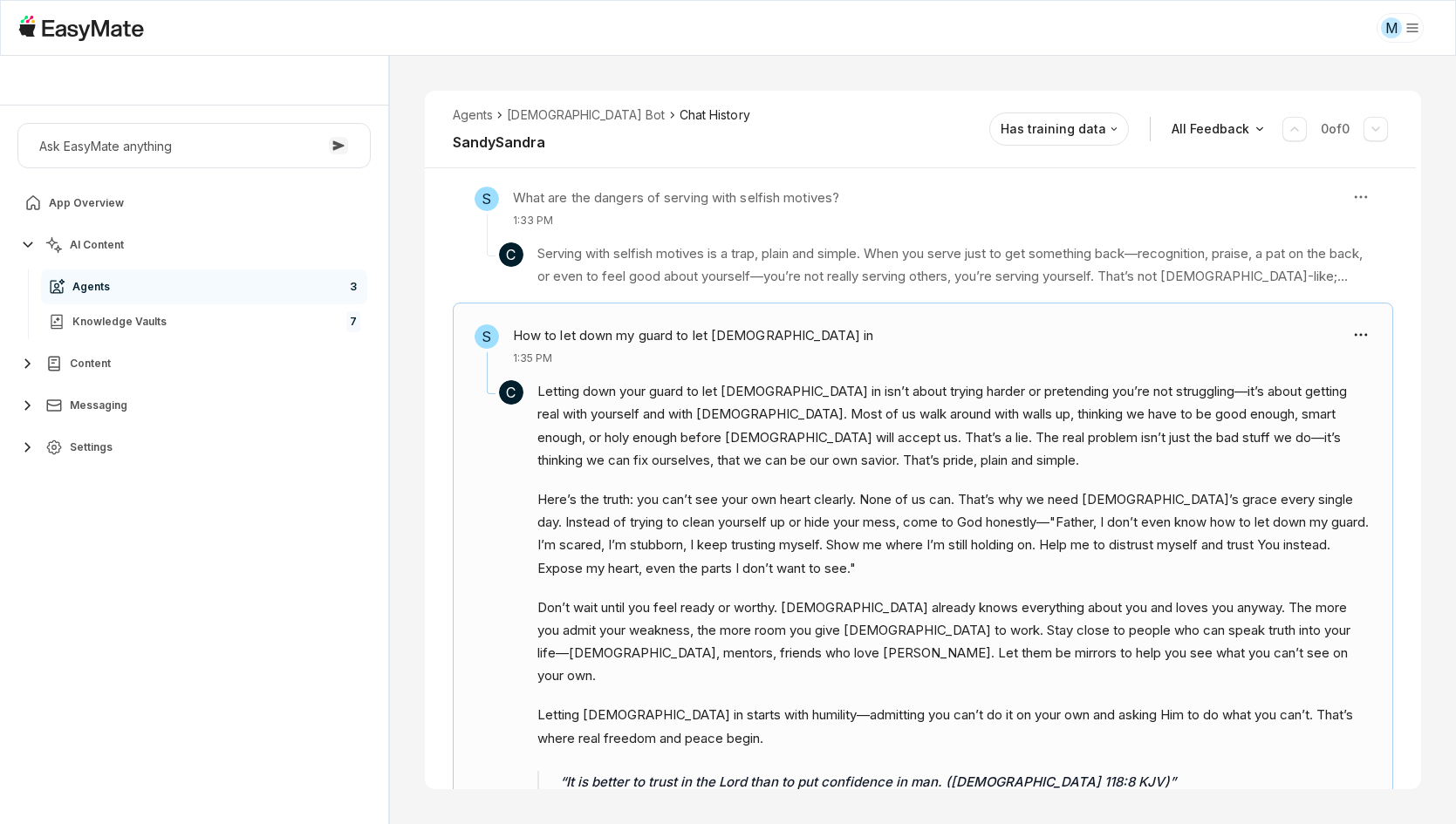
scroll to position [630, 0]
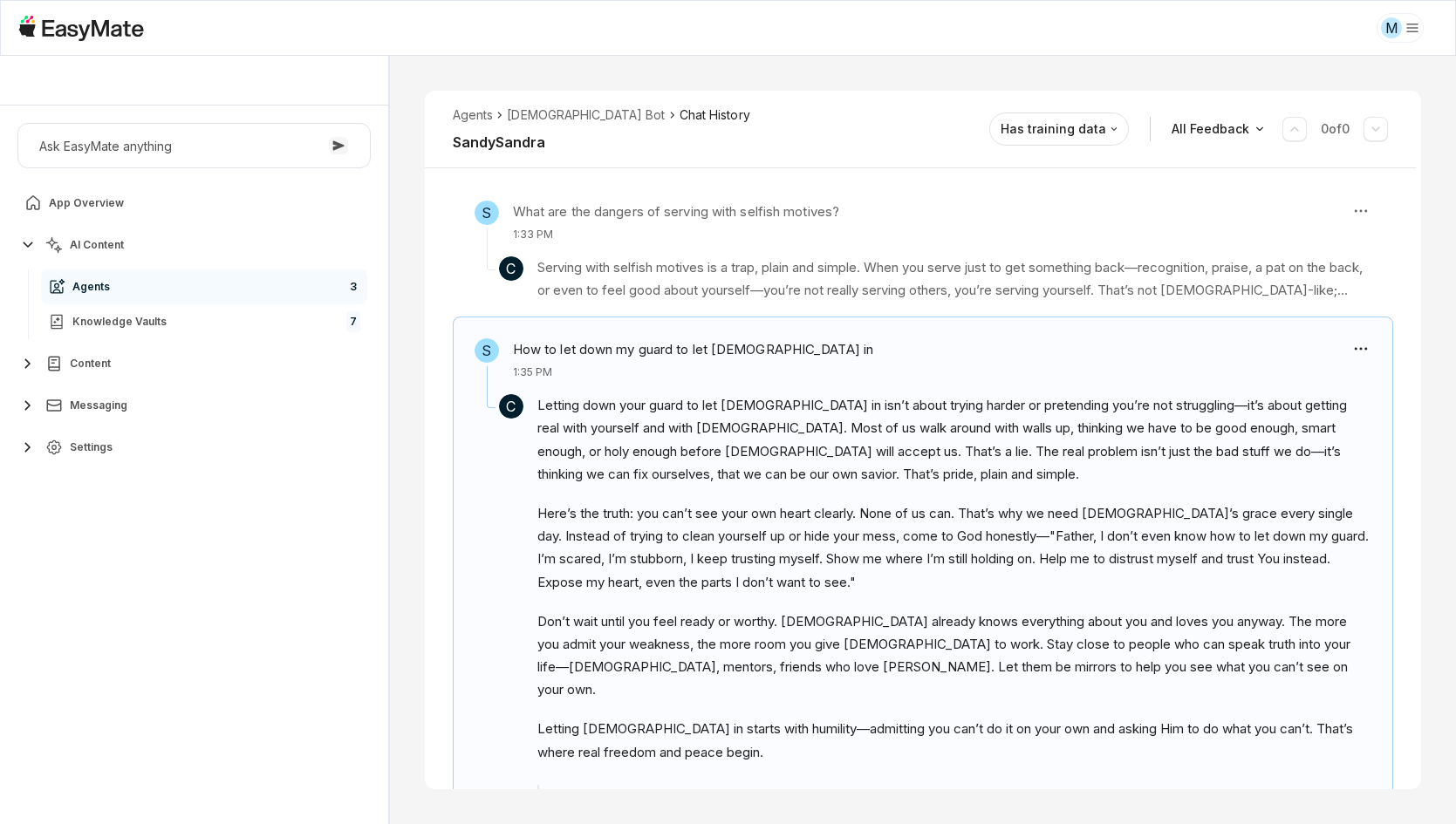
click at [1402, 554] on div "S How to know if you truly love someone 1:24 PM C Love is not just a feeling or…" at bounding box center [923, 476] width 996 height 1367
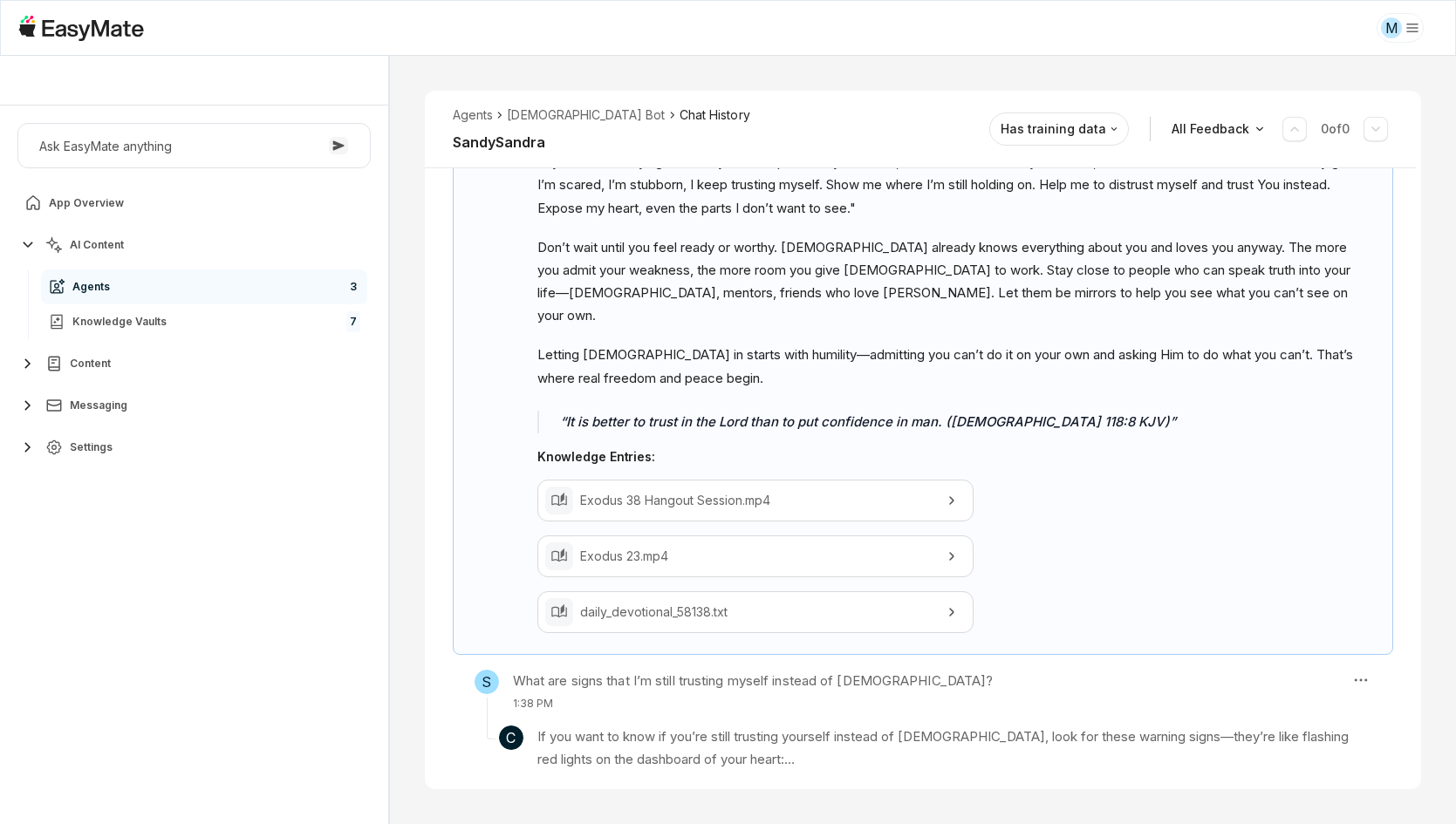
scroll to position [1006, 0]
click at [1082, 723] on p "If you want to know if you’re still trusting yourself instead of [DEMOGRAPHIC_D…" at bounding box center [954, 746] width 834 height 46
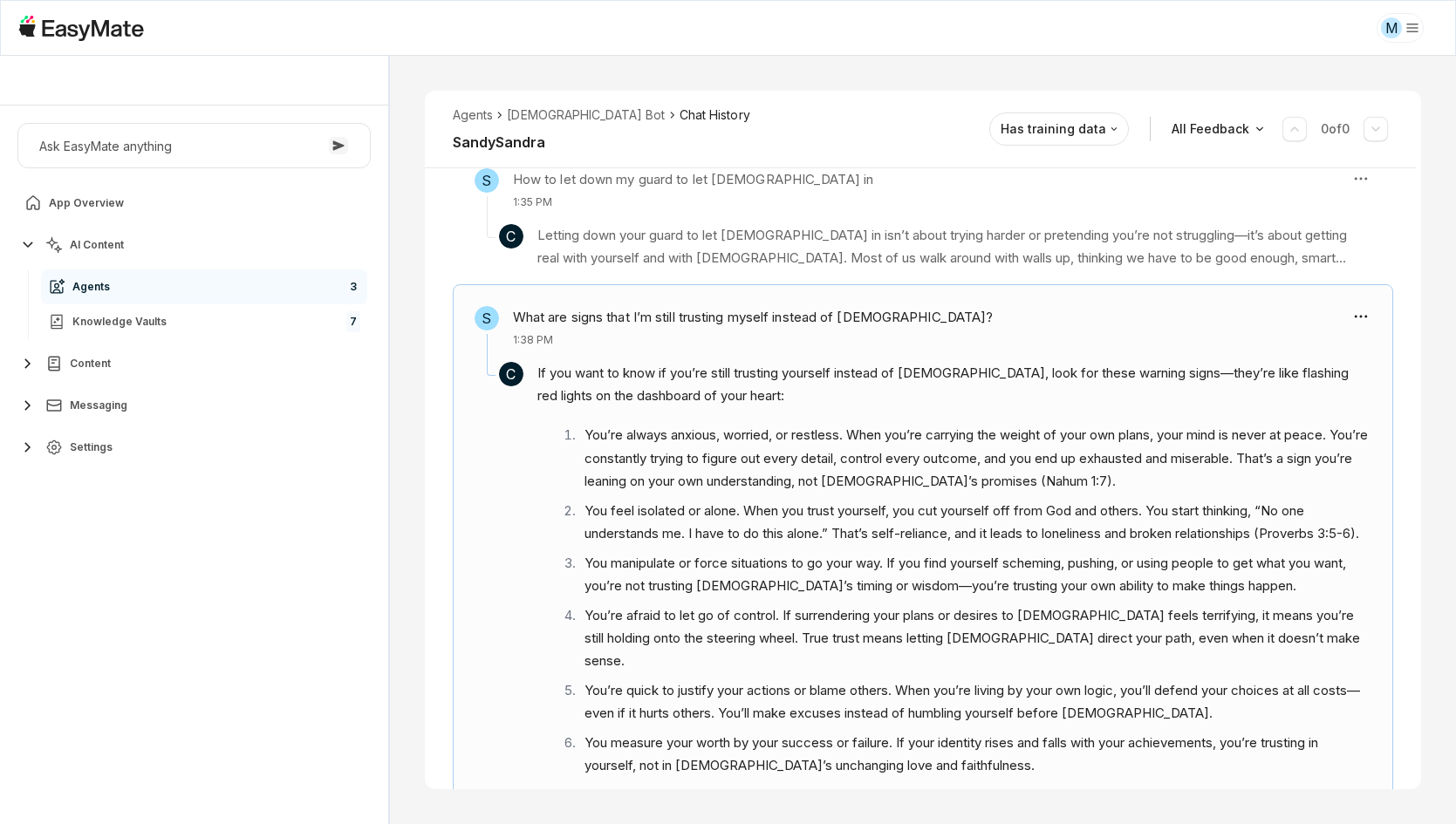
scroll to position [761, 0]
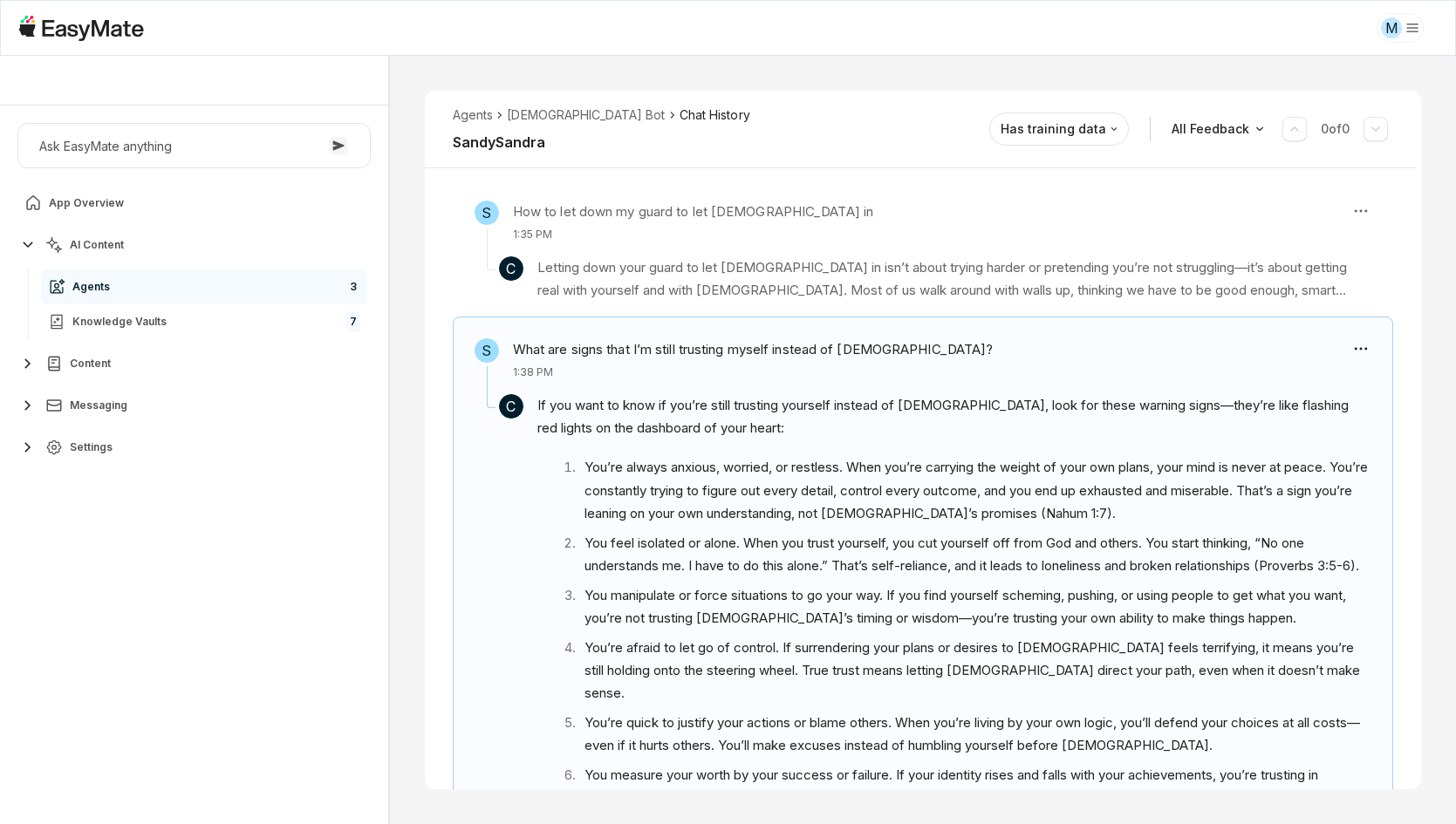
click at [1396, 612] on div "S How to know if you truly love someone 1:24 PM C Love is not just a feeling or…" at bounding box center [923, 437] width 996 height 1550
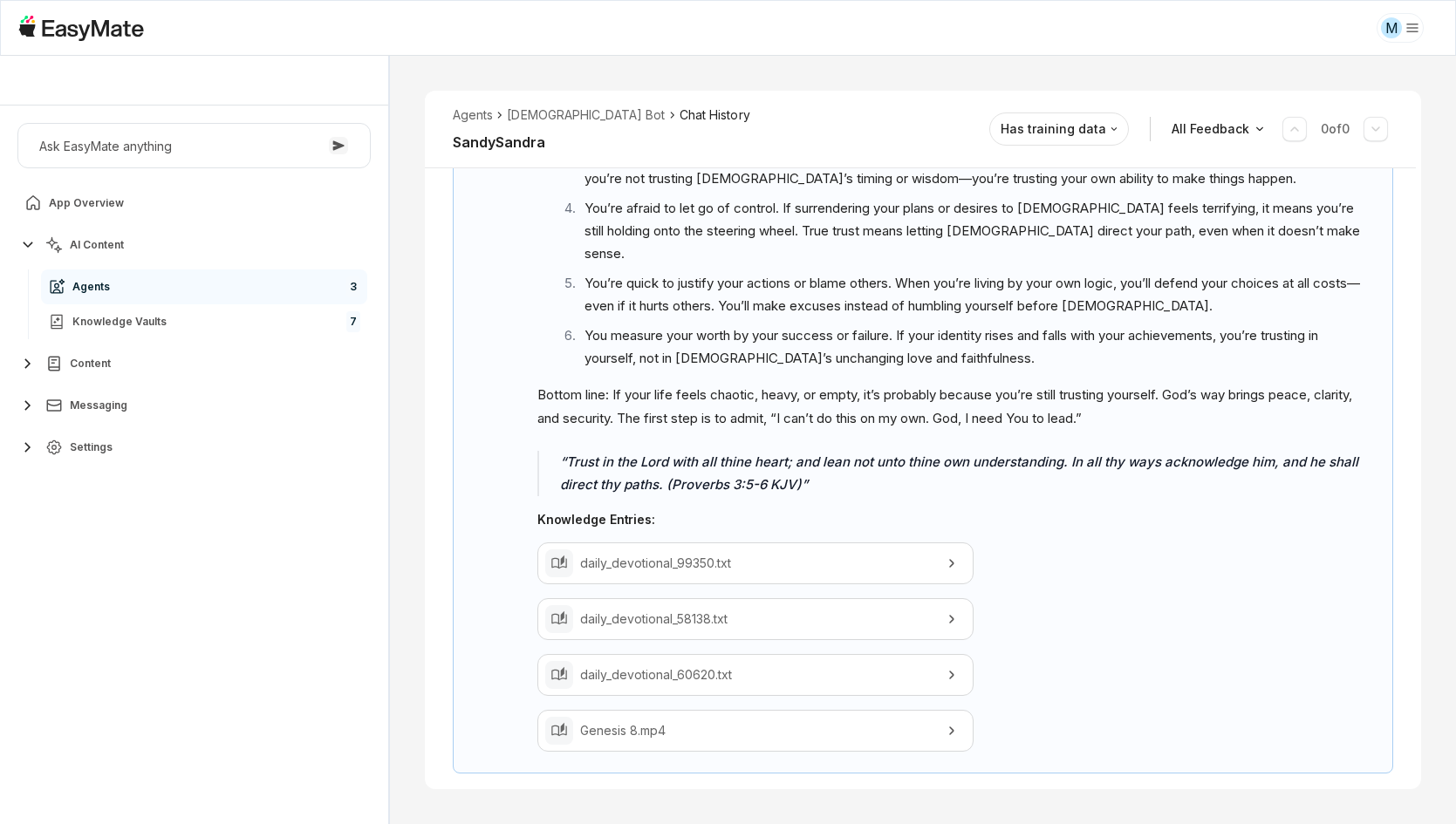
scroll to position [1213, 0]
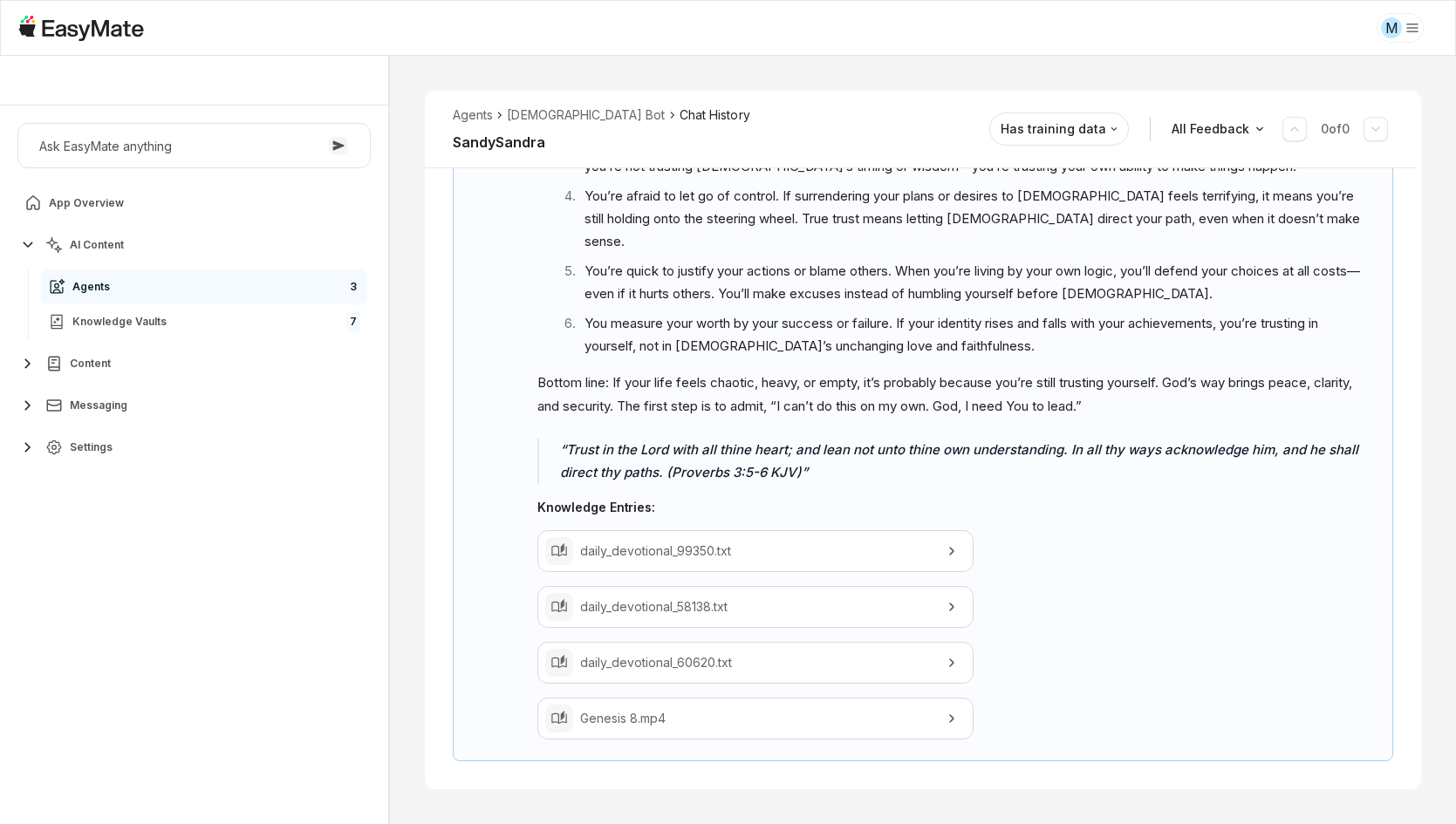
click at [800, 554] on p "daily_devotional_99350.txt" at bounding box center [755, 552] width 351 height 20
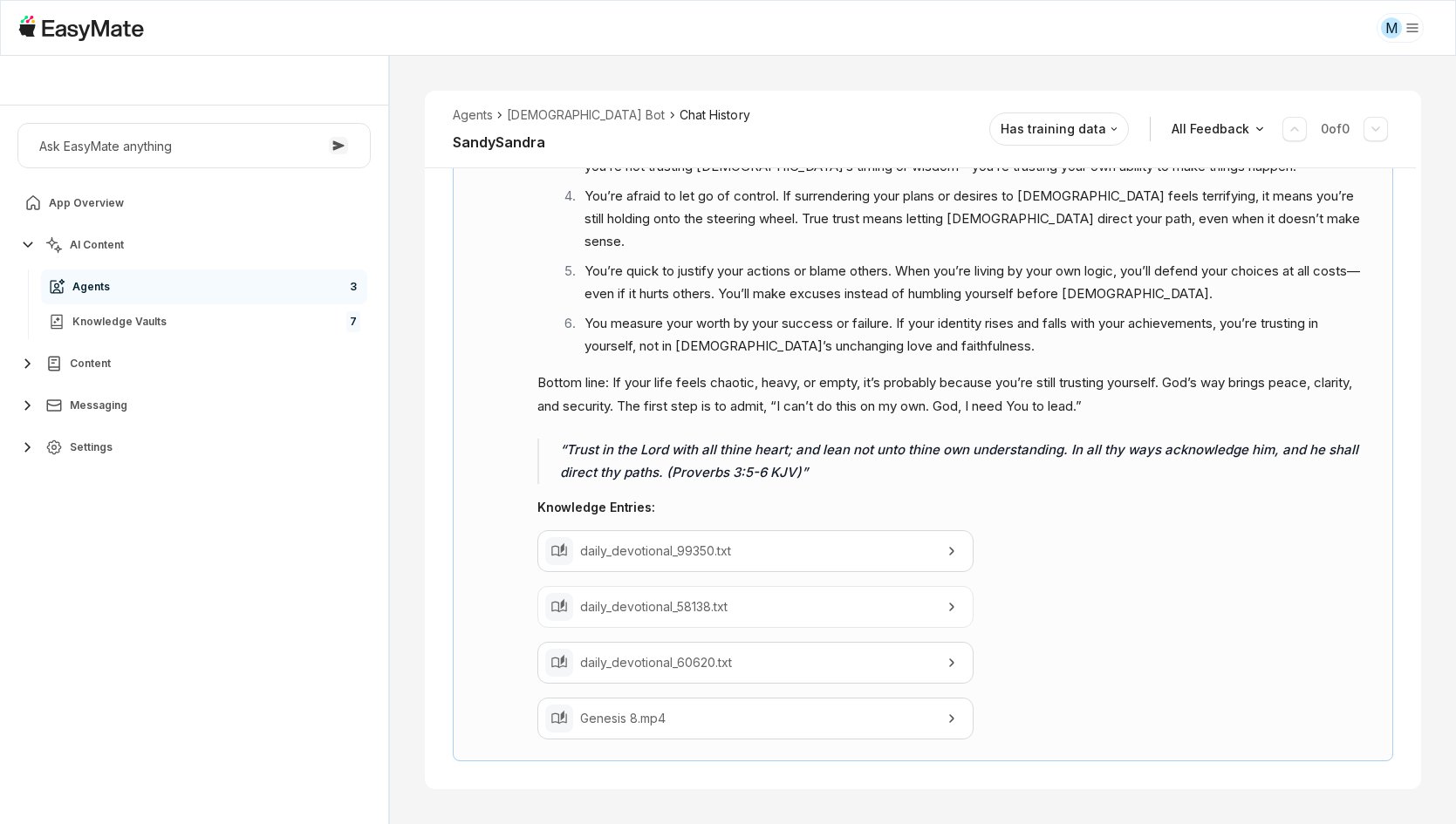
click at [825, 618] on div "daily_devotional_58138.txt" at bounding box center [755, 606] width 437 height 42
click at [829, 657] on p "daily_devotional_60620.txt" at bounding box center [755, 663] width 351 height 20
click at [844, 718] on p "Genesis 8.mp4" at bounding box center [755, 719] width 351 height 20
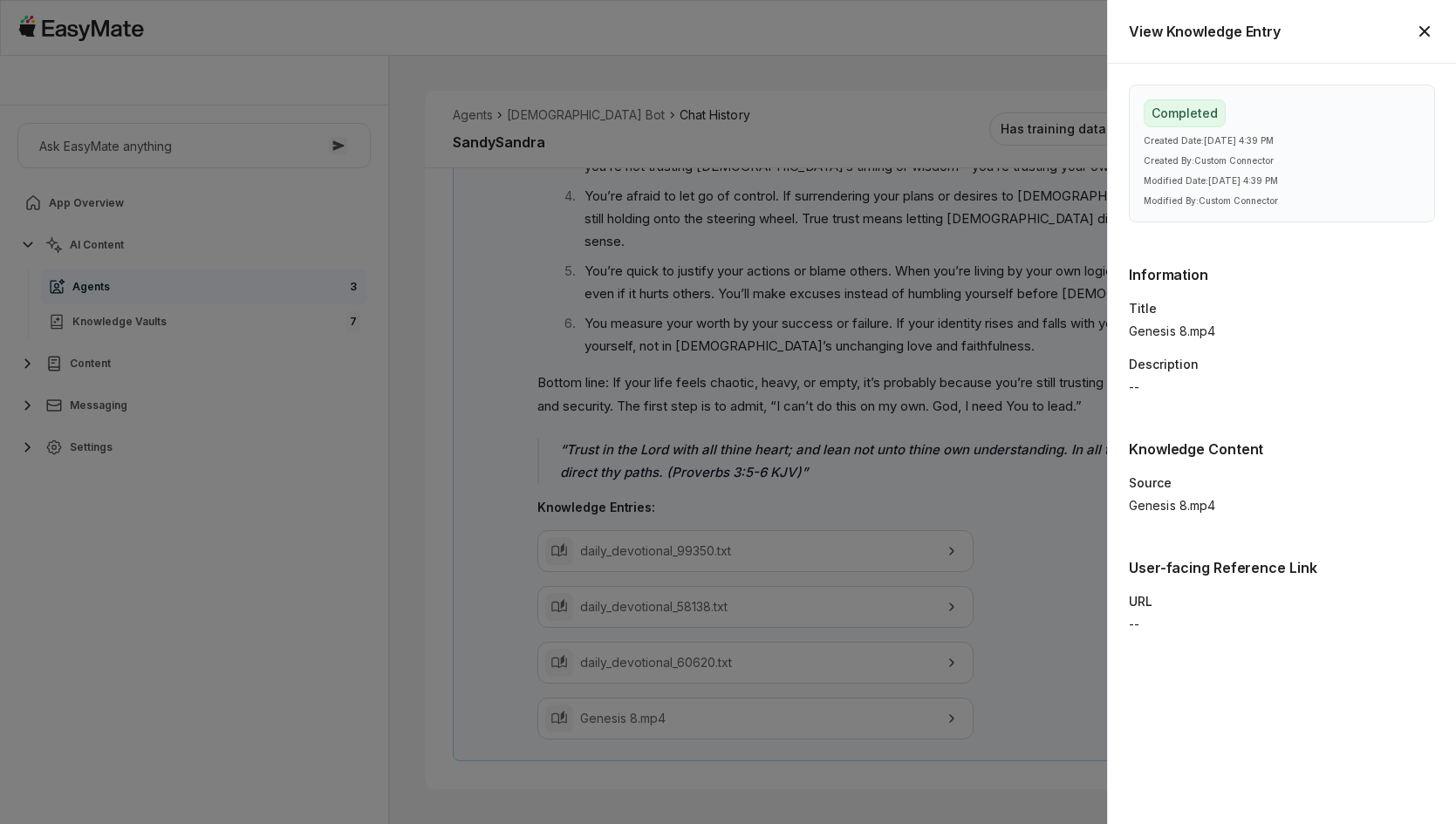
click at [1278, 269] on h2 "Information" at bounding box center [1282, 274] width 307 height 21
drag, startPoint x: 1370, startPoint y: 391, endPoint x: 1345, endPoint y: 385, distance: 25.7
click at [1370, 391] on p "--" at bounding box center [1282, 388] width 307 height 20
type textarea "*"
